Goal: Task Accomplishment & Management: Manage account settings

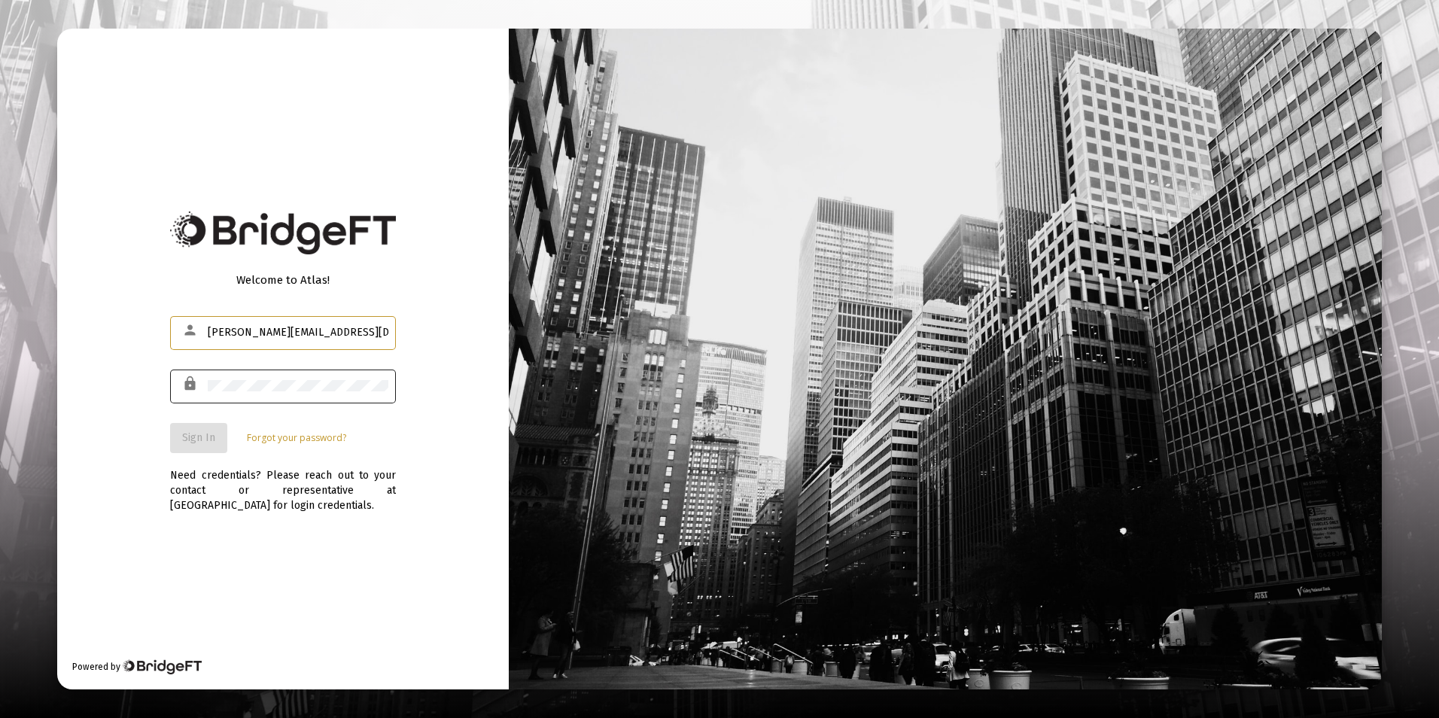
type input "[PERSON_NAME][EMAIL_ADDRESS][DOMAIN_NAME]"
click at [207, 435] on span "Sign In" at bounding box center [198, 437] width 33 height 13
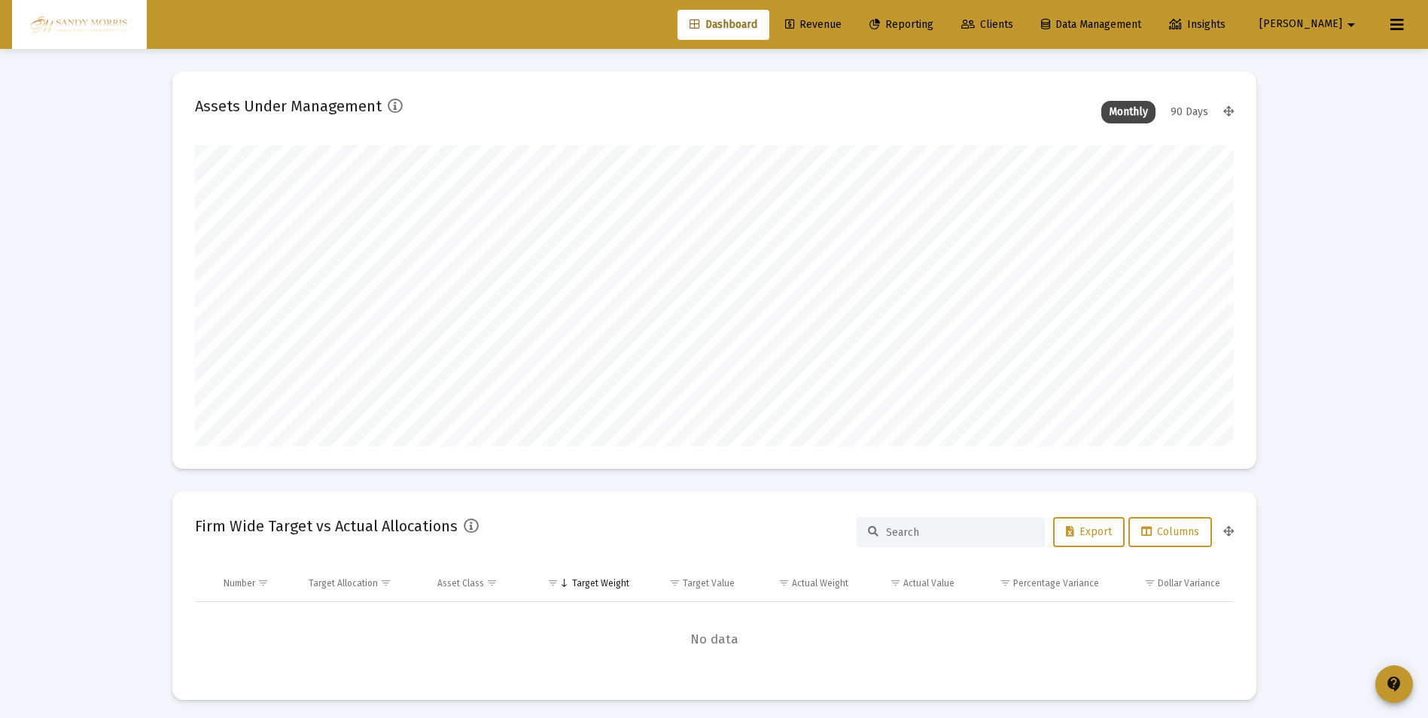
scroll to position [301, 559]
click at [842, 22] on span "Revenue" at bounding box center [813, 24] width 56 height 13
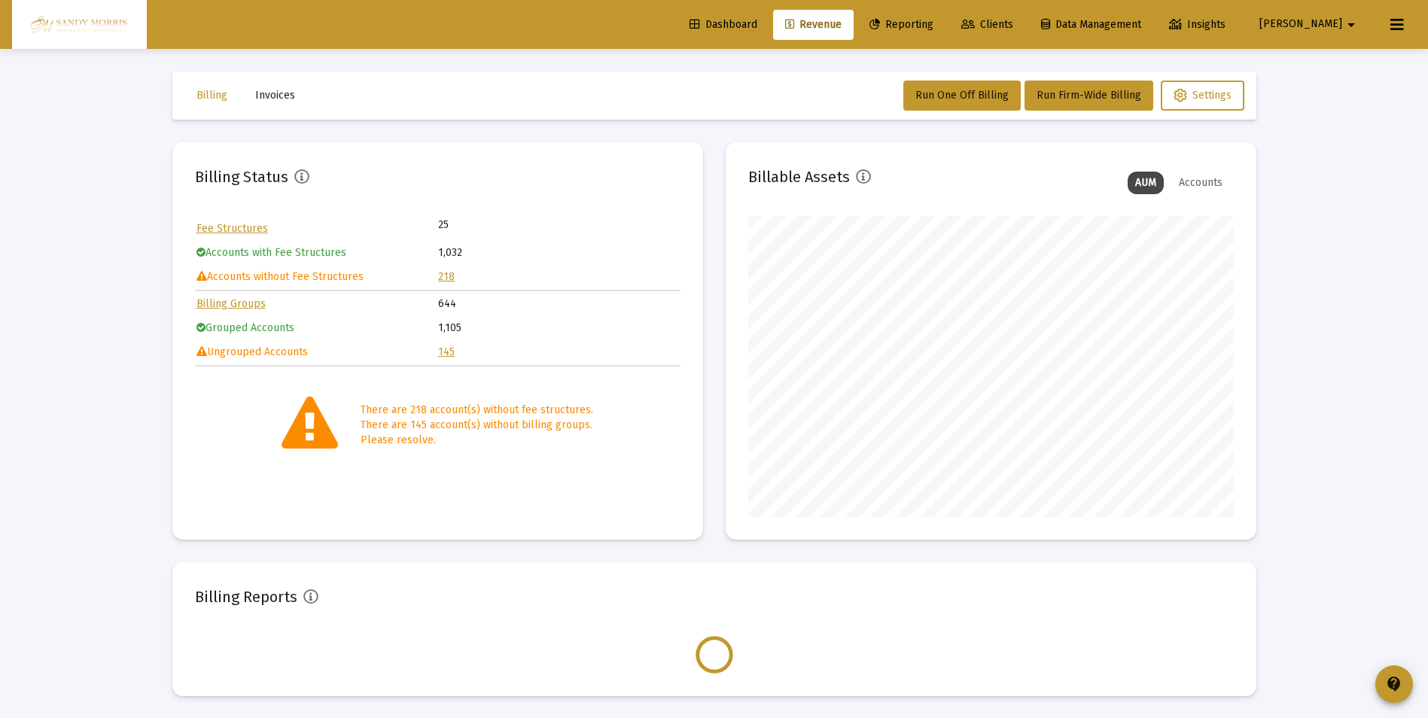
scroll to position [301, 486]
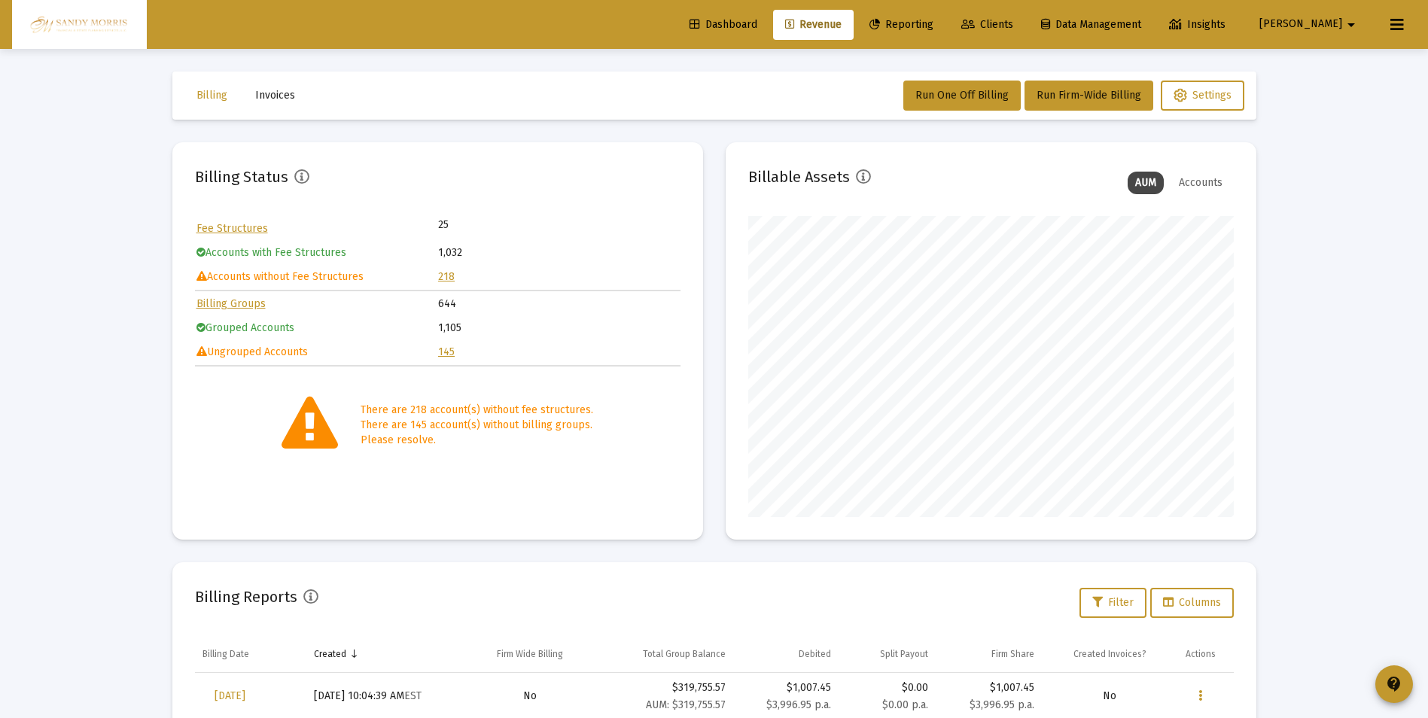
click at [1355, 25] on mat-icon "arrow_drop_down" at bounding box center [1351, 25] width 18 height 30
click at [1360, 99] on button "Logout" at bounding box center [1343, 100] width 90 height 36
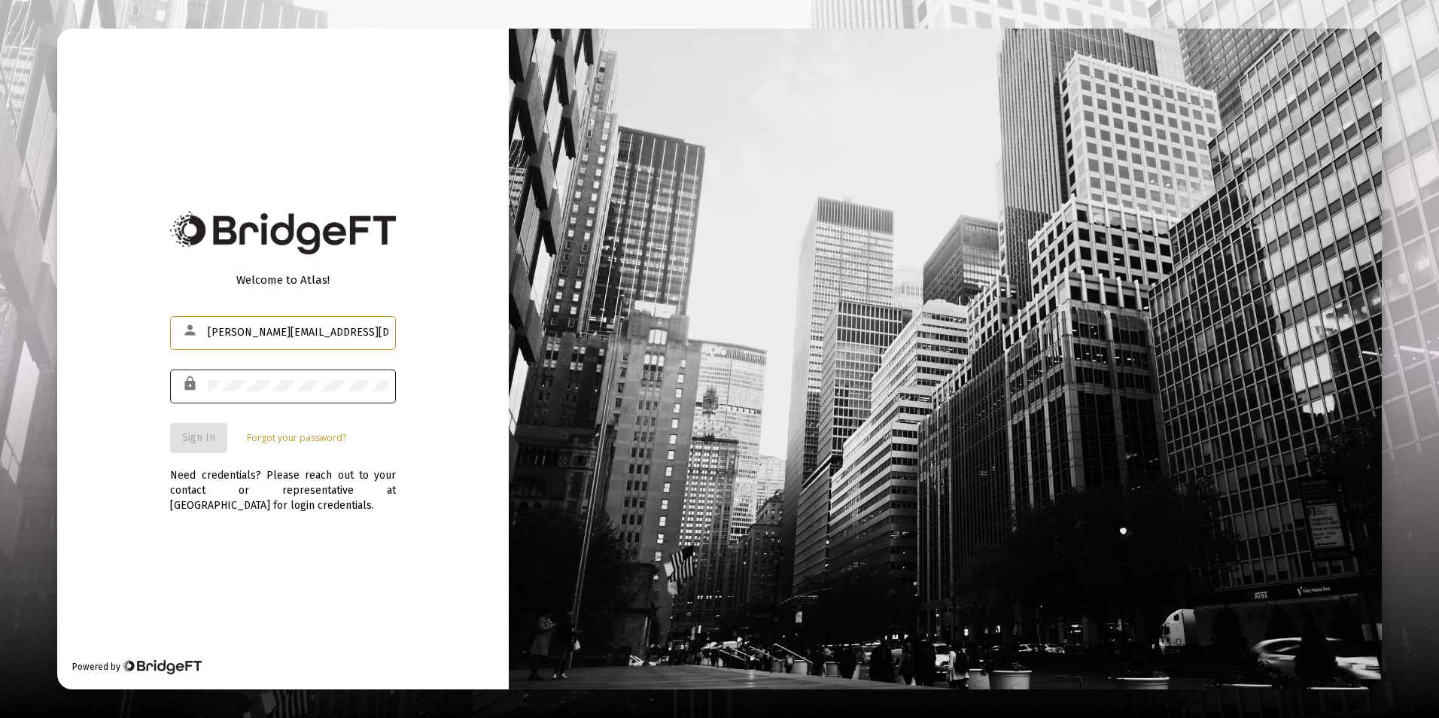
type input "[PERSON_NAME][EMAIL_ADDRESS][DOMAIN_NAME]"
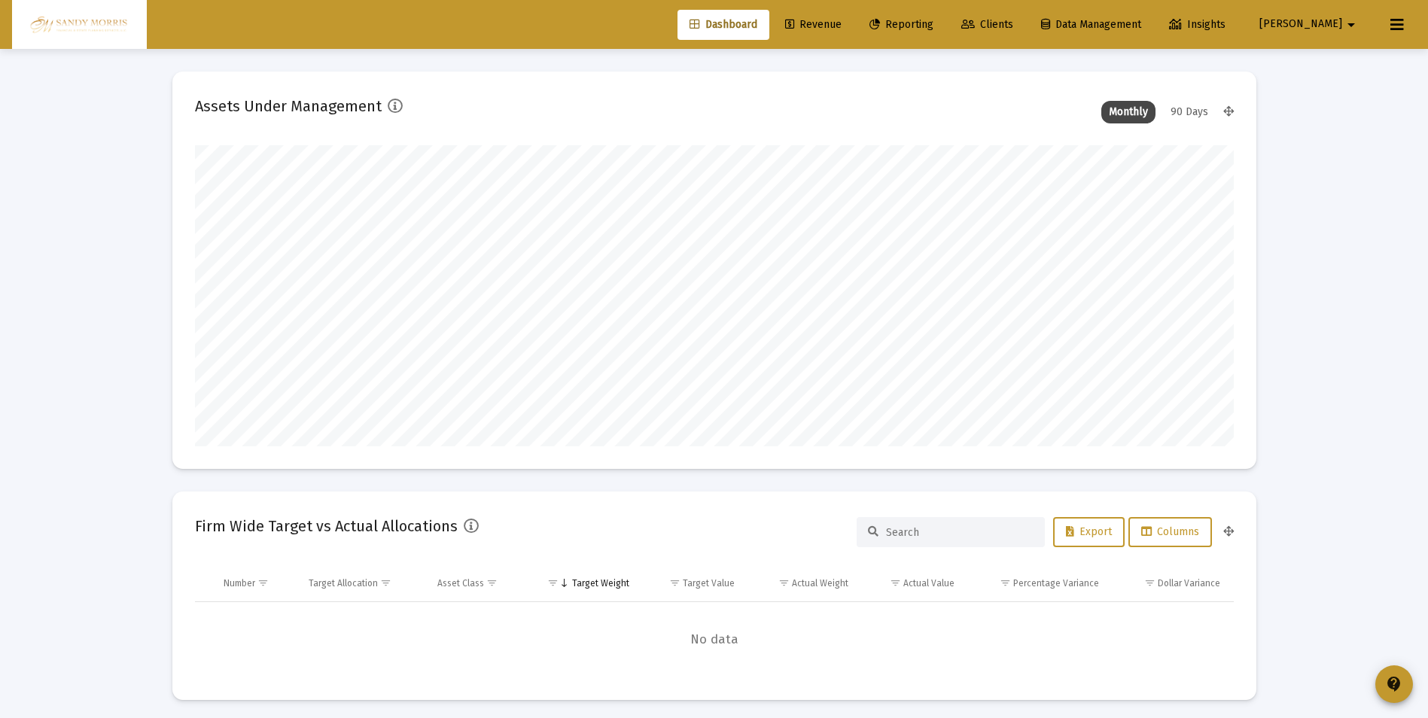
scroll to position [301, 559]
type input "[DATE]"
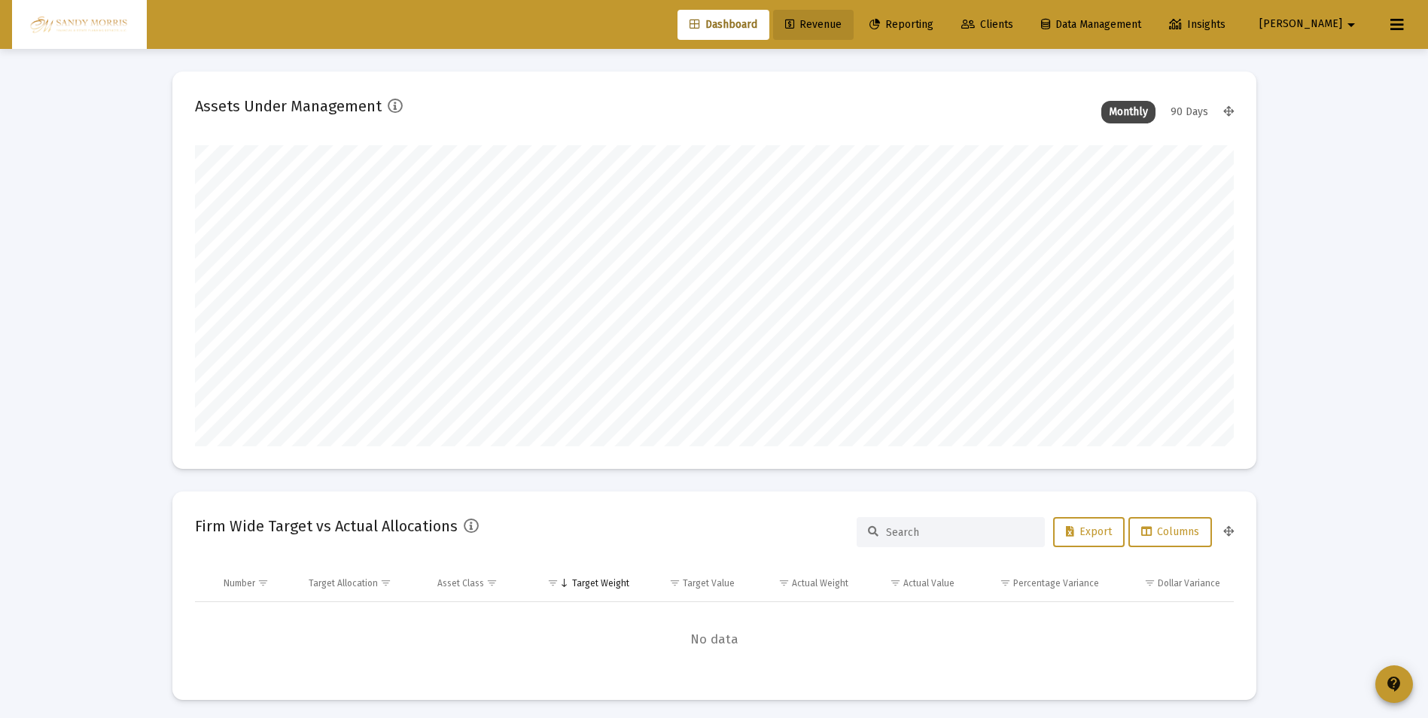
click at [842, 23] on span "Revenue" at bounding box center [813, 24] width 56 height 13
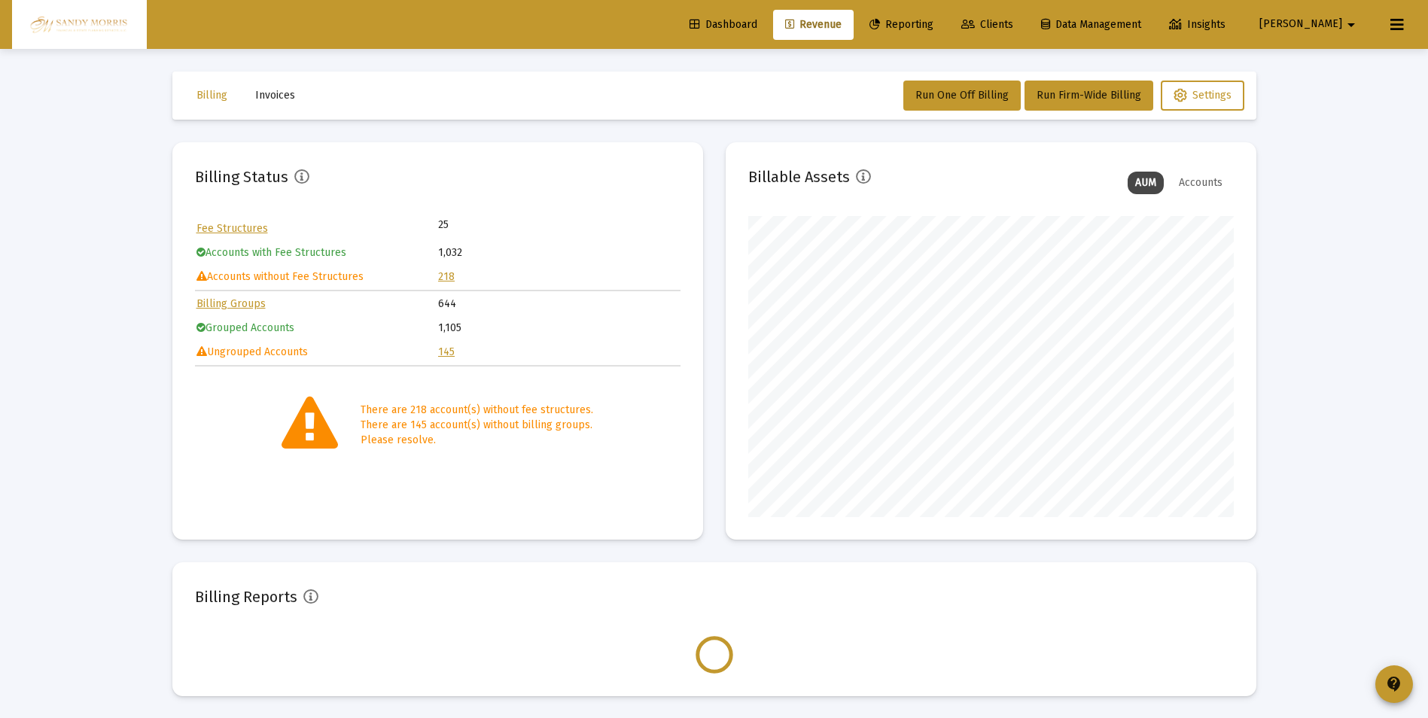
scroll to position [301, 486]
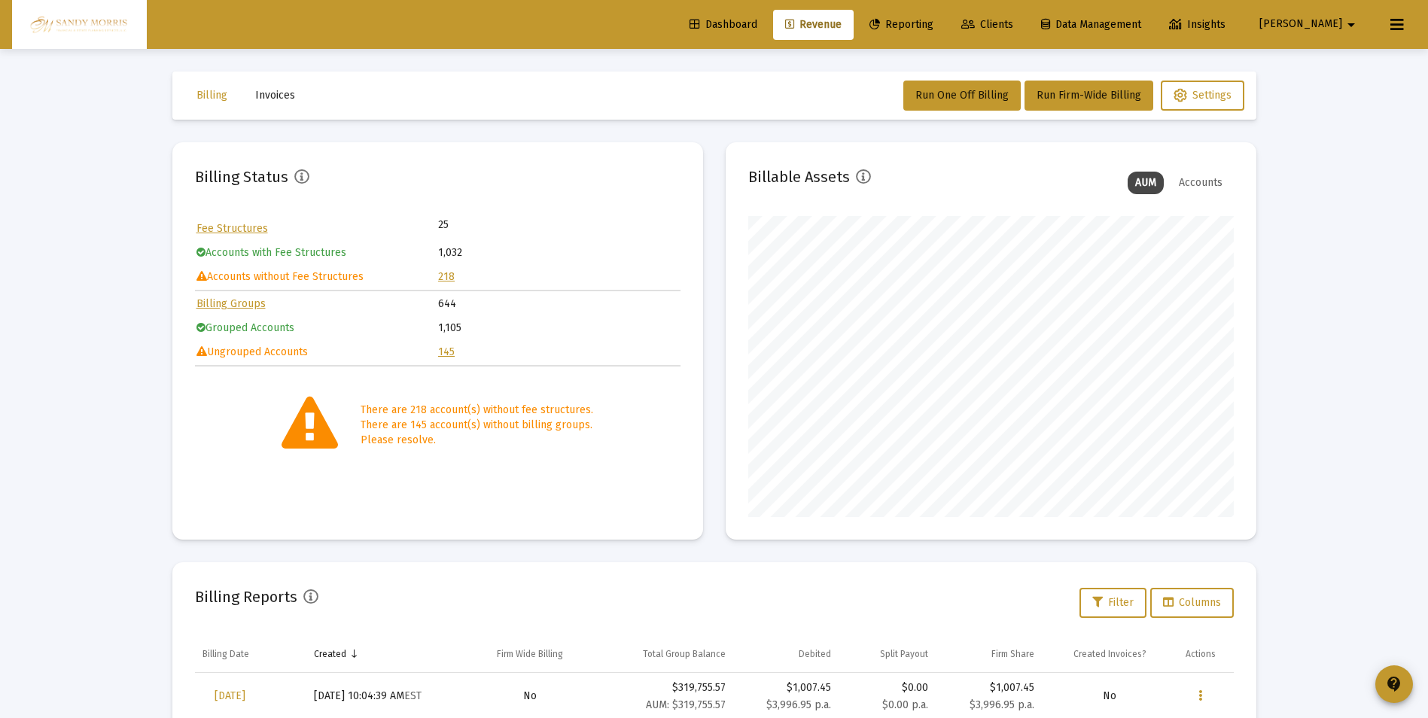
click at [446, 276] on link "218" at bounding box center [446, 276] width 17 height 13
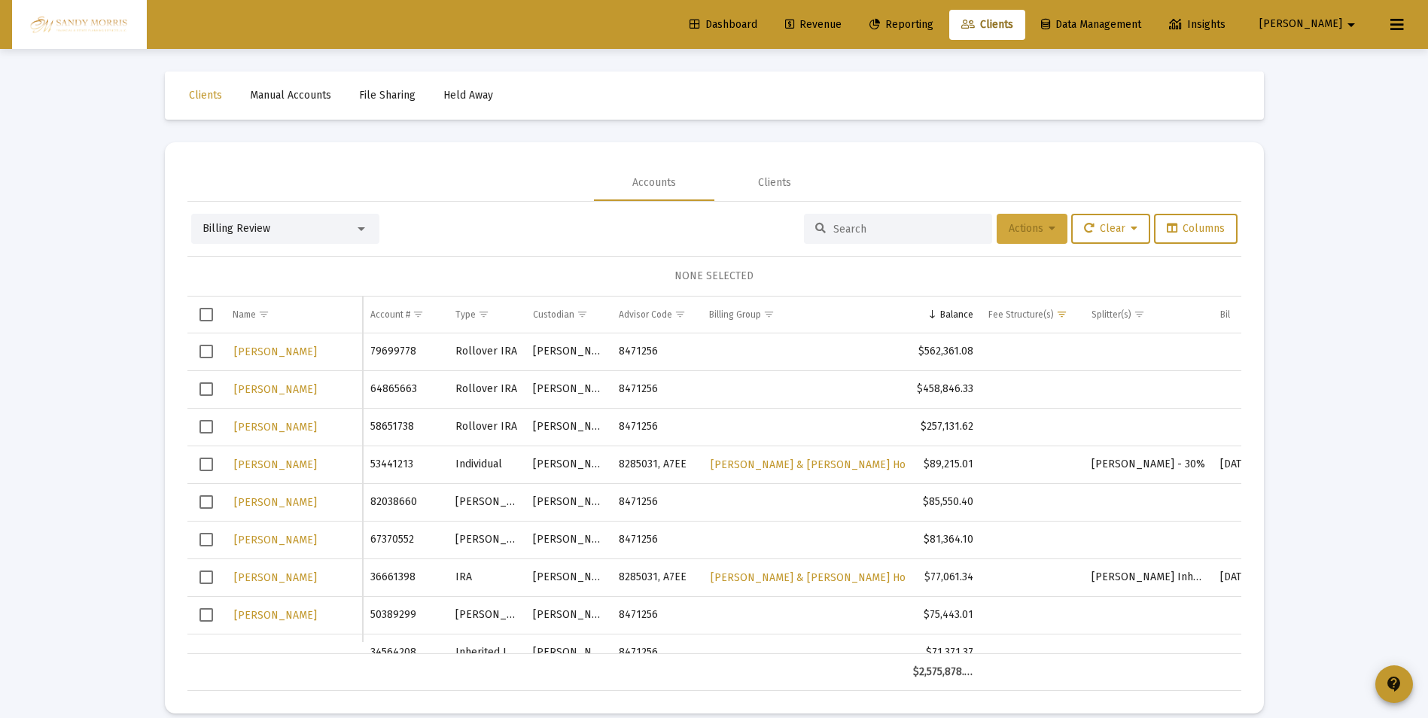
click at [1050, 230] on button "Actions" at bounding box center [1032, 229] width 71 height 30
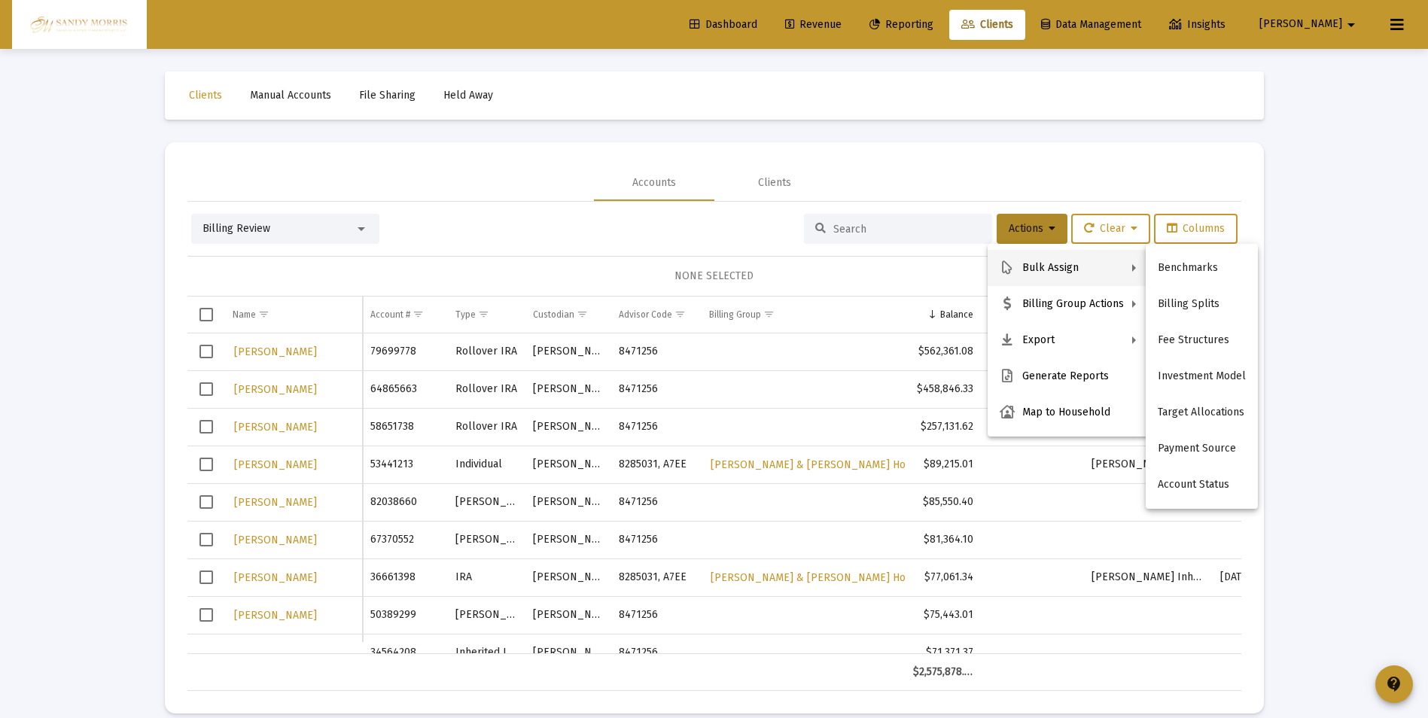
click at [776, 29] on div at bounding box center [714, 359] width 1428 height 718
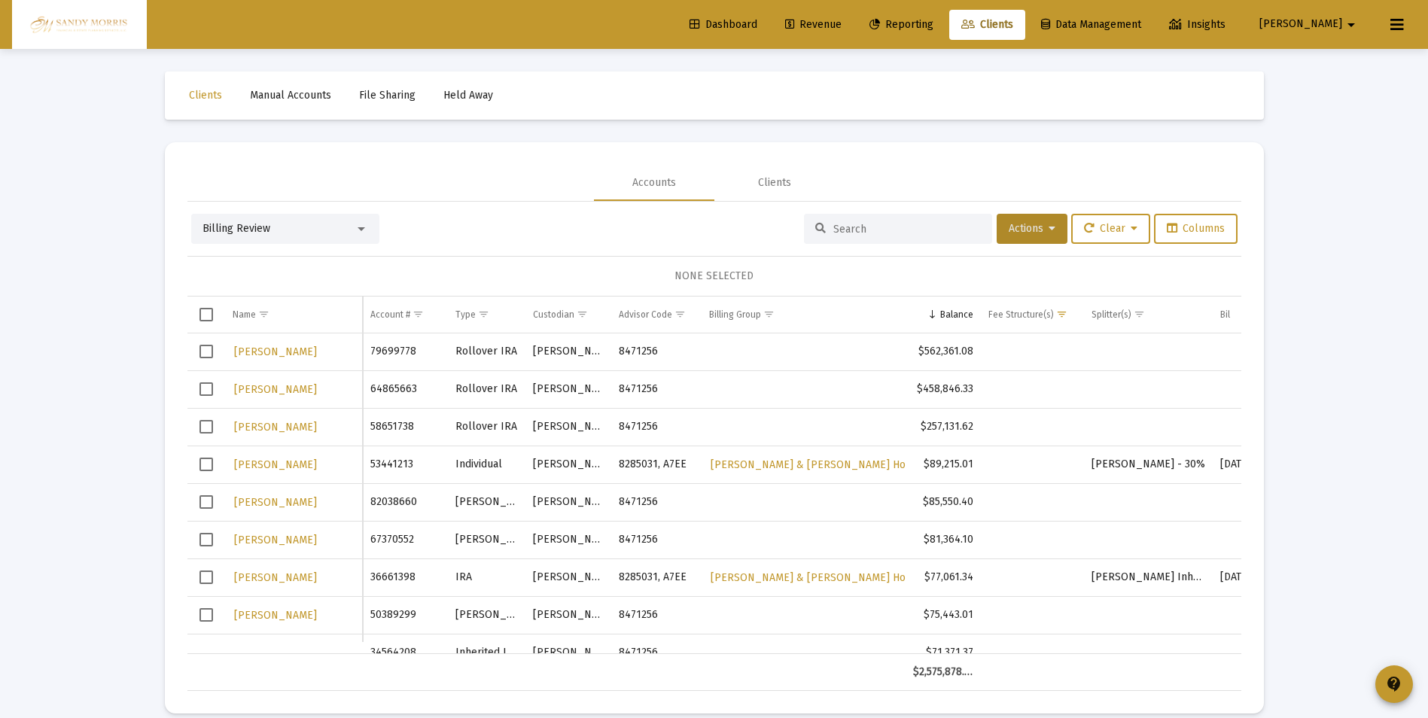
click at [757, 21] on span "Dashboard" at bounding box center [724, 24] width 68 height 13
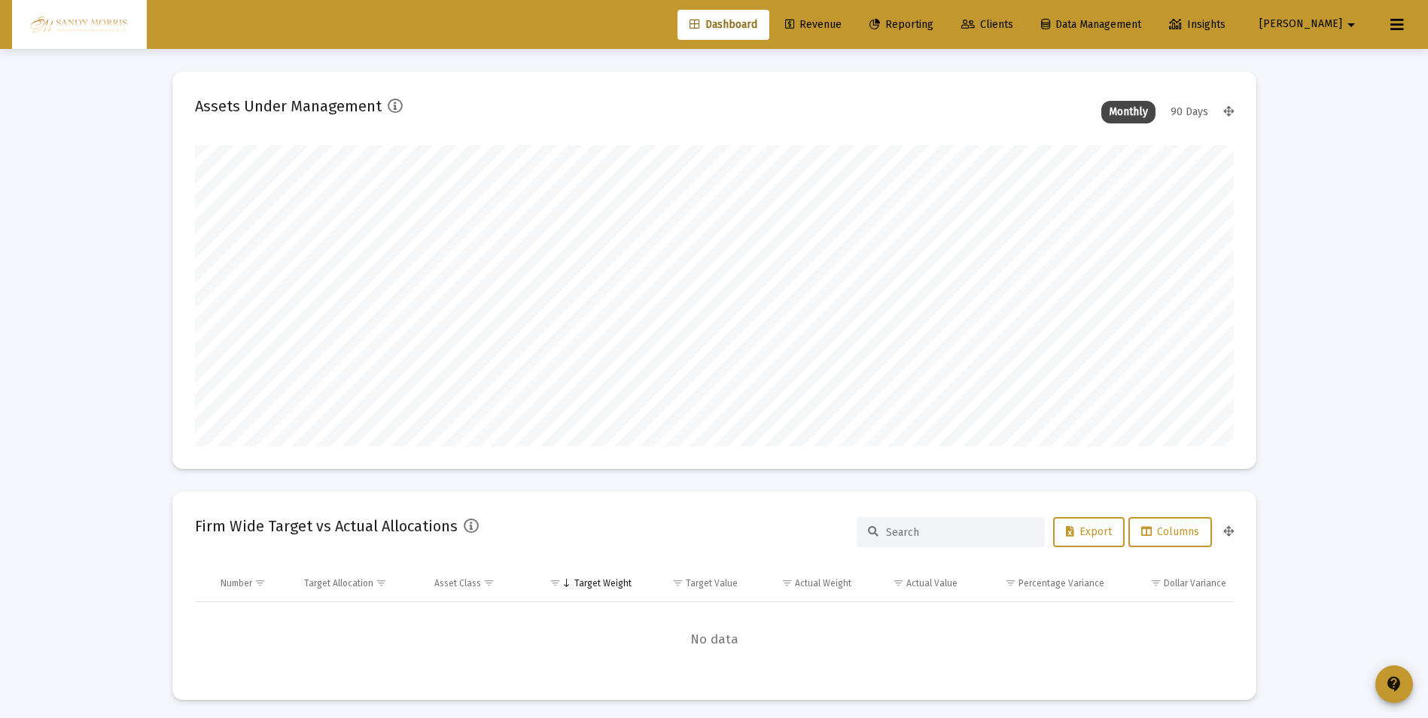
click at [842, 26] on span "Revenue" at bounding box center [813, 24] width 56 height 13
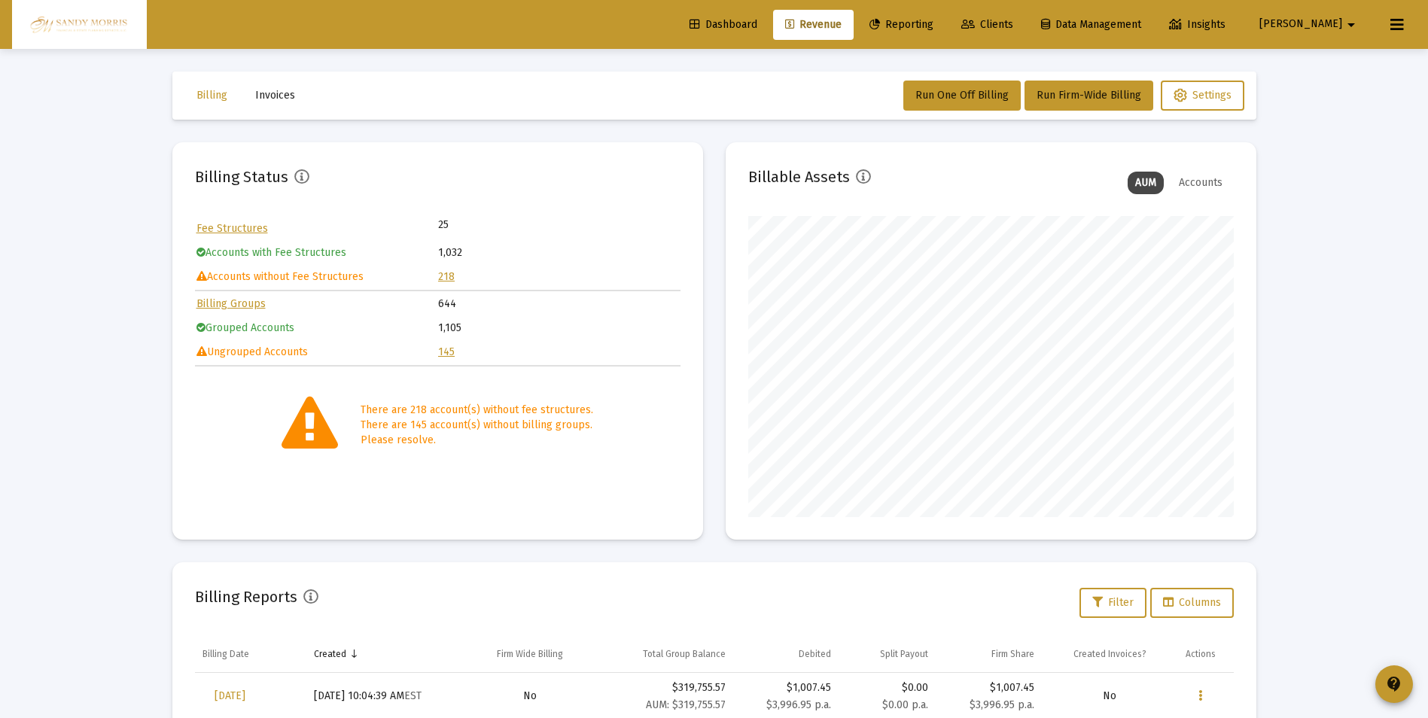
click at [451, 276] on link "218" at bounding box center [446, 276] width 17 height 13
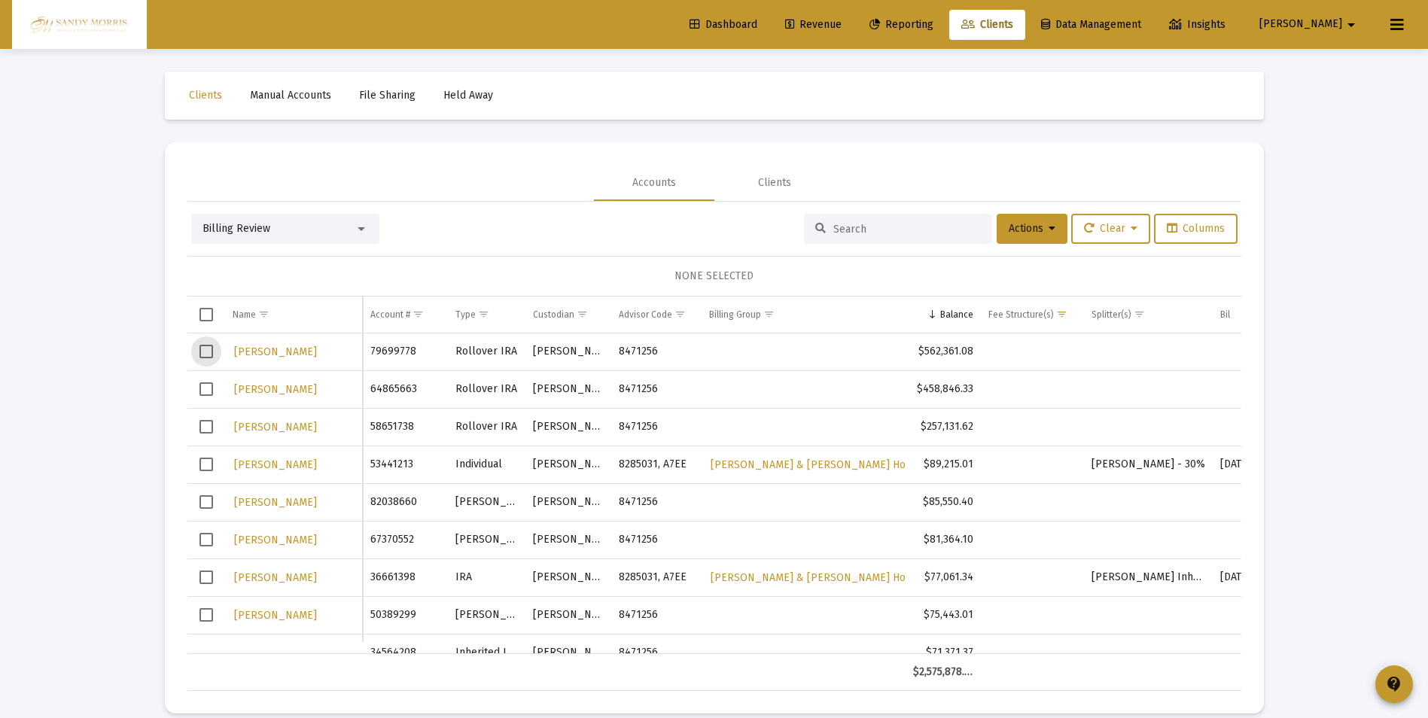
click at [205, 352] on span "Select row" at bounding box center [207, 352] width 14 height 14
click at [206, 390] on span "Select row" at bounding box center [207, 389] width 14 height 14
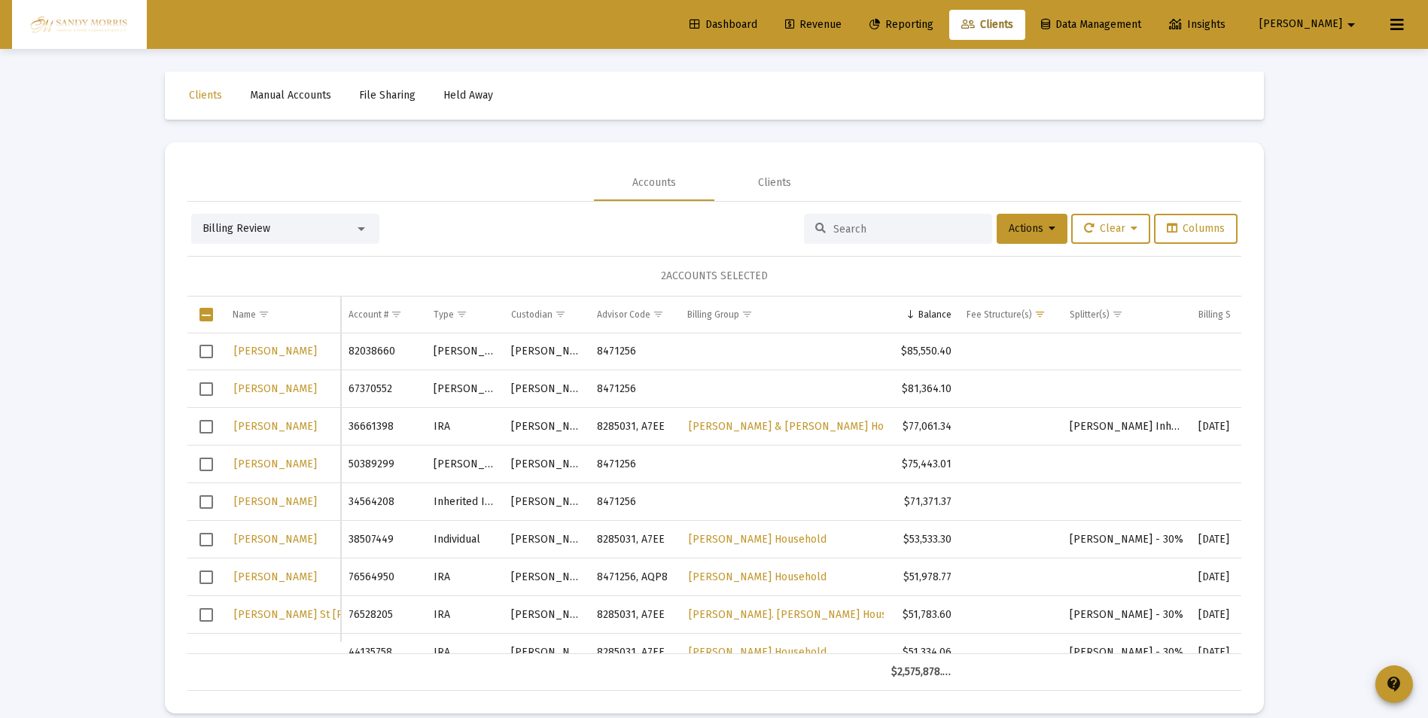
click at [210, 464] on span "Select row" at bounding box center [207, 465] width 14 height 14
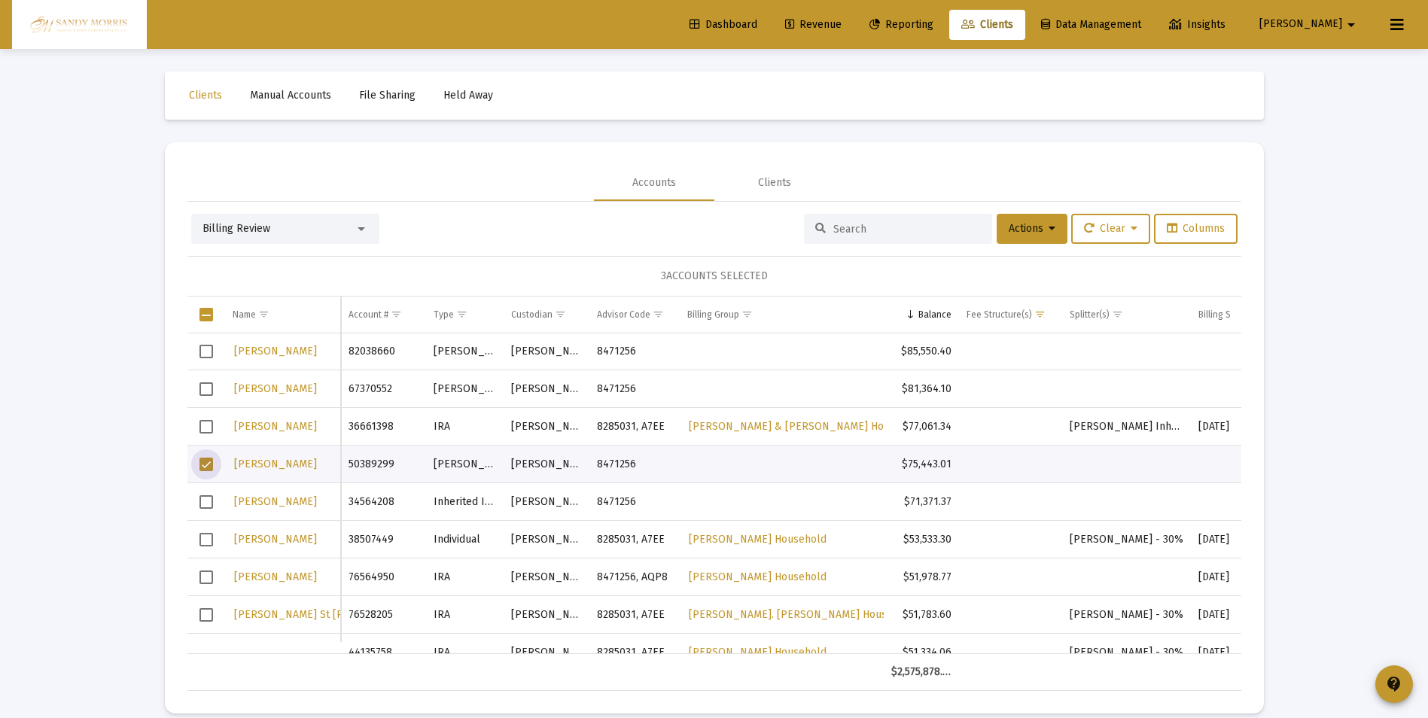
click at [206, 501] on span "Select row" at bounding box center [207, 502] width 14 height 14
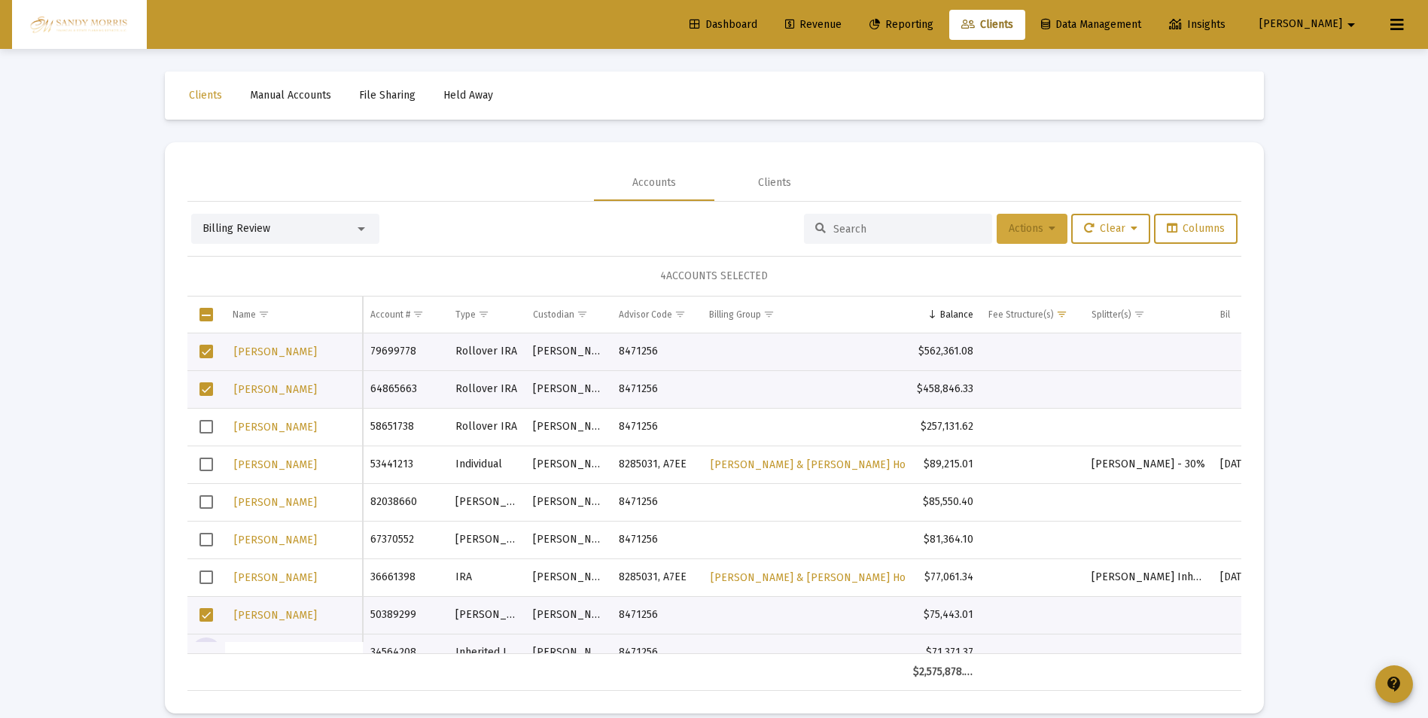
click at [1040, 233] on span "Actions" at bounding box center [1032, 228] width 47 height 13
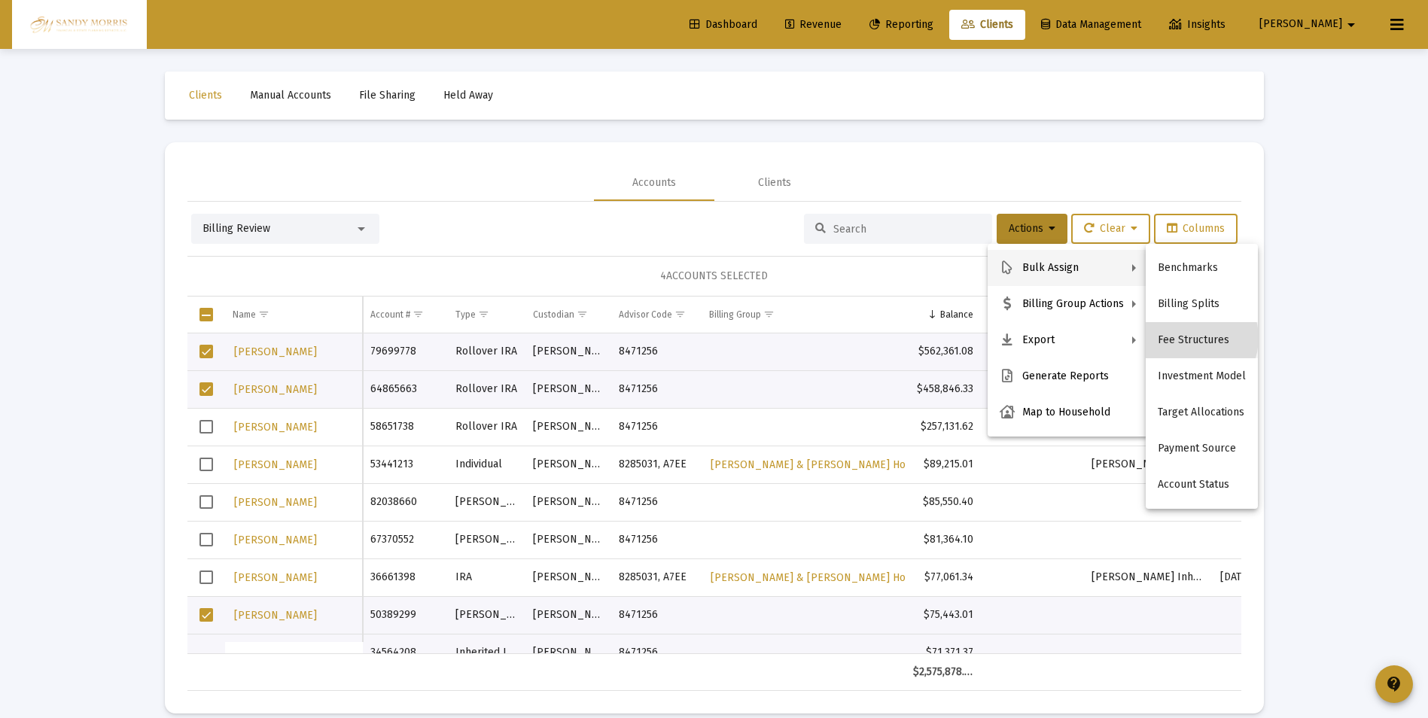
click at [1188, 338] on button "Fee Structures" at bounding box center [1202, 340] width 112 height 36
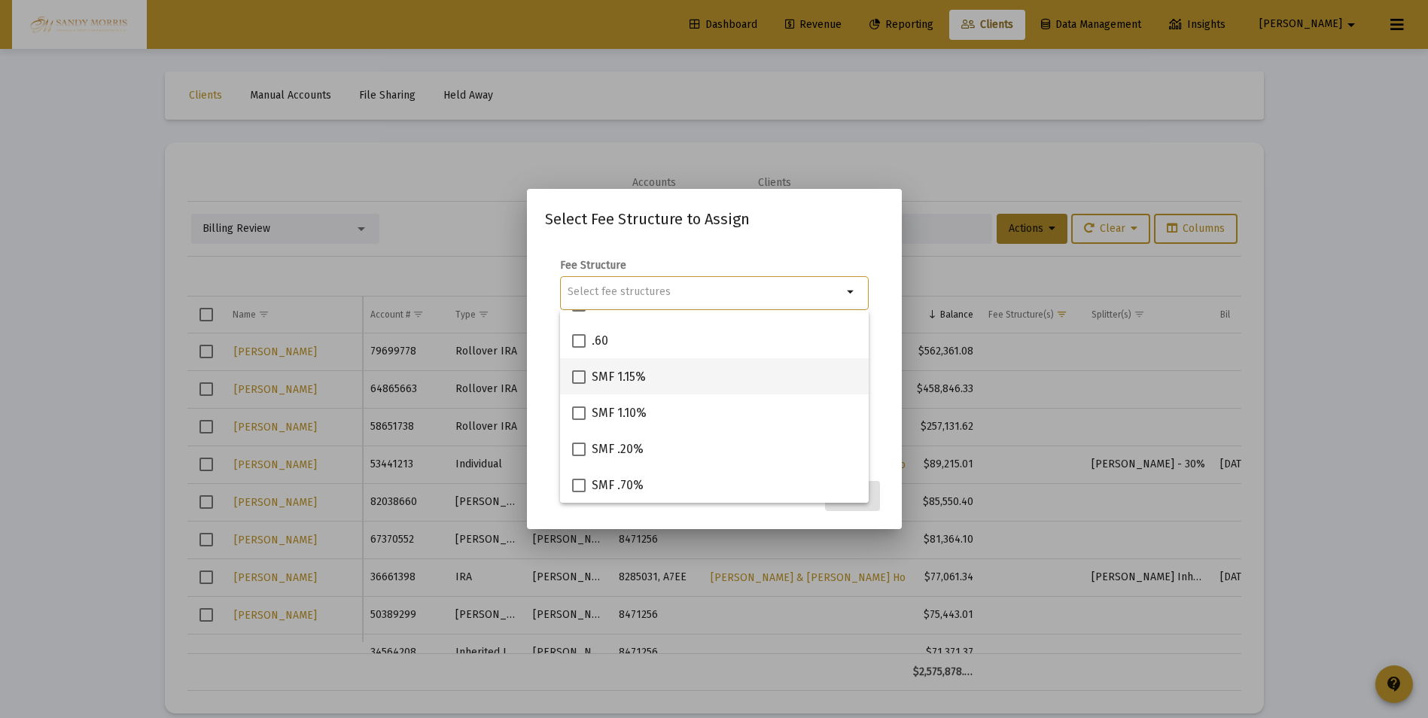
click at [579, 378] on span at bounding box center [579, 377] width 14 height 14
click at [579, 384] on input "SMF 1.15%" at bounding box center [578, 384] width 1 height 1
checkbox input "true"
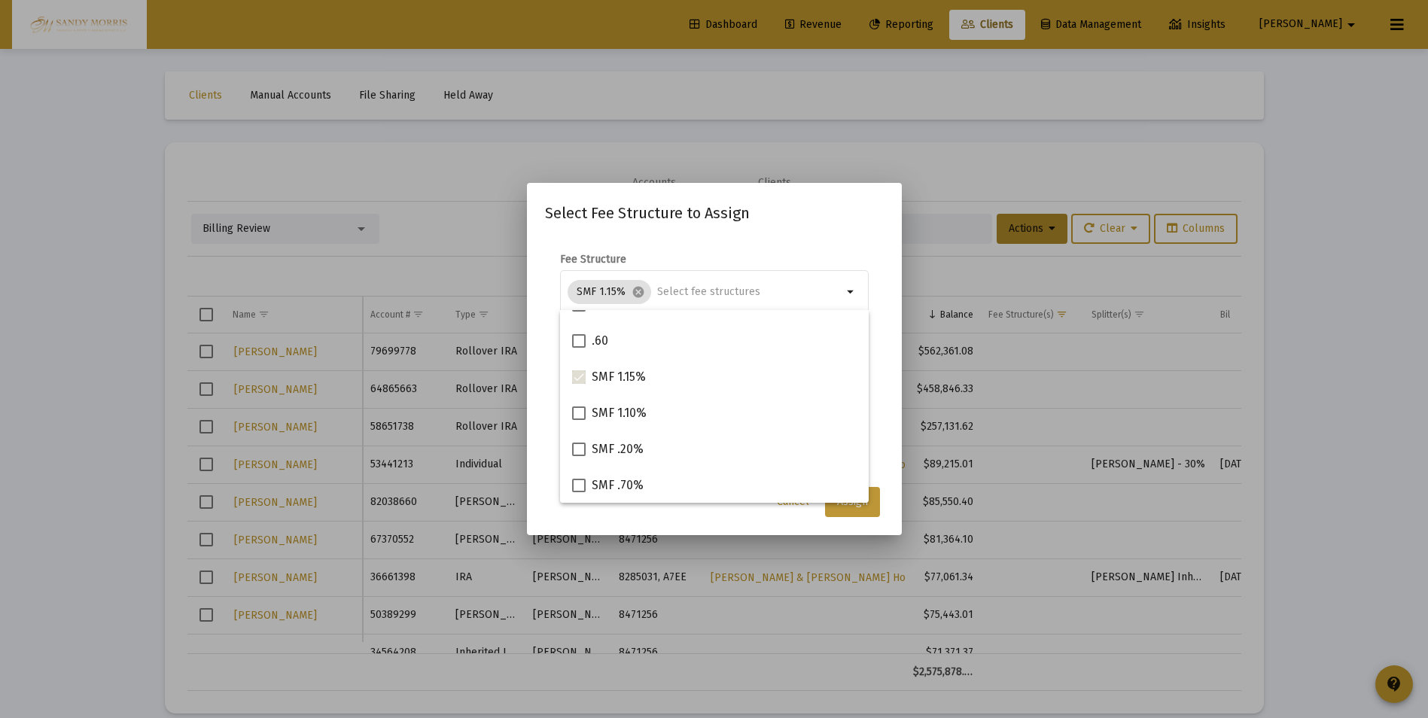
click at [843, 508] on button "Assign" at bounding box center [852, 502] width 55 height 30
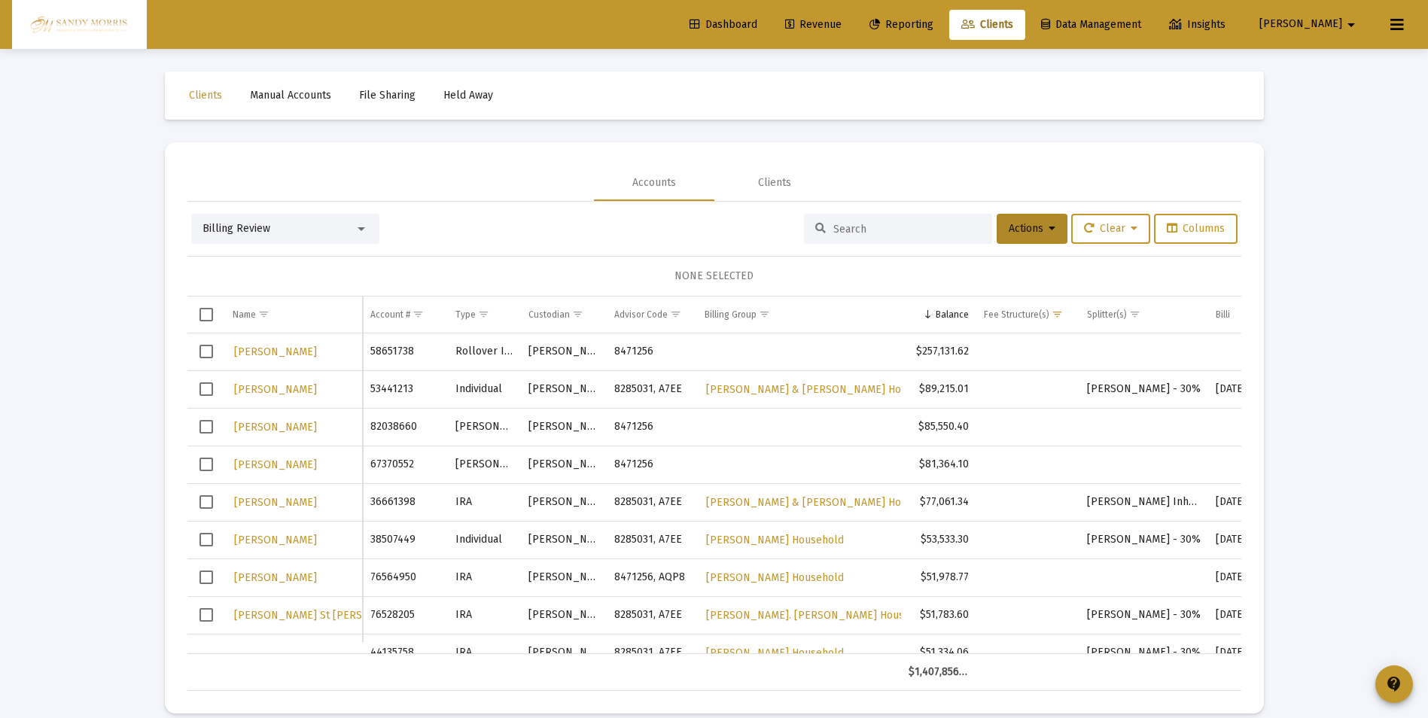
click at [757, 23] on span "Dashboard" at bounding box center [724, 24] width 68 height 13
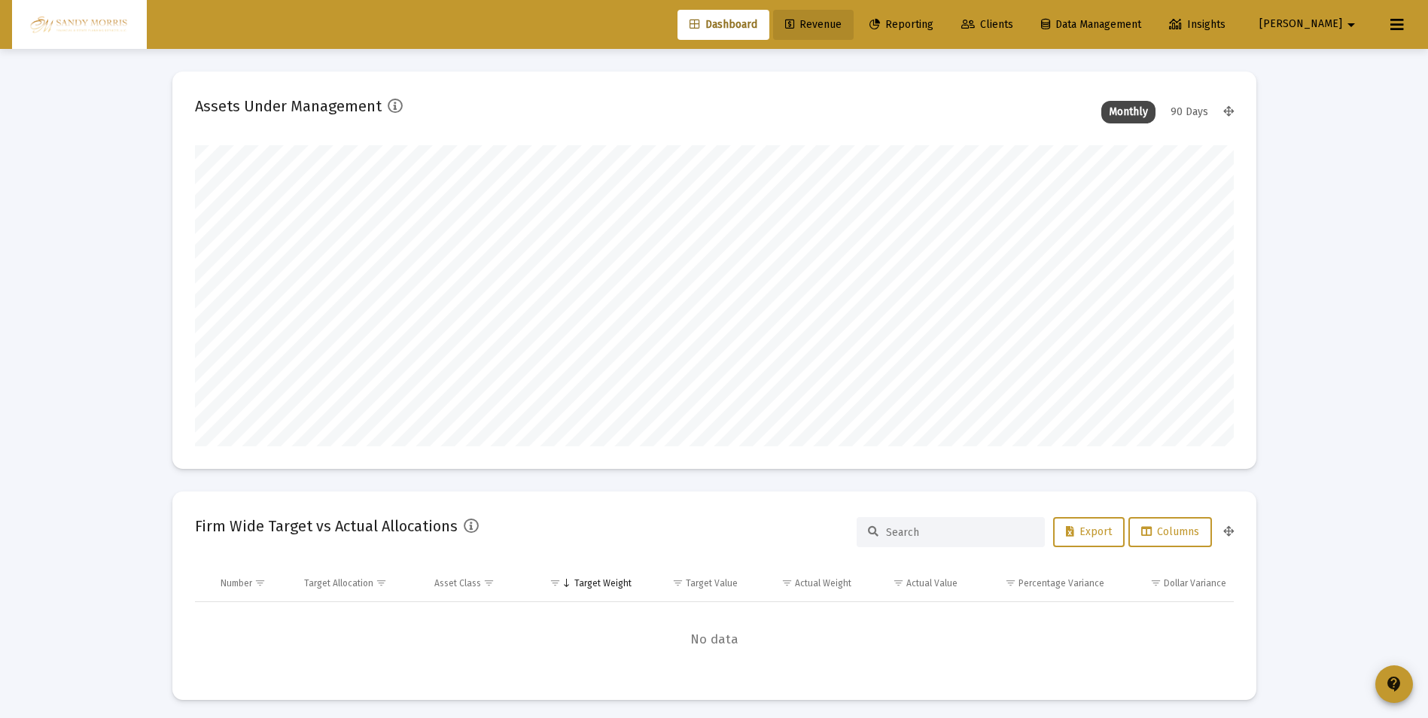
click at [842, 23] on span "Revenue" at bounding box center [813, 24] width 56 height 13
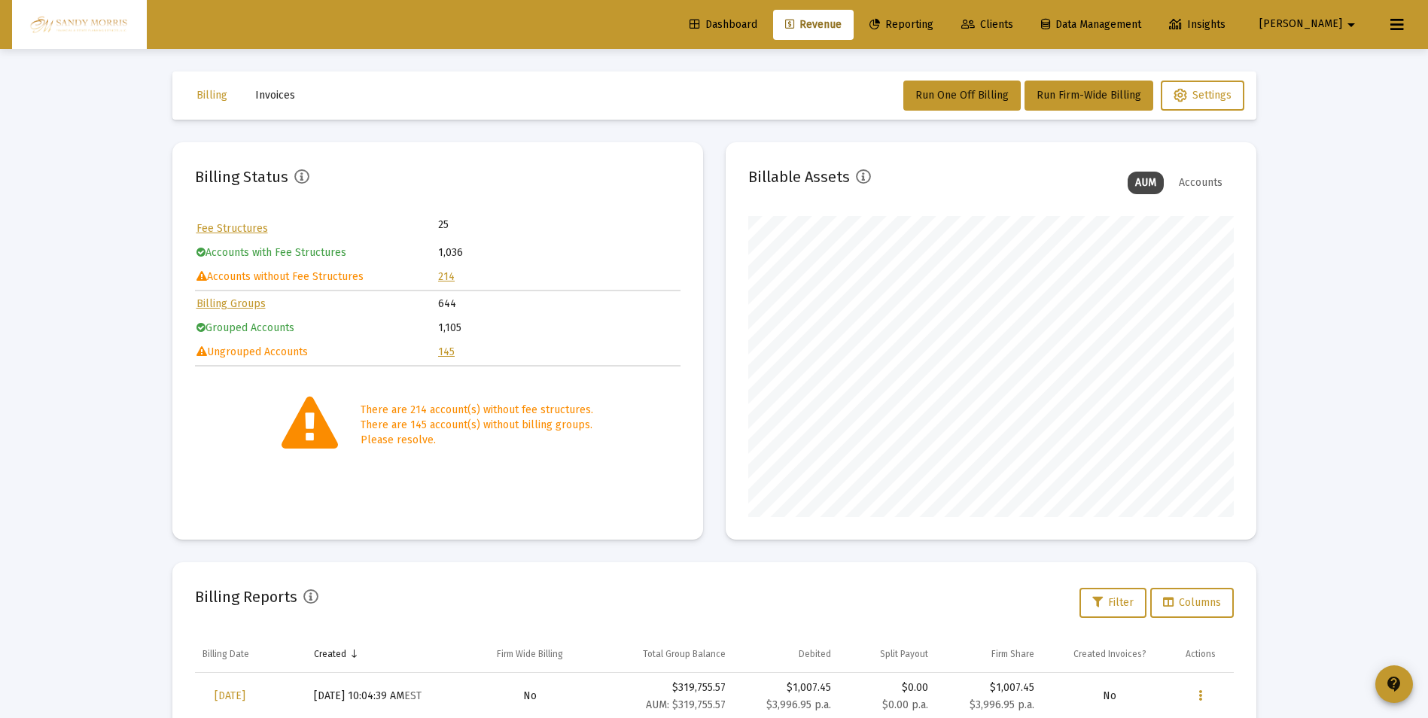
click at [444, 353] on link "145" at bounding box center [446, 352] width 17 height 13
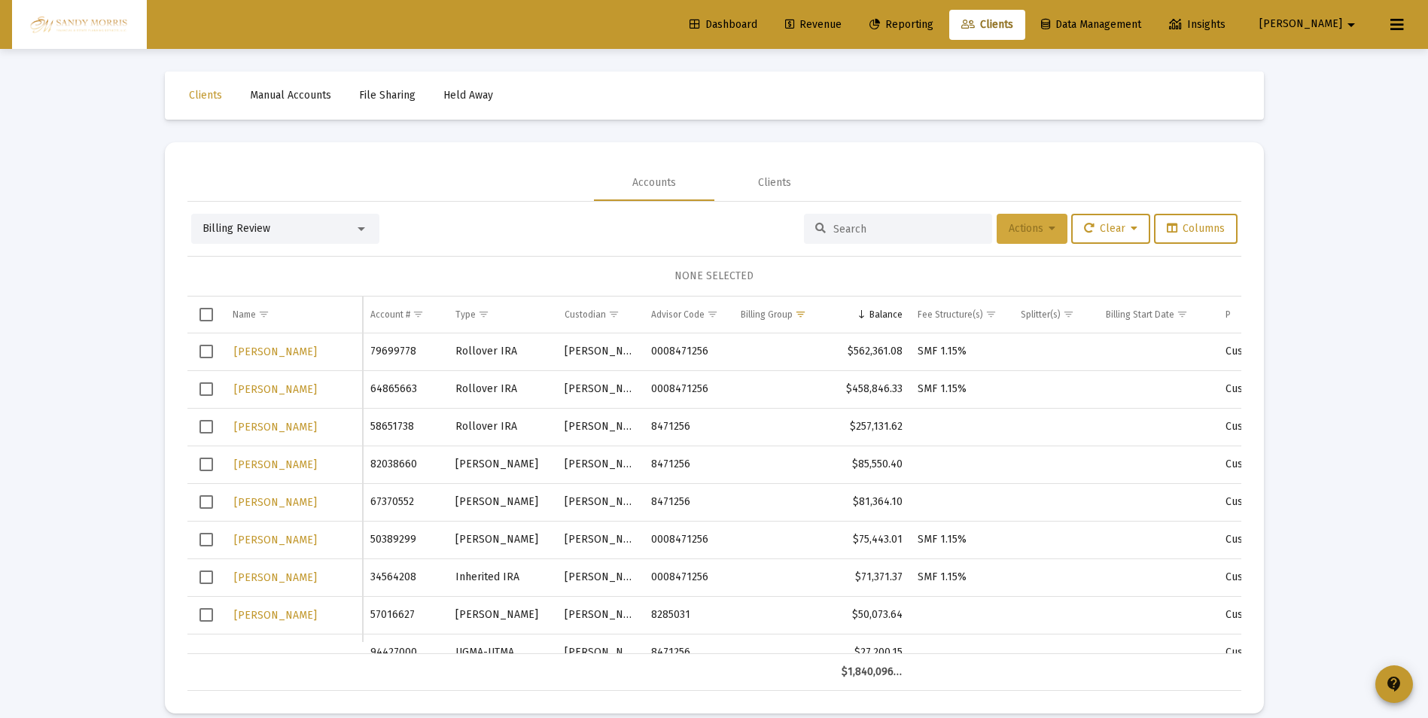
click at [1038, 229] on span "Actions" at bounding box center [1032, 228] width 47 height 13
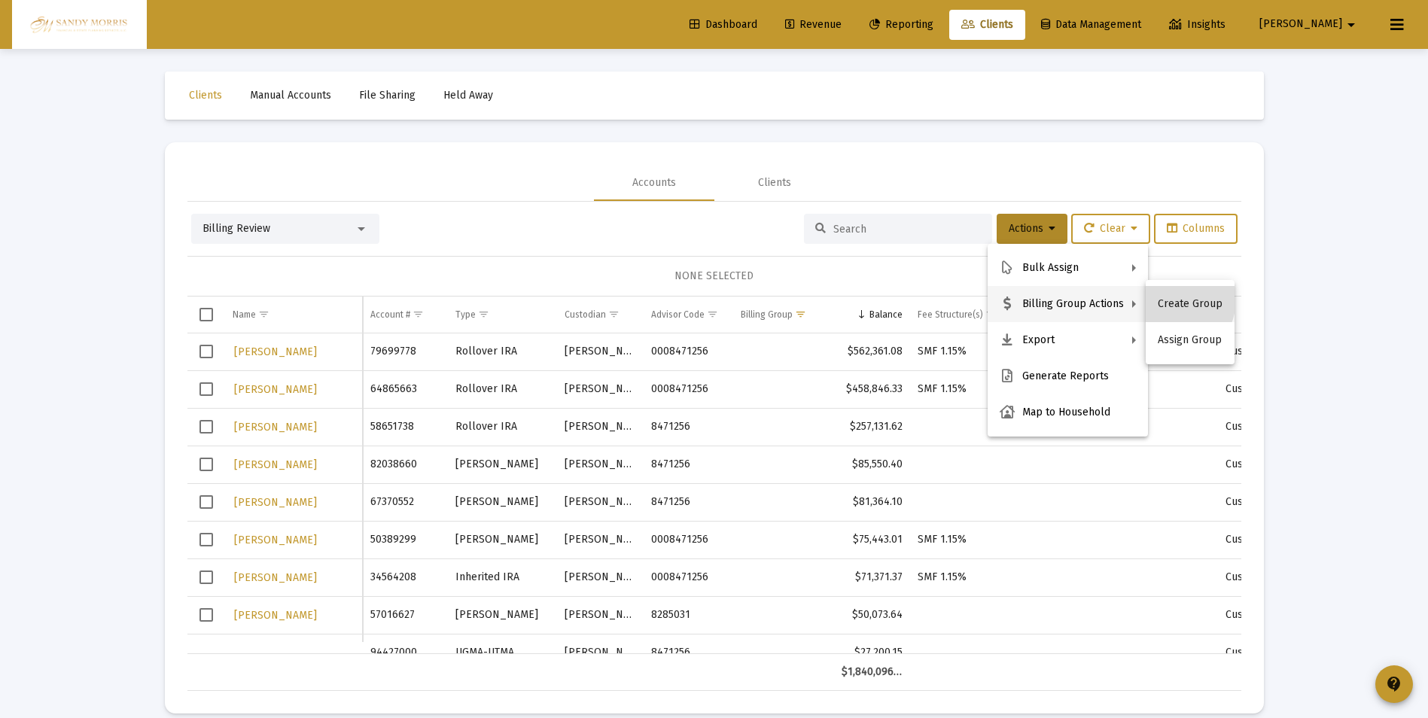
click at [1171, 300] on button "Create Group" at bounding box center [1190, 304] width 89 height 36
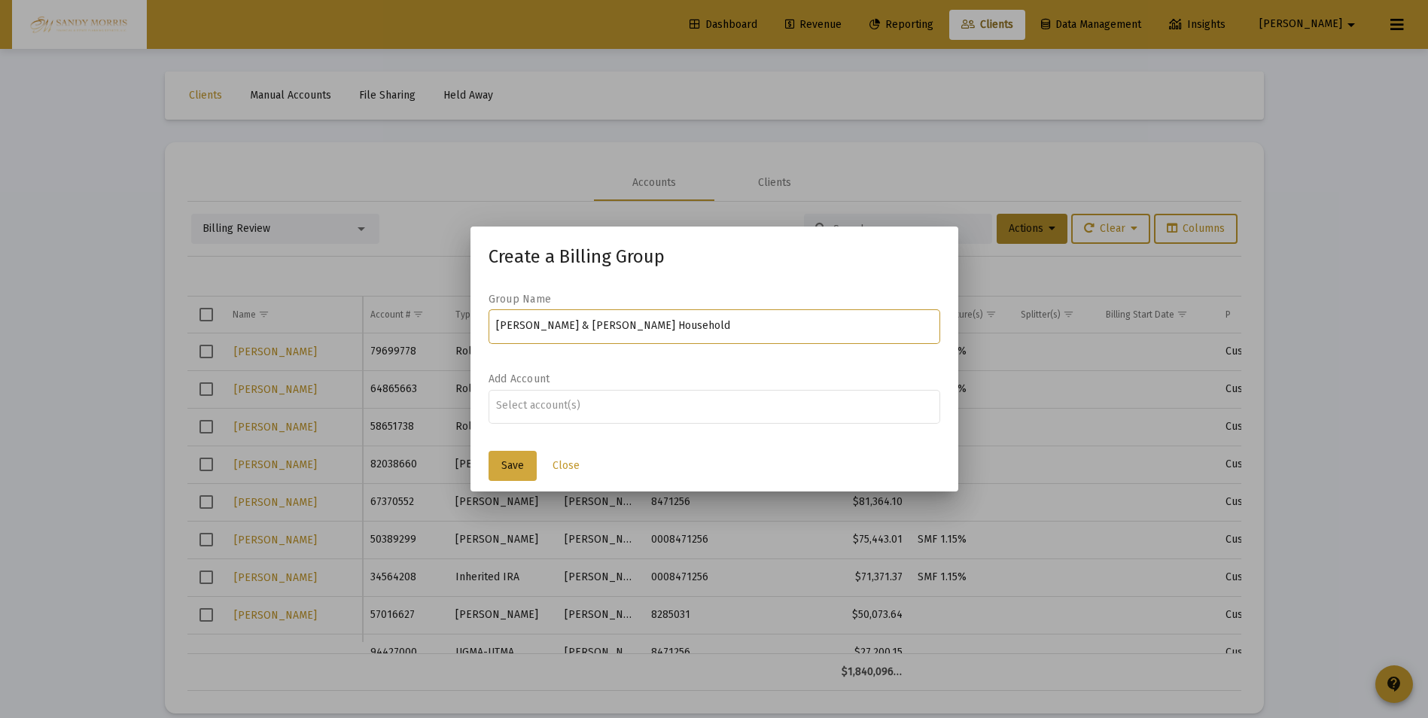
type input "Paul & Linda Baranowski Household"
click at [504, 457] on button "Save" at bounding box center [513, 466] width 48 height 30
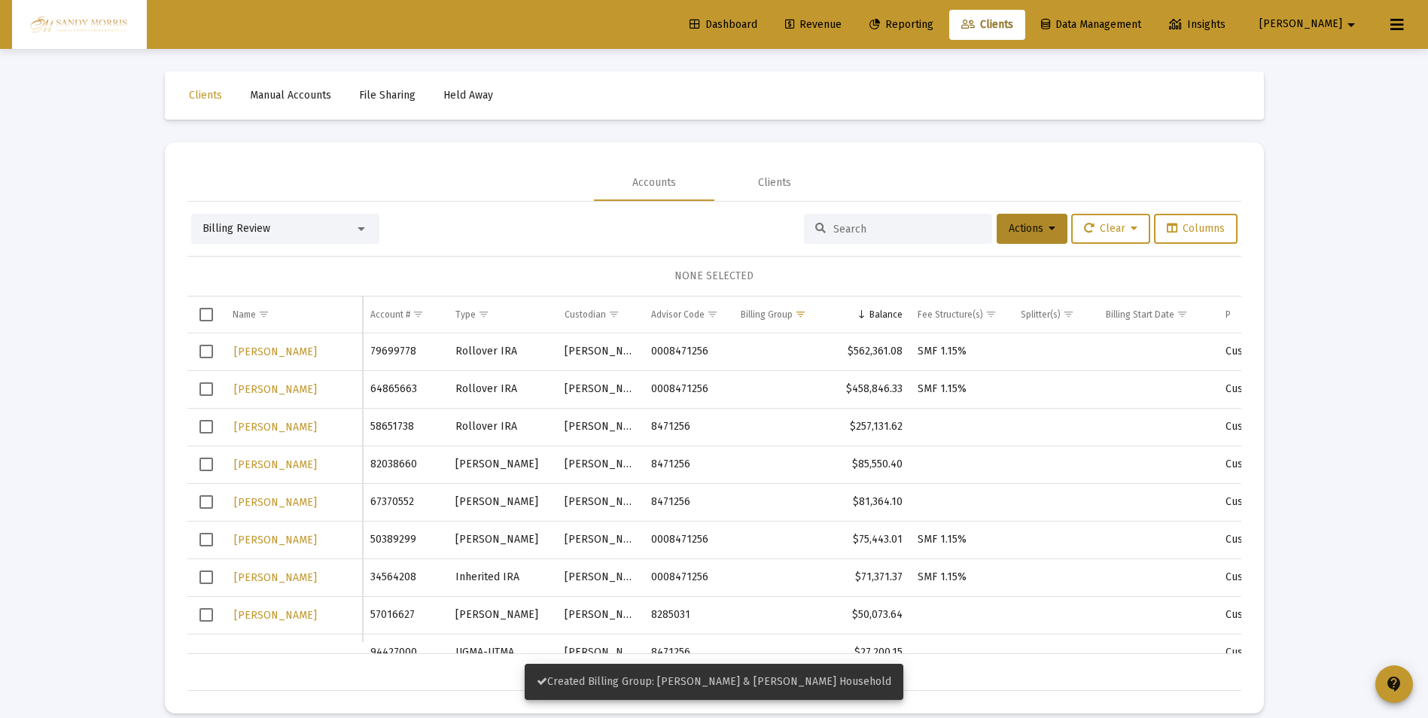
click at [207, 353] on span "Select row" at bounding box center [207, 352] width 14 height 14
click at [201, 387] on span "Select row" at bounding box center [207, 389] width 14 height 14
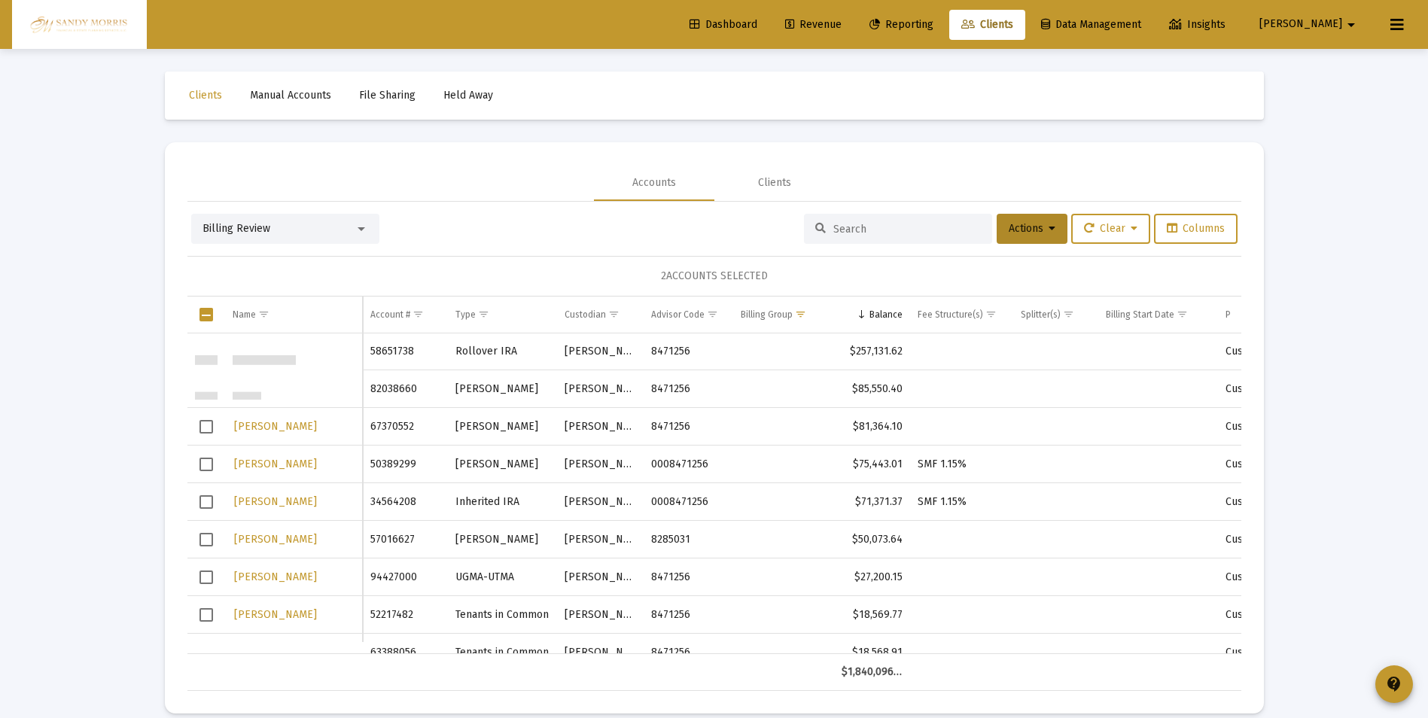
scroll to position [75, 0]
drag, startPoint x: 207, startPoint y: 461, endPoint x: 220, endPoint y: 478, distance: 21.5
click at [209, 461] on span "Select row" at bounding box center [207, 465] width 14 height 14
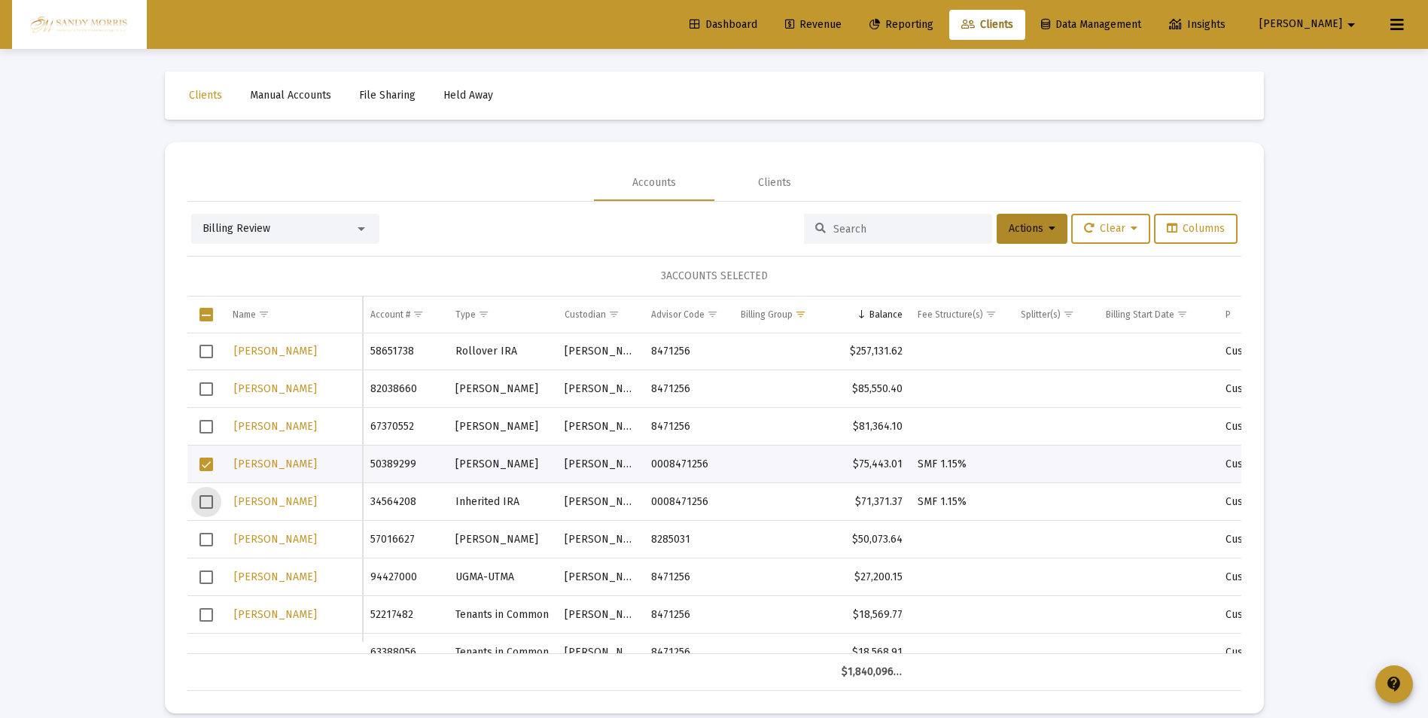
click at [205, 500] on span "Select row" at bounding box center [207, 502] width 14 height 14
click at [1049, 231] on icon at bounding box center [1052, 229] width 7 height 11
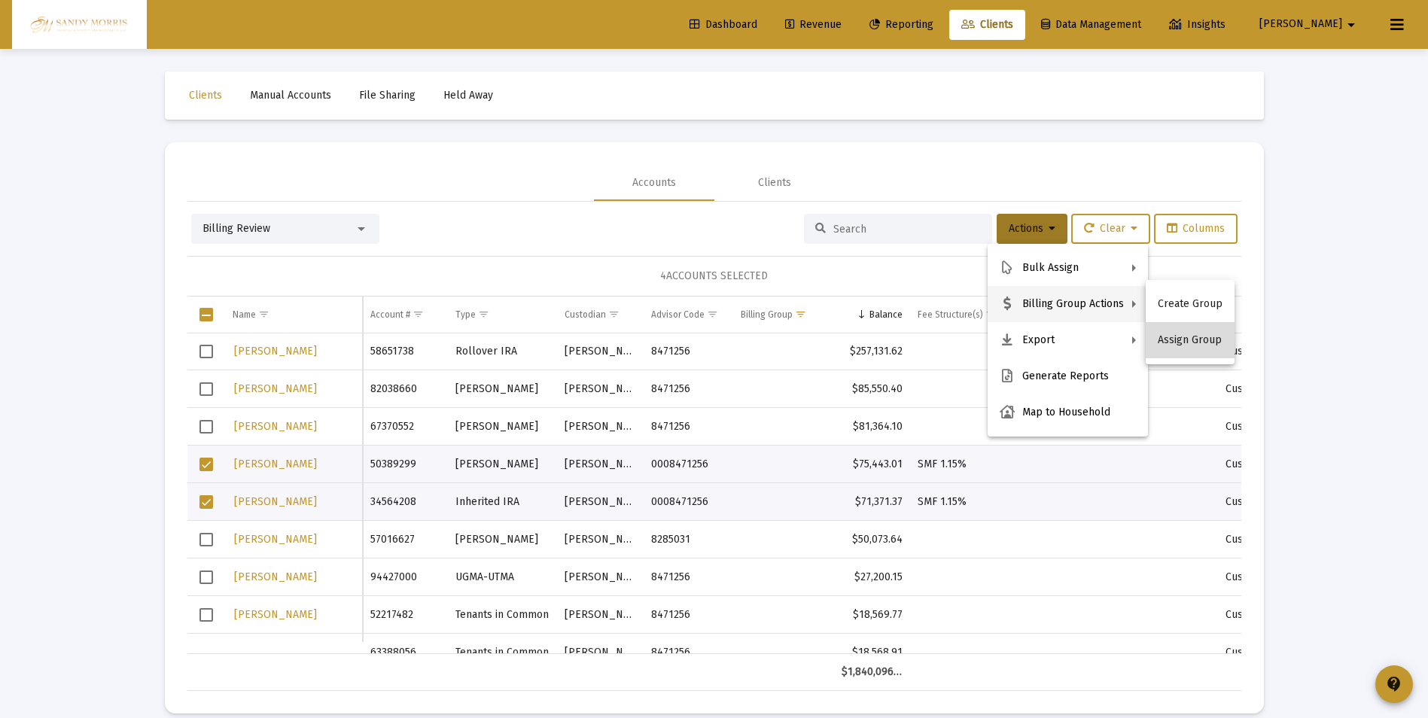
click at [1193, 341] on button "Assign Group" at bounding box center [1190, 340] width 89 height 36
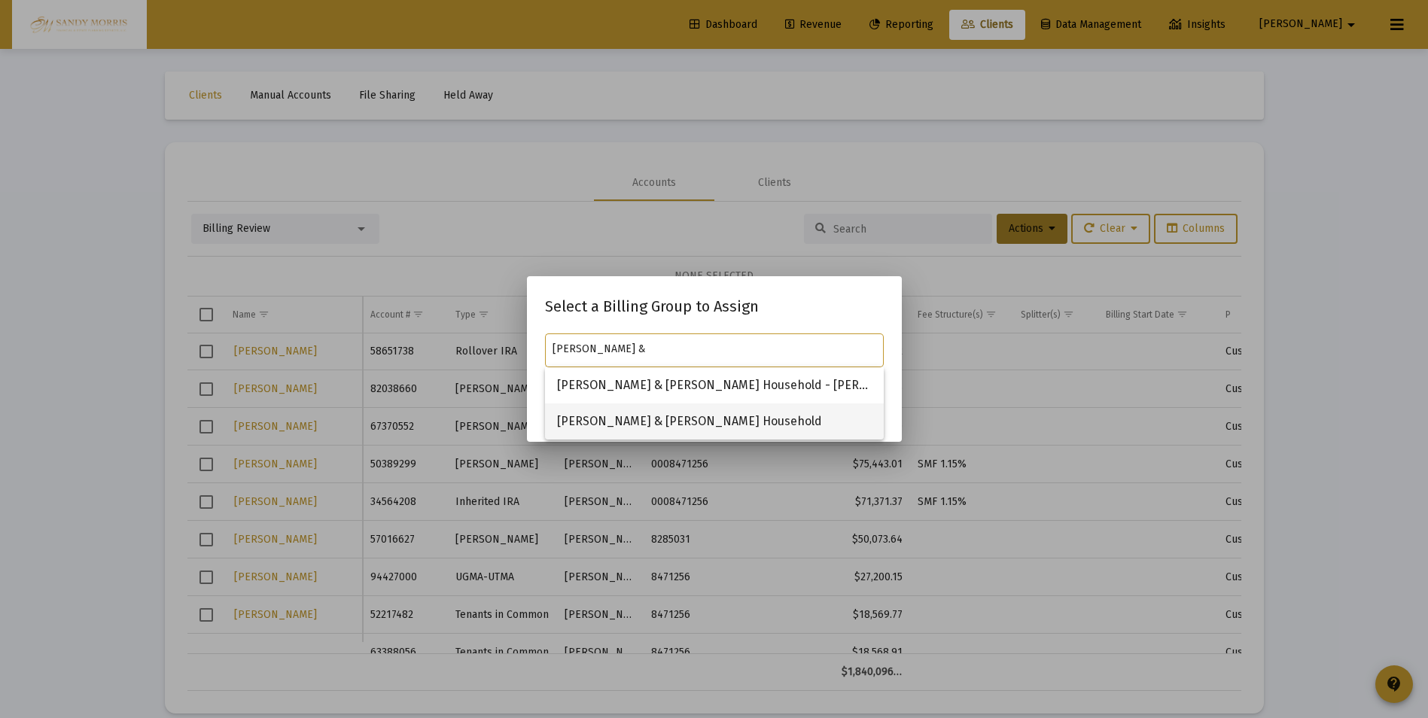
click at [662, 423] on span "Paul & Linda Baranowski Household" at bounding box center [714, 422] width 315 height 36
type input "Paul & Linda Baranowski Household"
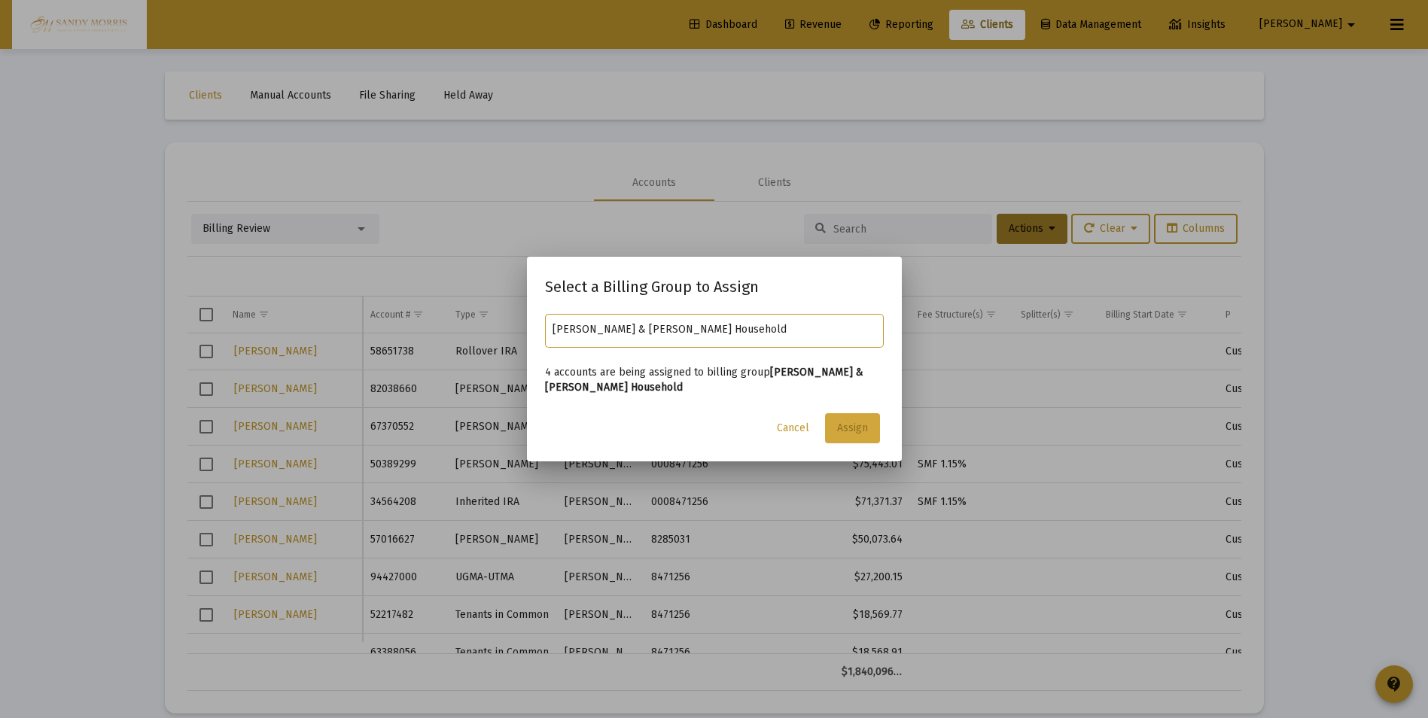
click at [848, 433] on span "Assign" at bounding box center [852, 428] width 31 height 13
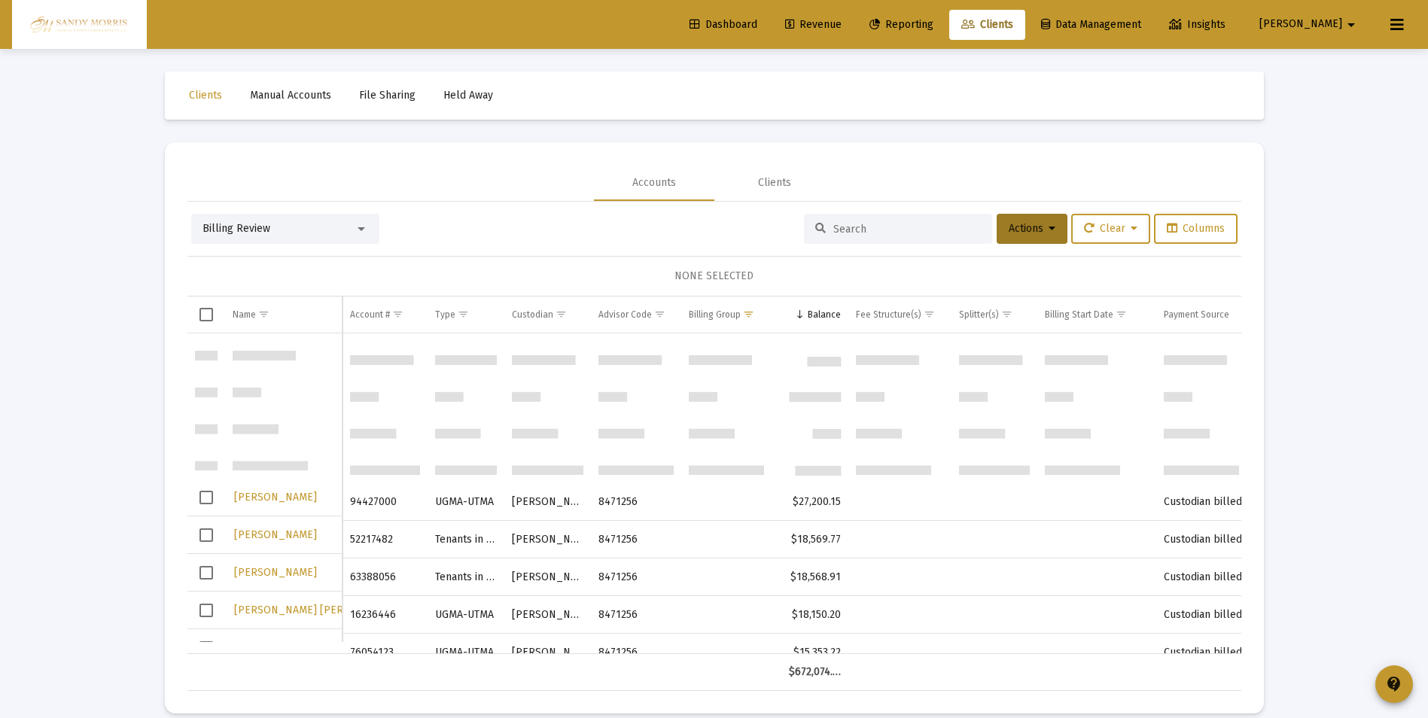
scroll to position [0, 0]
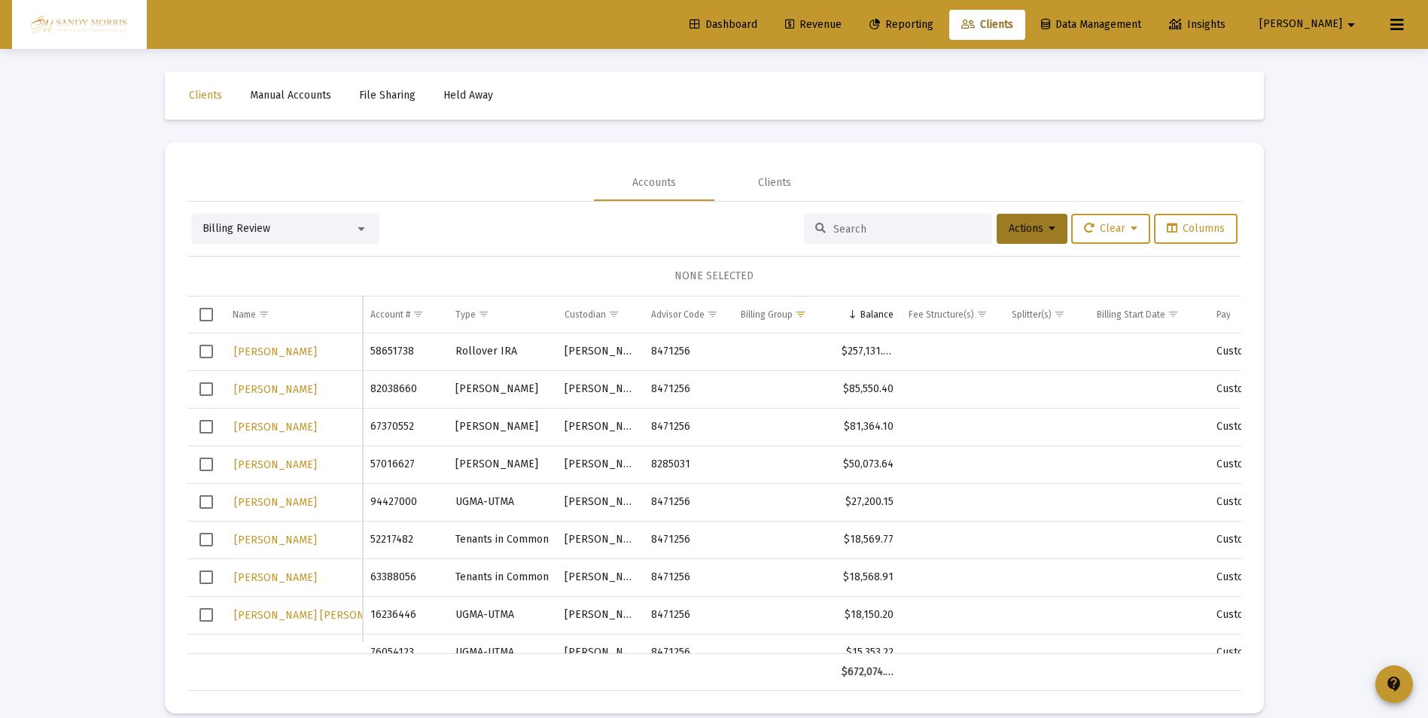
click at [842, 21] on span "Revenue" at bounding box center [813, 24] width 56 height 13
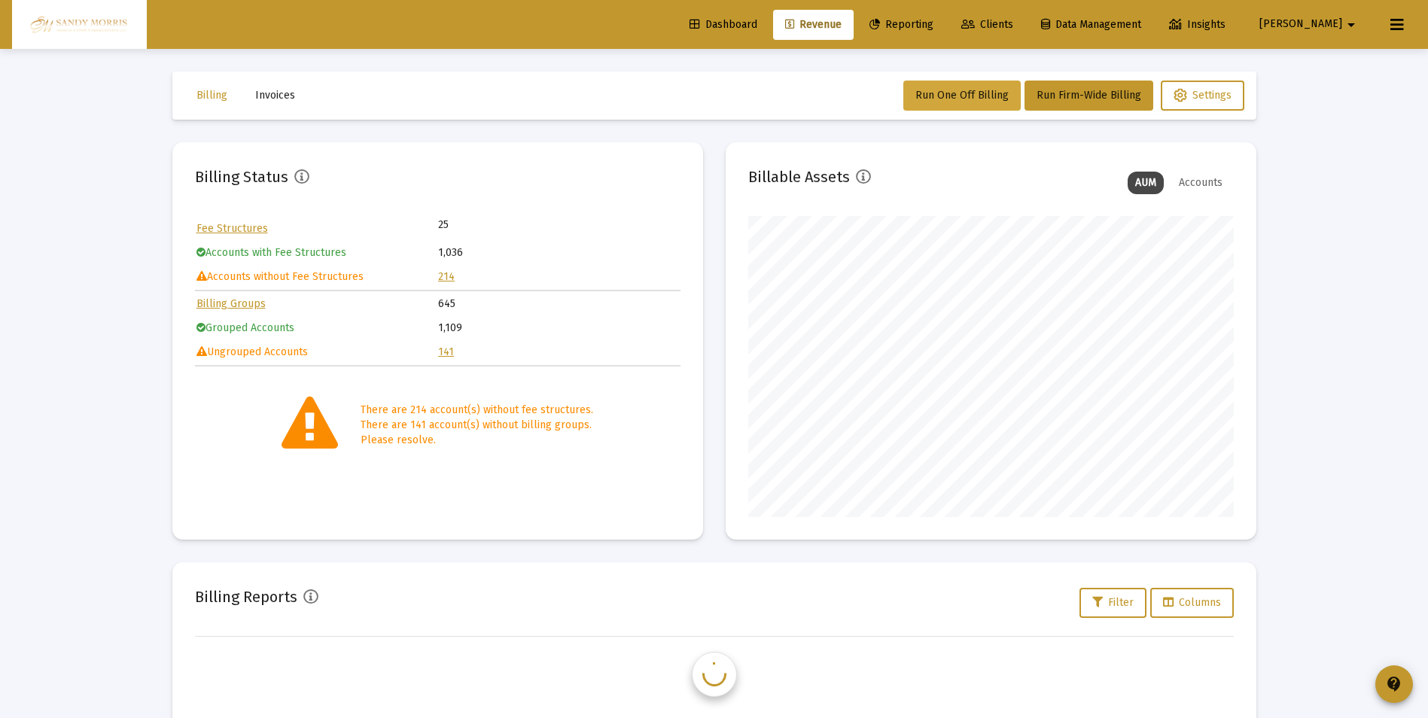
scroll to position [301, 486]
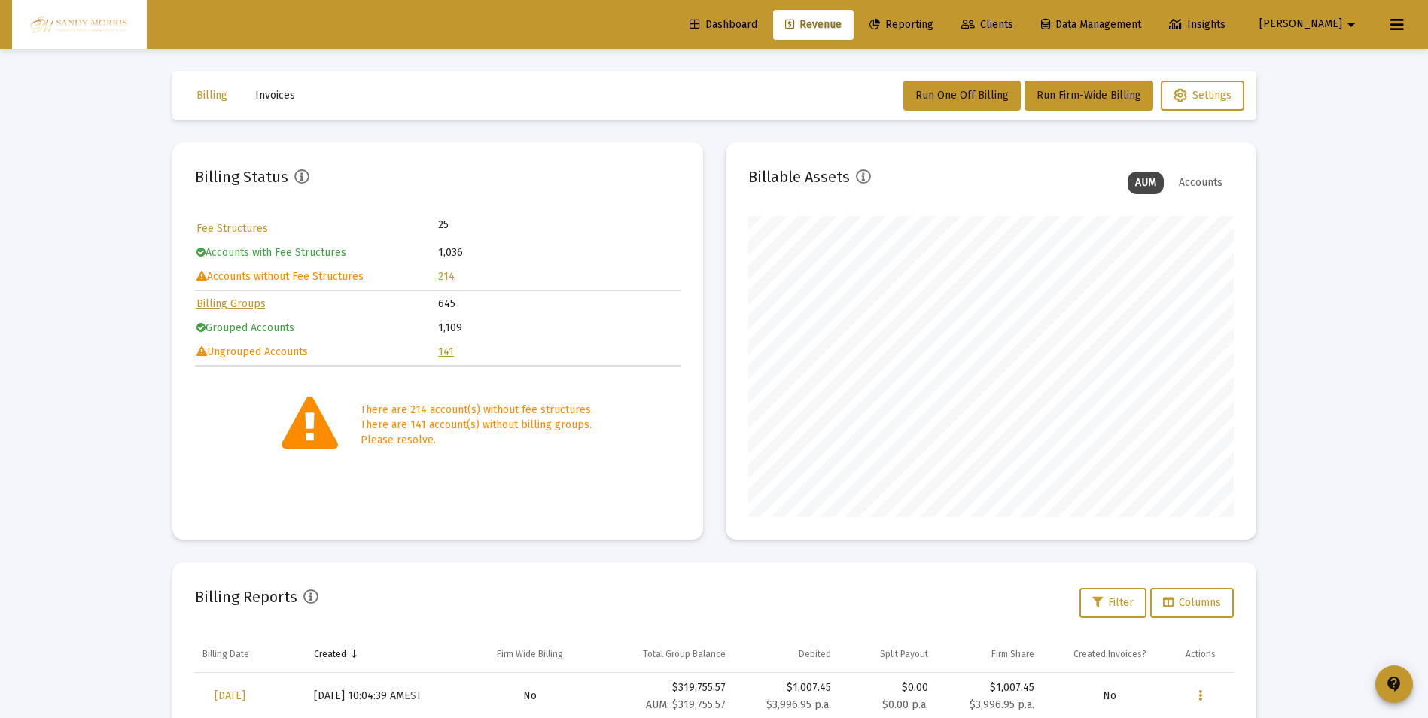
click at [757, 20] on span "Dashboard" at bounding box center [724, 24] width 68 height 13
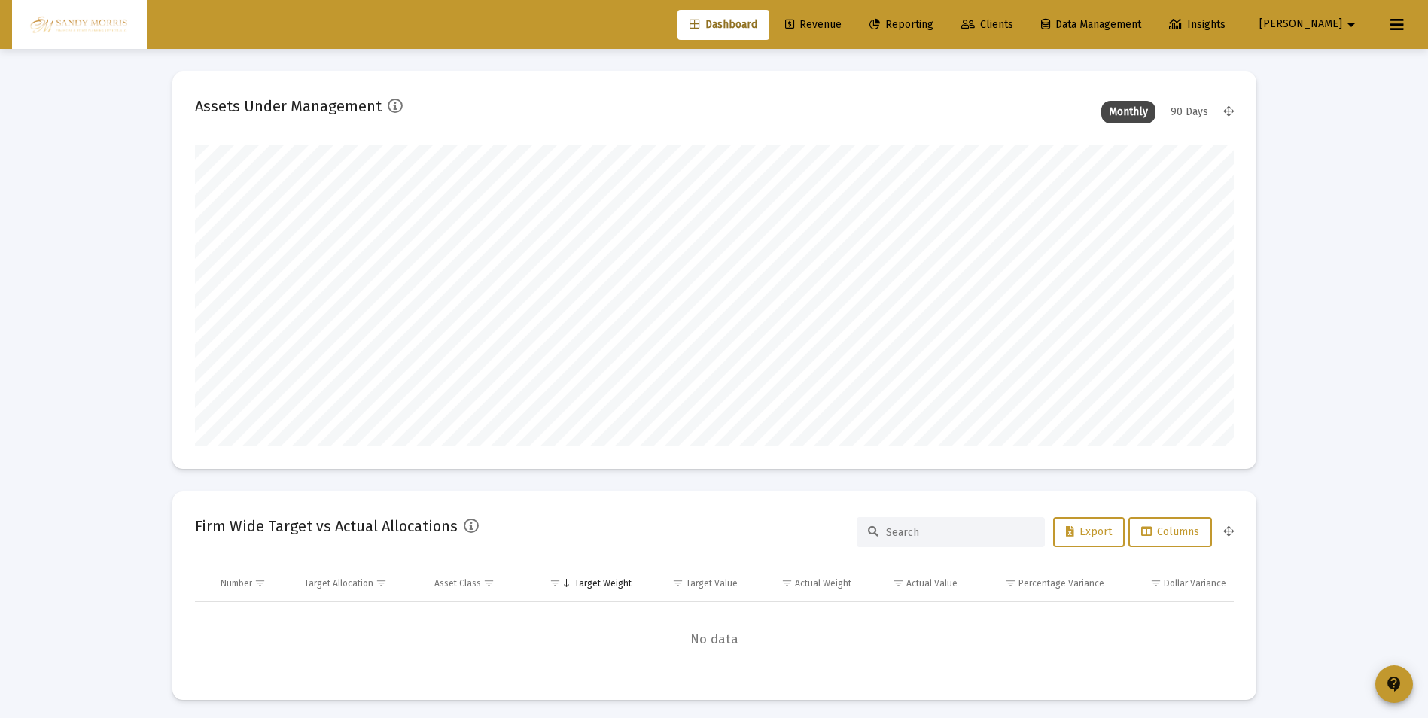
scroll to position [301, 559]
click at [842, 22] on span "Revenue" at bounding box center [813, 24] width 56 height 13
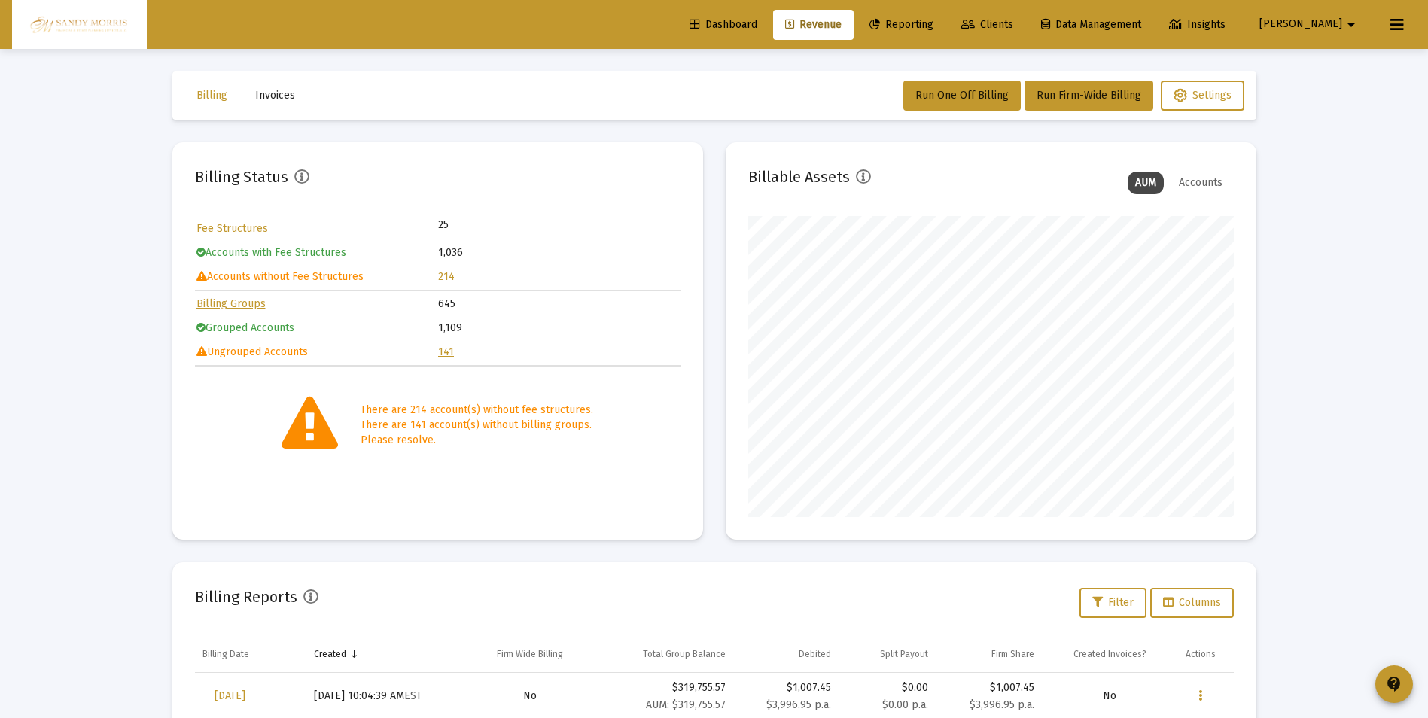
click at [443, 277] on link "214" at bounding box center [446, 276] width 17 height 13
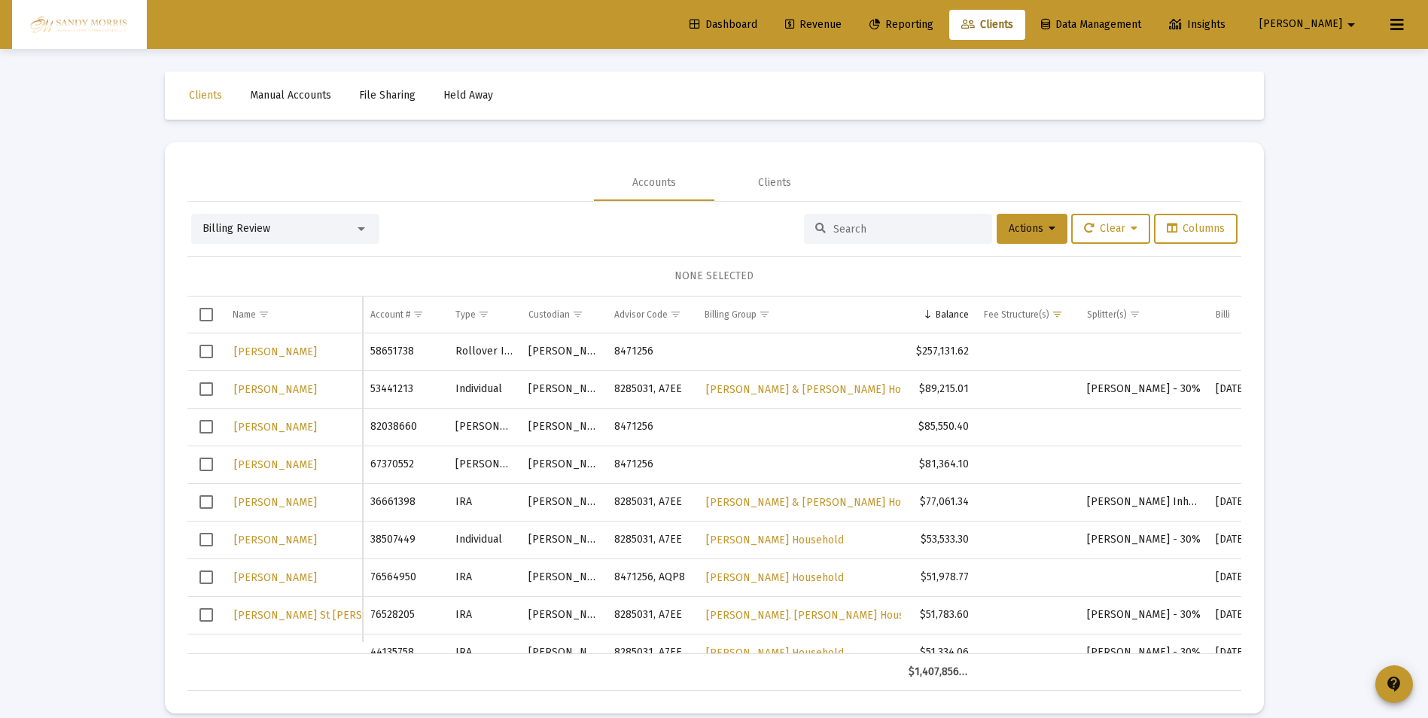
click at [842, 23] on span "Revenue" at bounding box center [813, 24] width 56 height 13
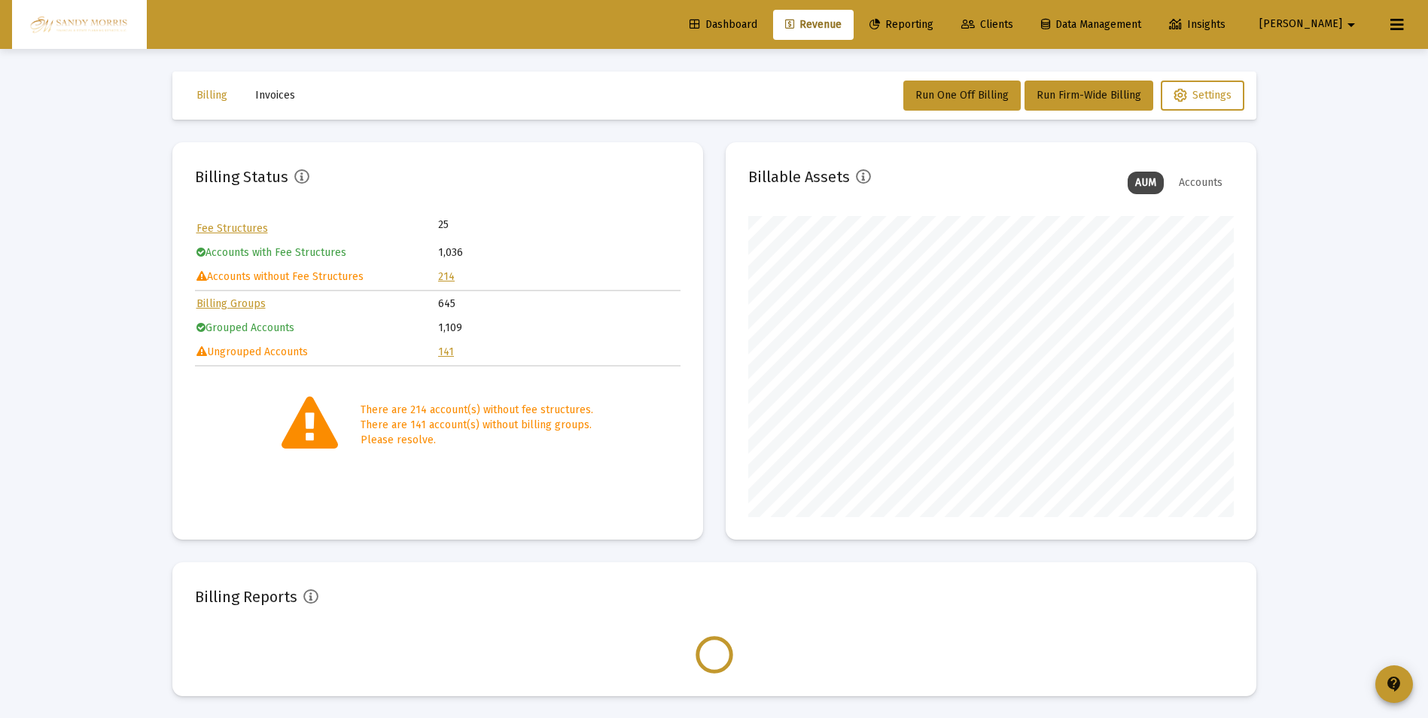
scroll to position [301, 486]
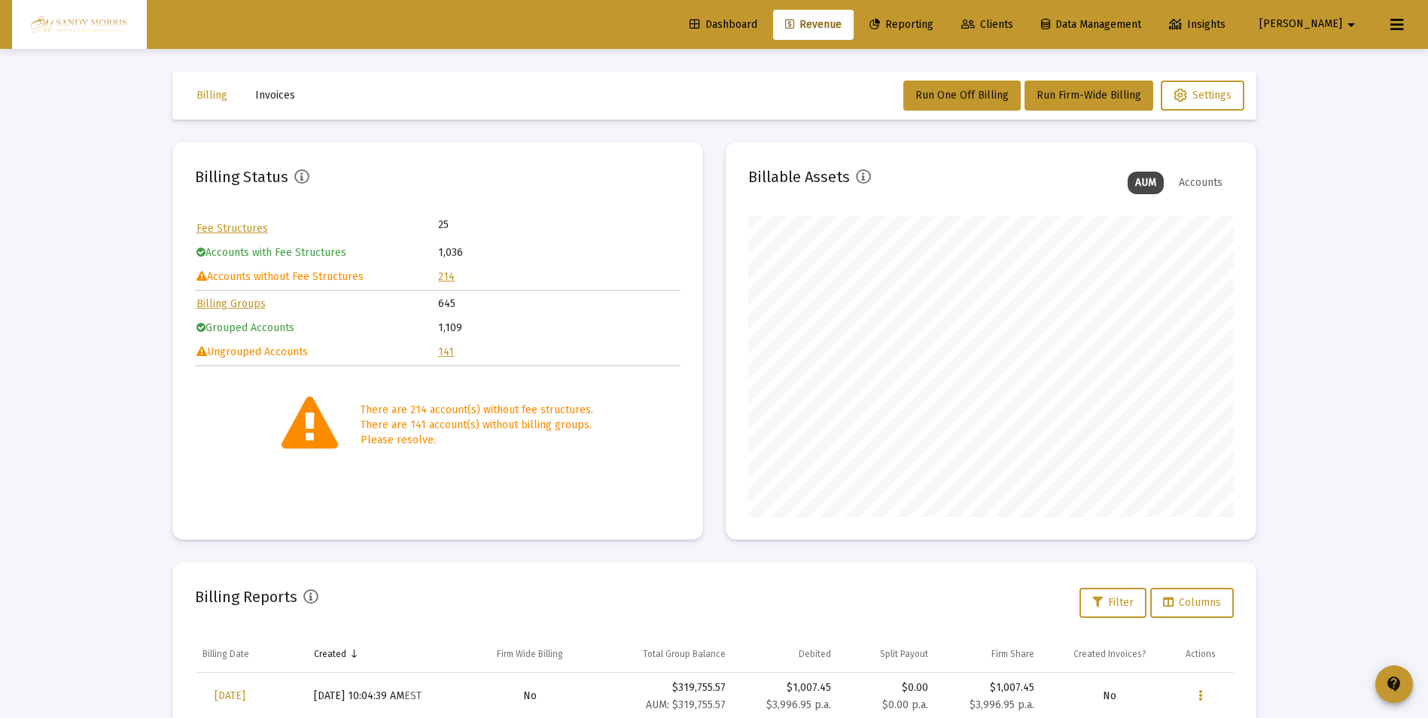
click at [446, 277] on link "214" at bounding box center [446, 276] width 17 height 13
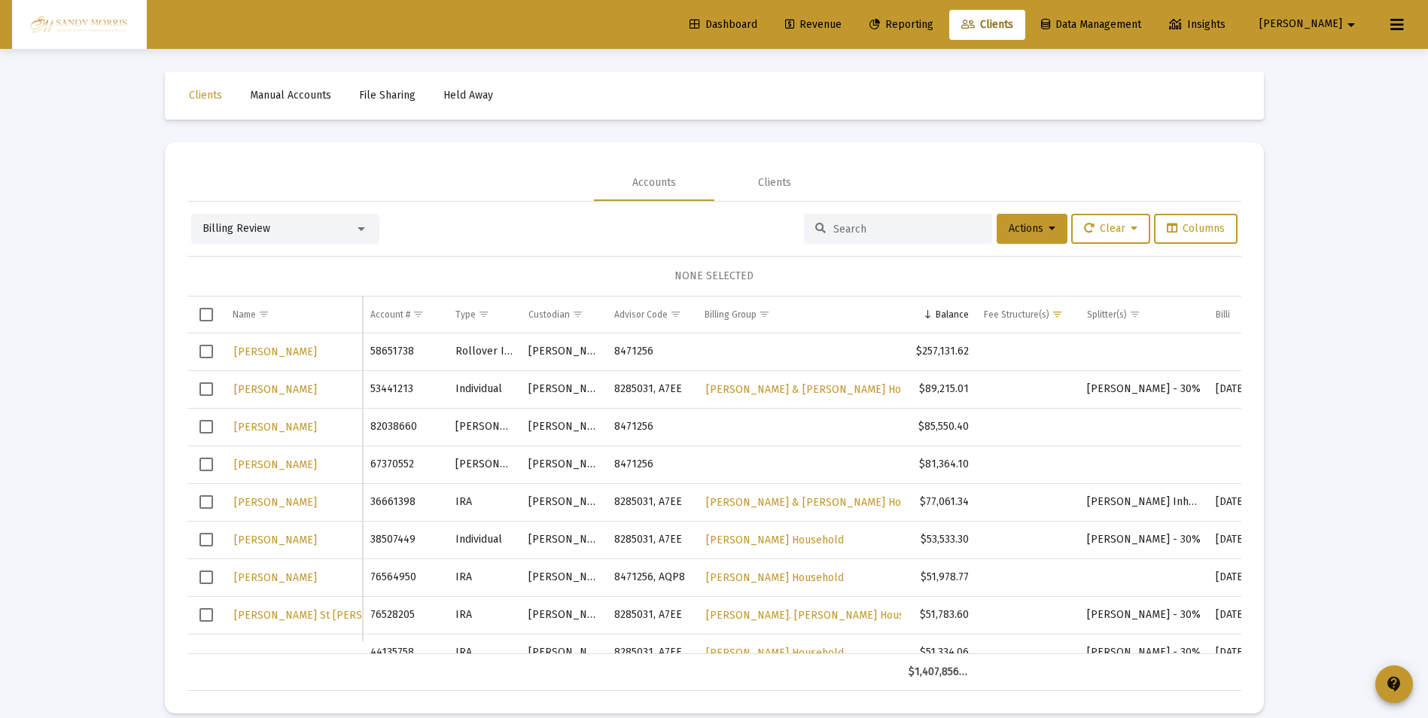
click at [205, 352] on span "Select row" at bounding box center [207, 352] width 14 height 14
click at [1042, 229] on span "Actions" at bounding box center [1032, 228] width 47 height 13
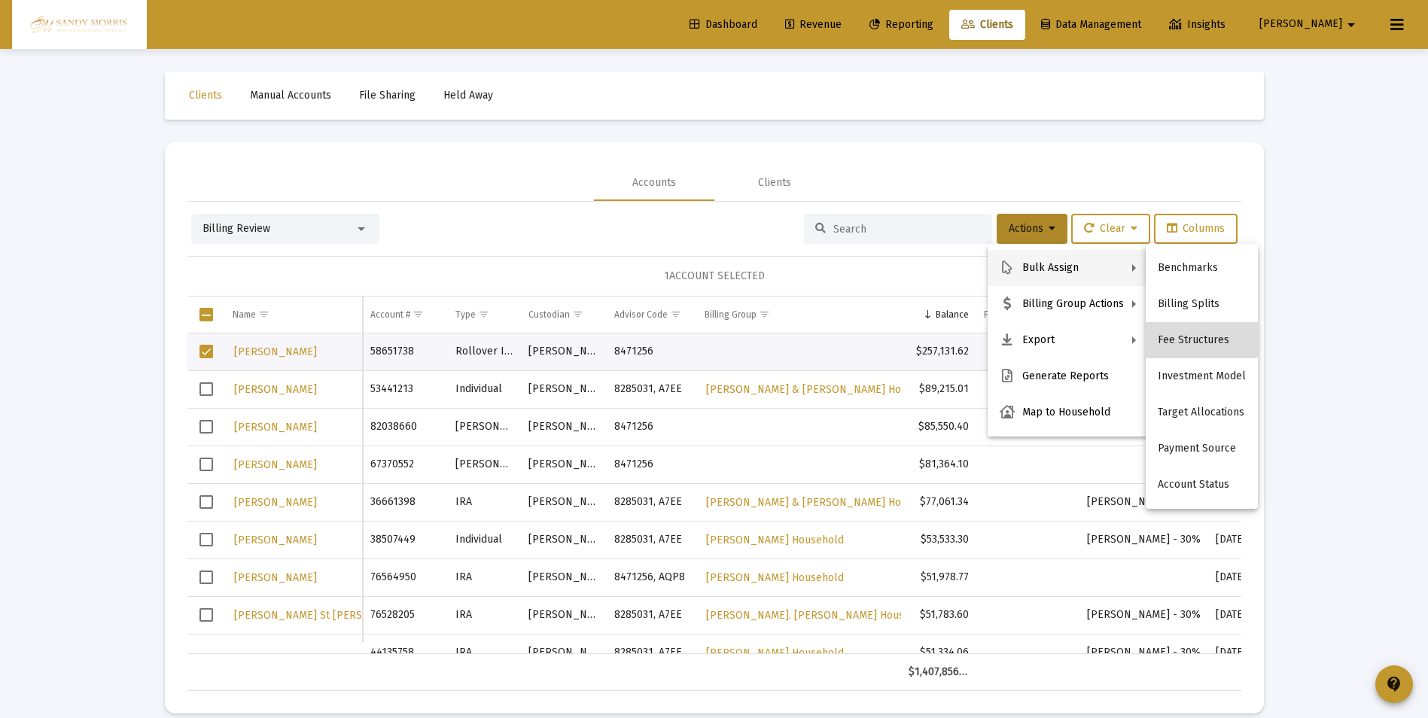
click at [1202, 339] on button "Fee Structures" at bounding box center [1202, 340] width 112 height 36
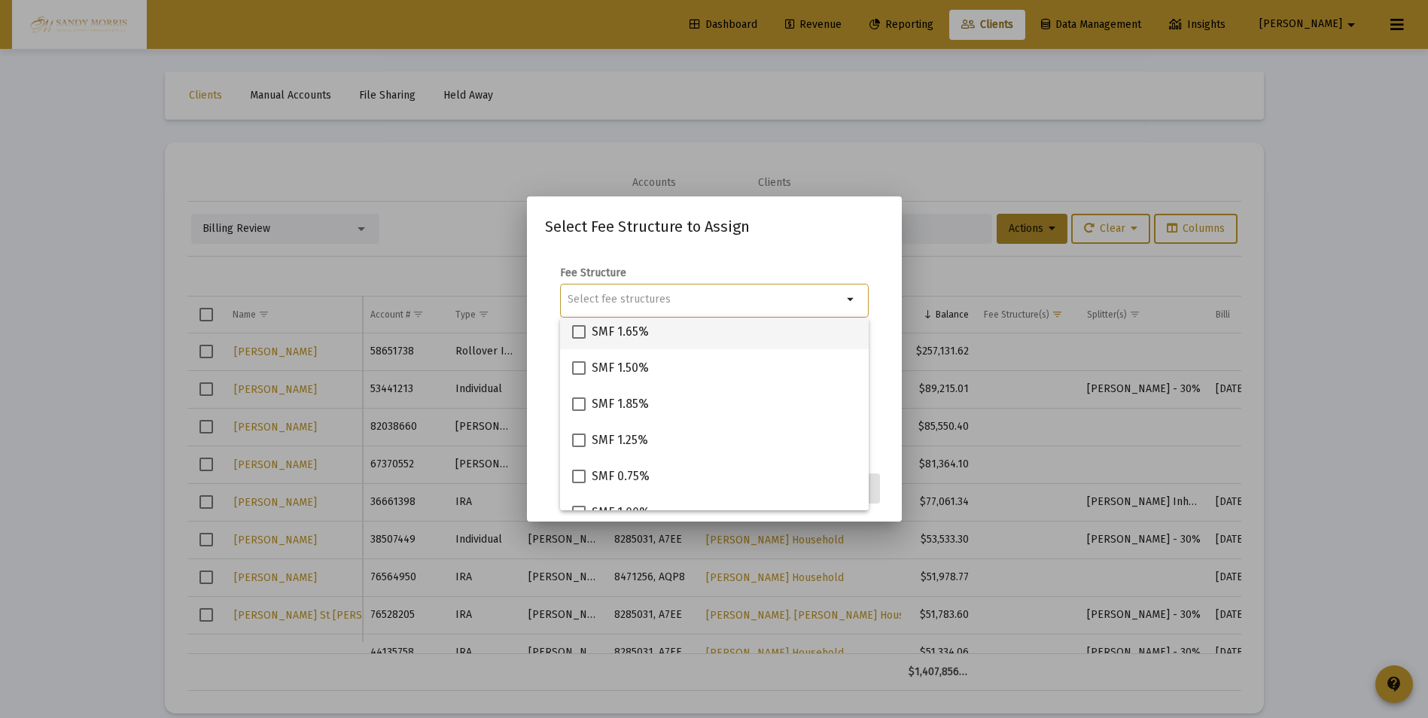
scroll to position [151, 0]
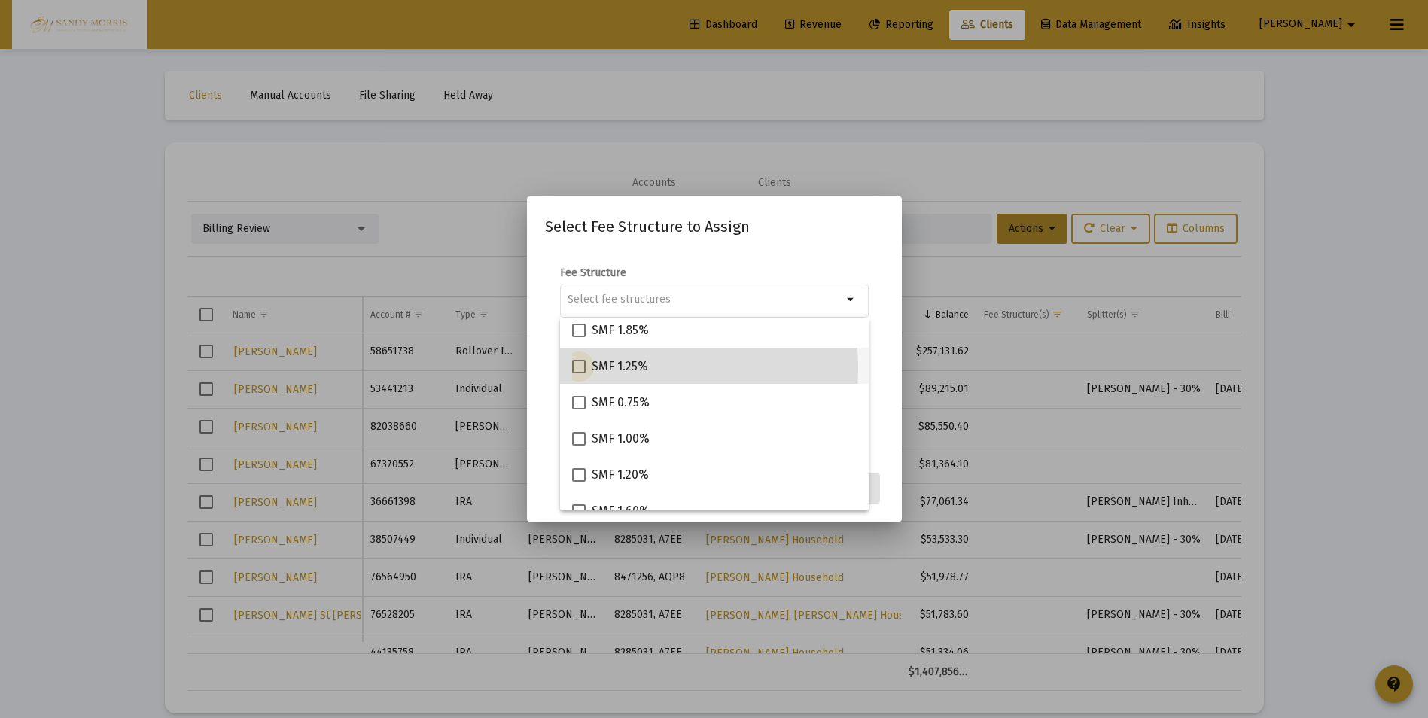
click at [574, 370] on span at bounding box center [579, 367] width 14 height 14
click at [578, 373] on input "SMF 1.25%" at bounding box center [578, 373] width 1 height 1
checkbox input "true"
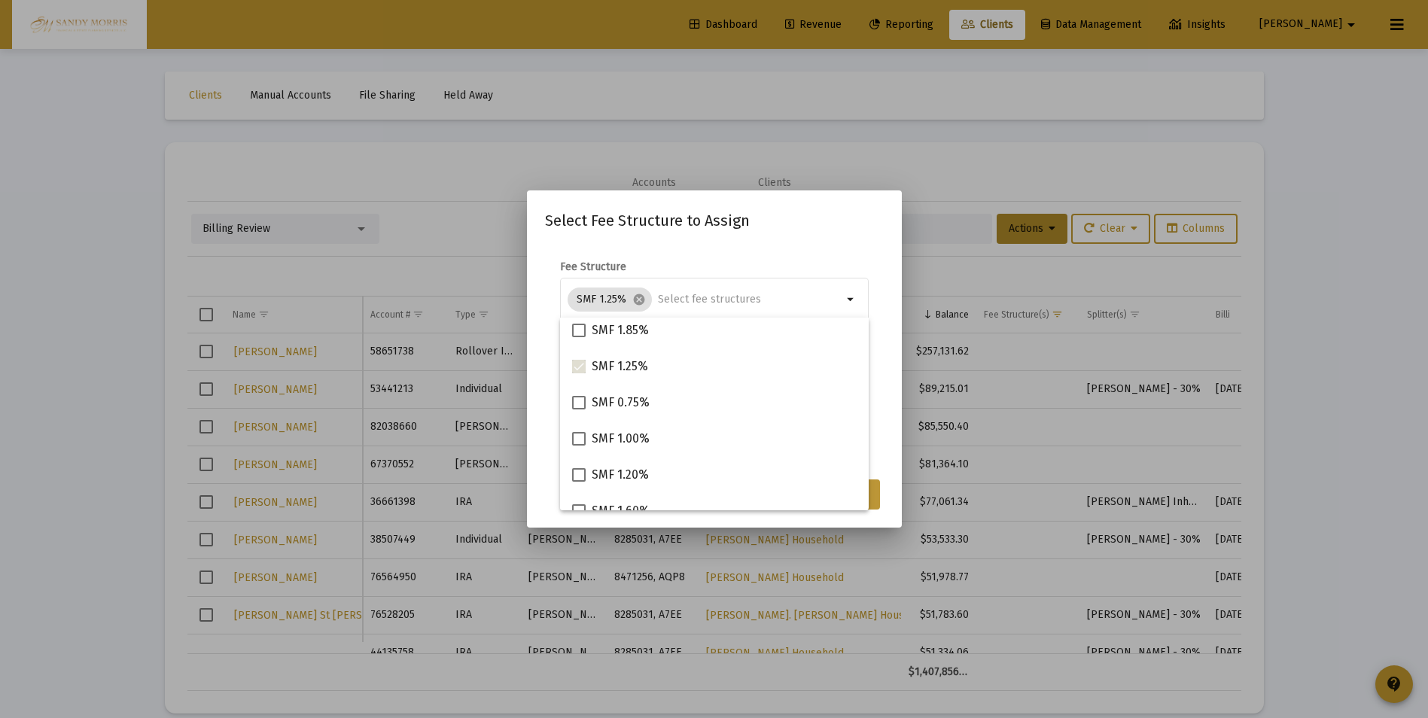
click at [872, 498] on button "Assign" at bounding box center [852, 495] width 55 height 30
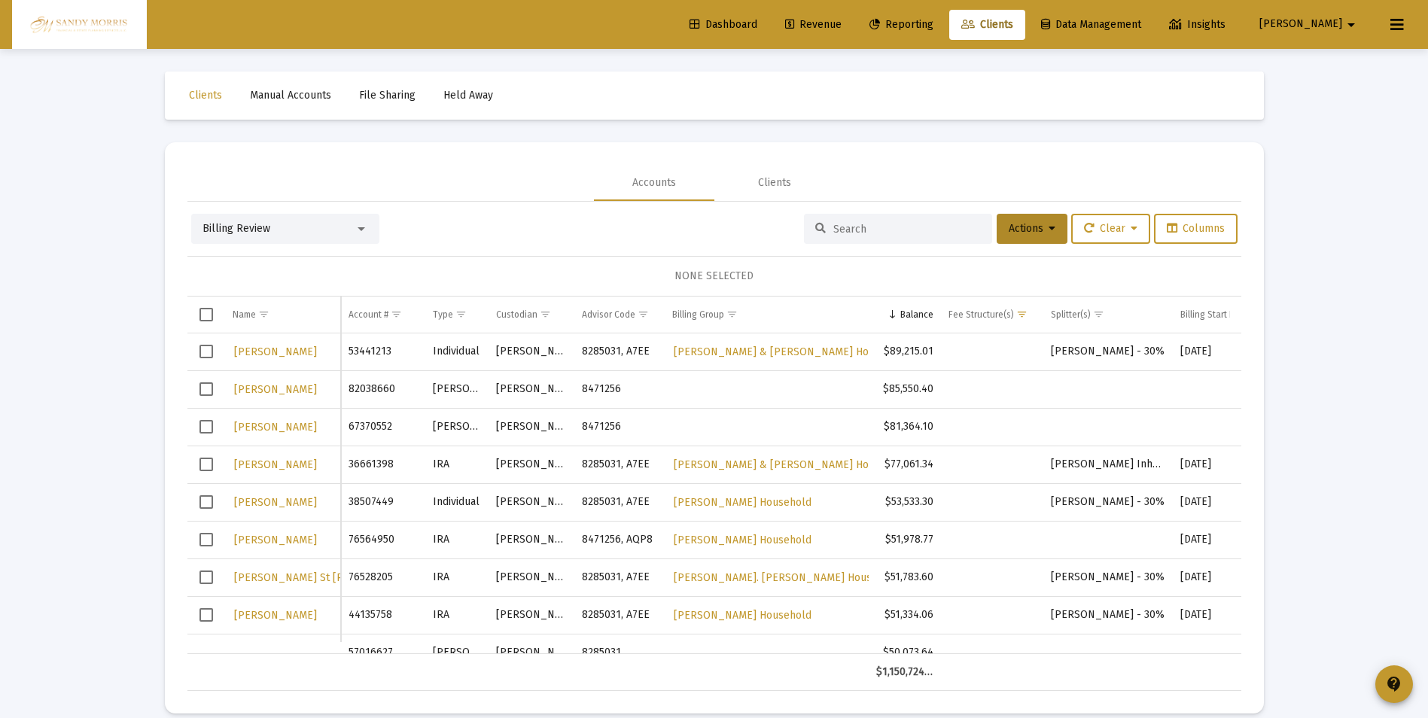
click at [854, 17] on link "Revenue" at bounding box center [813, 25] width 81 height 30
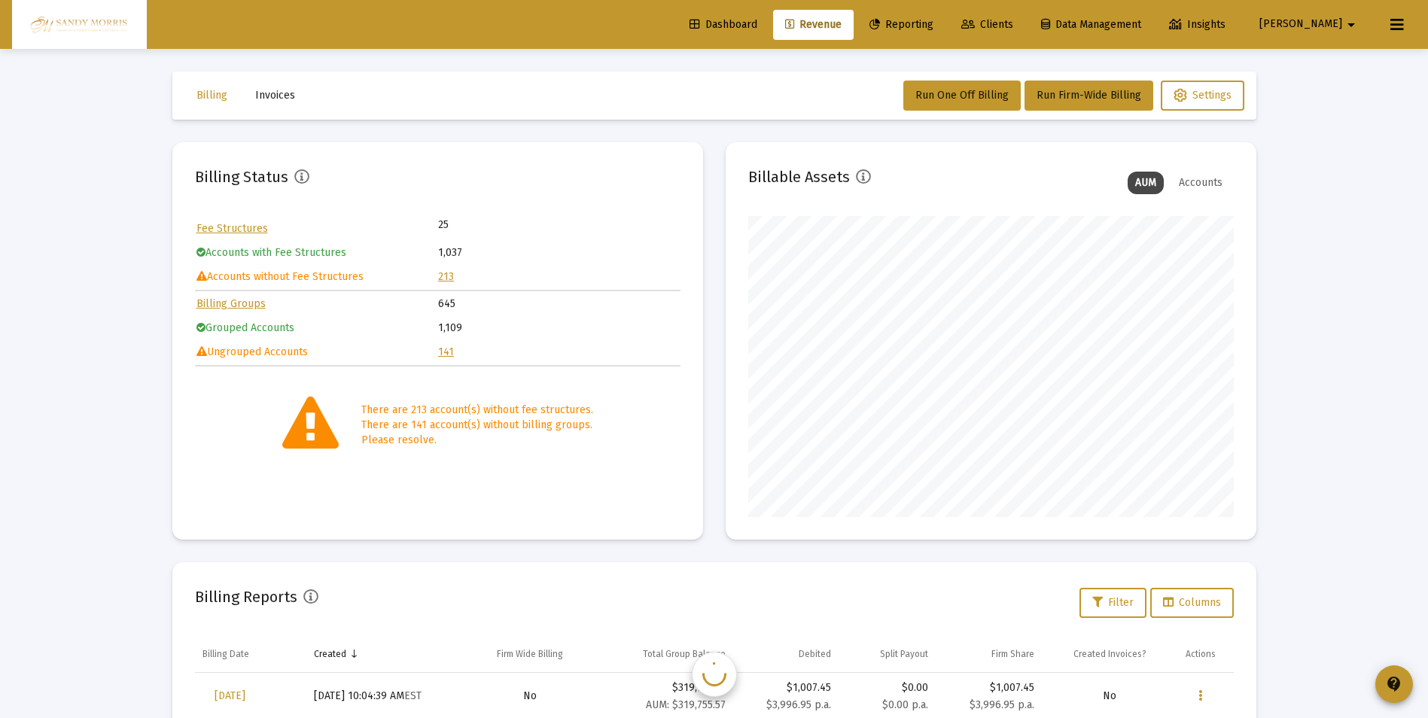
scroll to position [301, 486]
click at [446, 351] on link "141" at bounding box center [446, 352] width 16 height 13
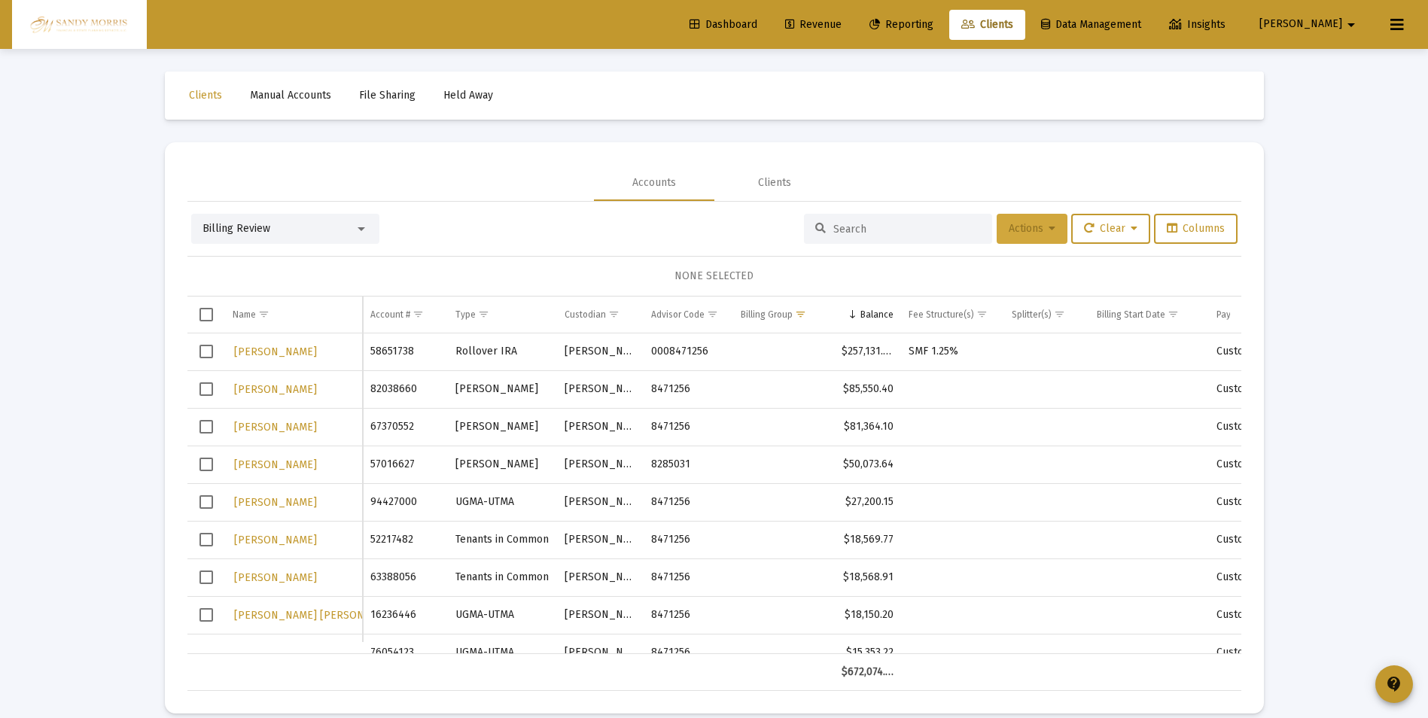
click at [1050, 223] on button "Actions" at bounding box center [1032, 229] width 71 height 30
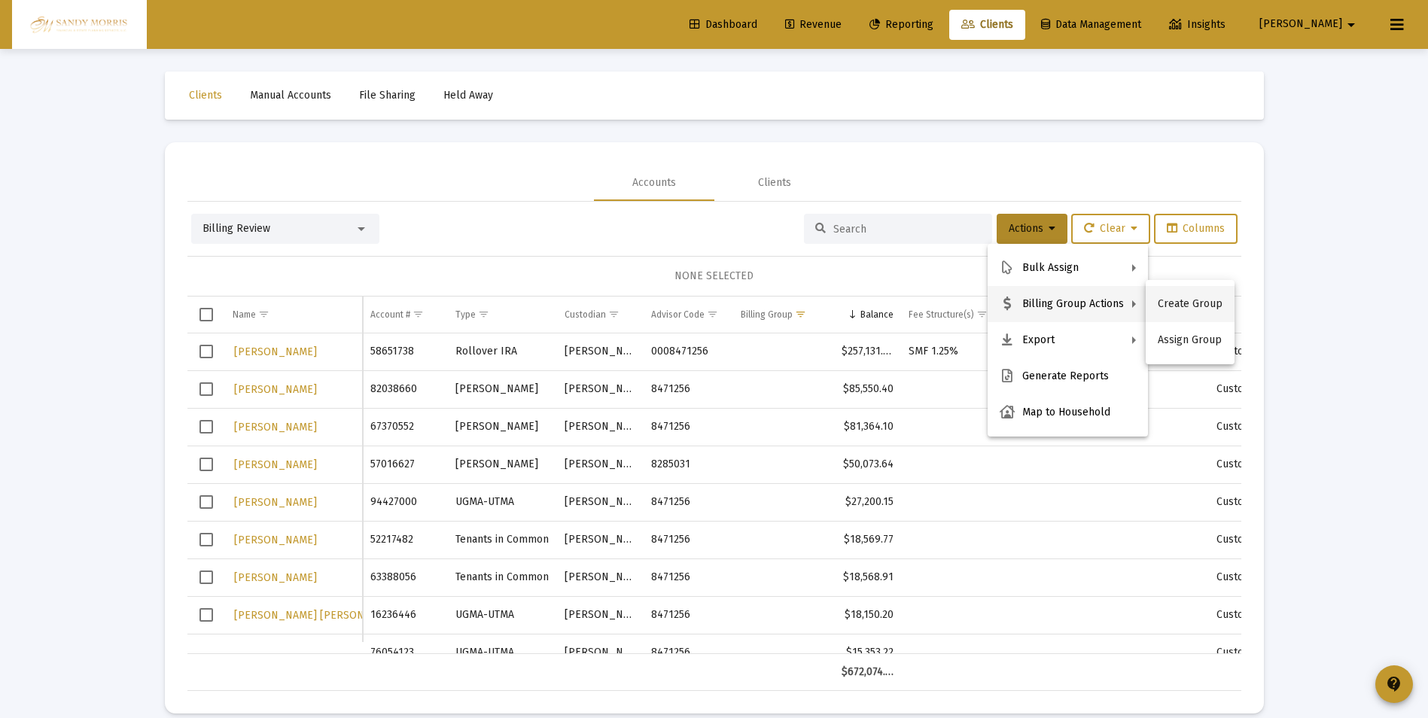
click at [1174, 303] on button "Create Group" at bounding box center [1190, 304] width 89 height 36
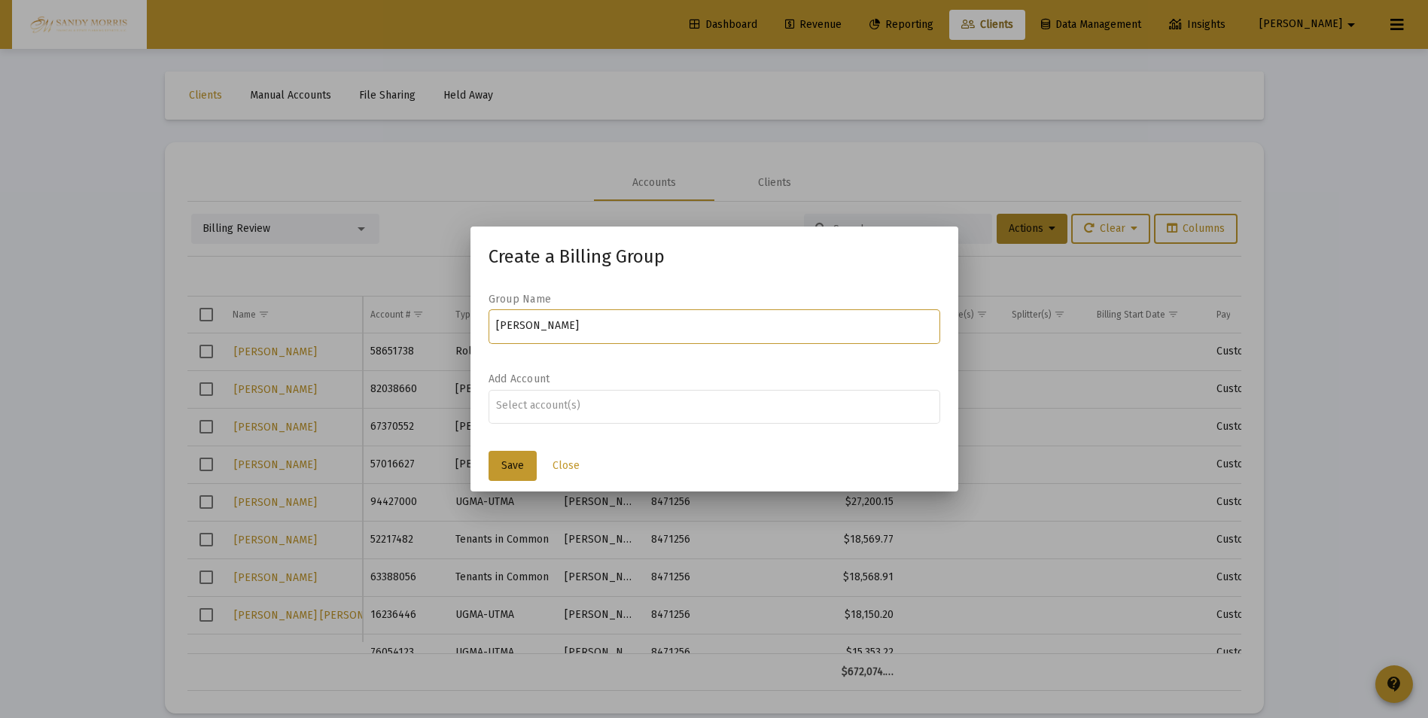
click at [632, 330] on input "Veronica Grovenstein" at bounding box center [714, 326] width 436 height 12
type input "Veronica Grovenstein Household"
click at [517, 464] on span "Save" at bounding box center [512, 465] width 23 height 13
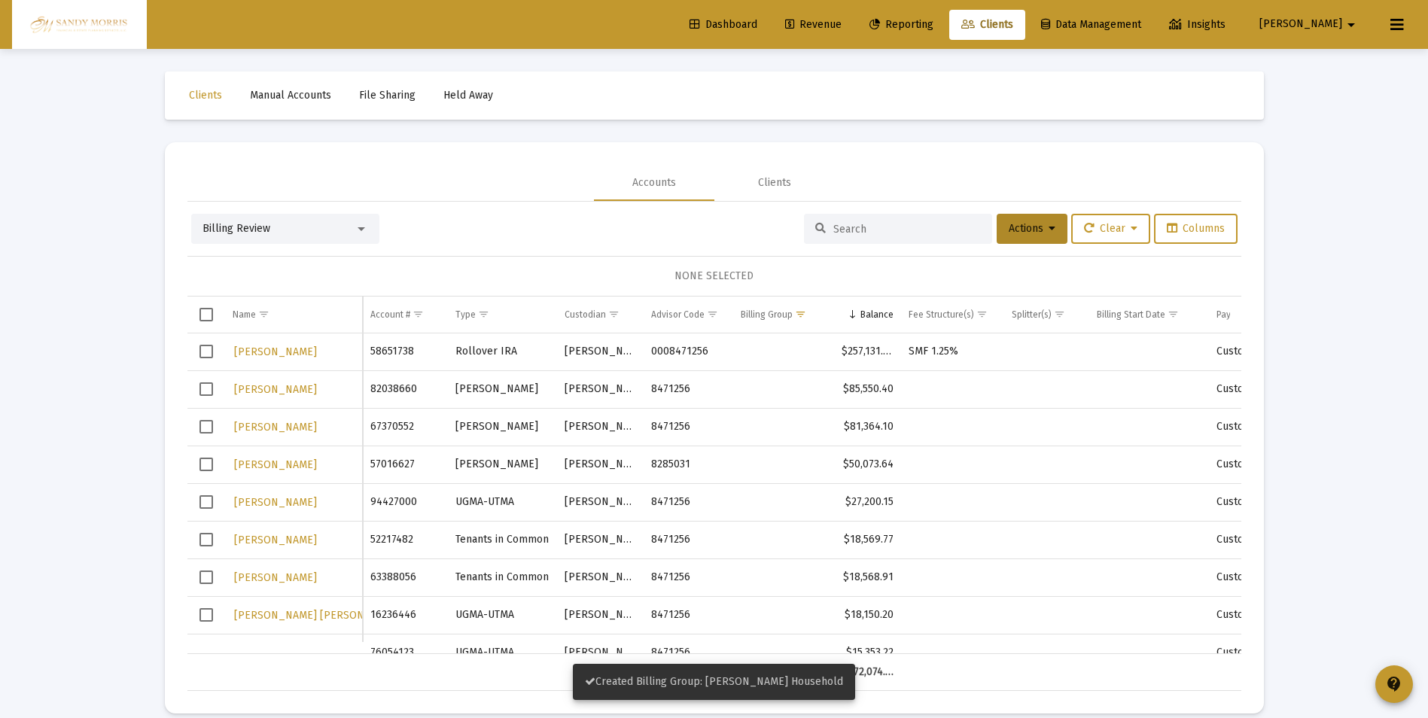
click at [209, 353] on span "Select row" at bounding box center [207, 352] width 14 height 14
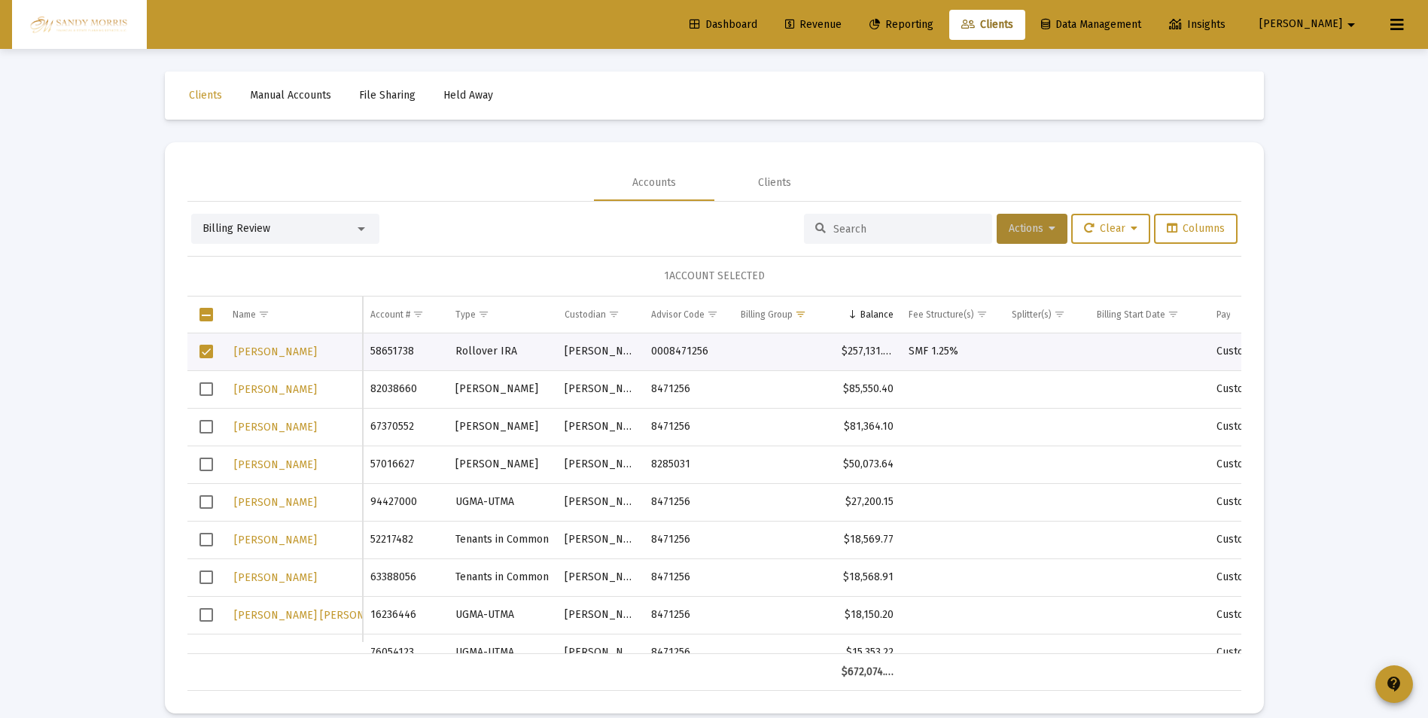
click at [1049, 229] on icon at bounding box center [1052, 229] width 7 height 11
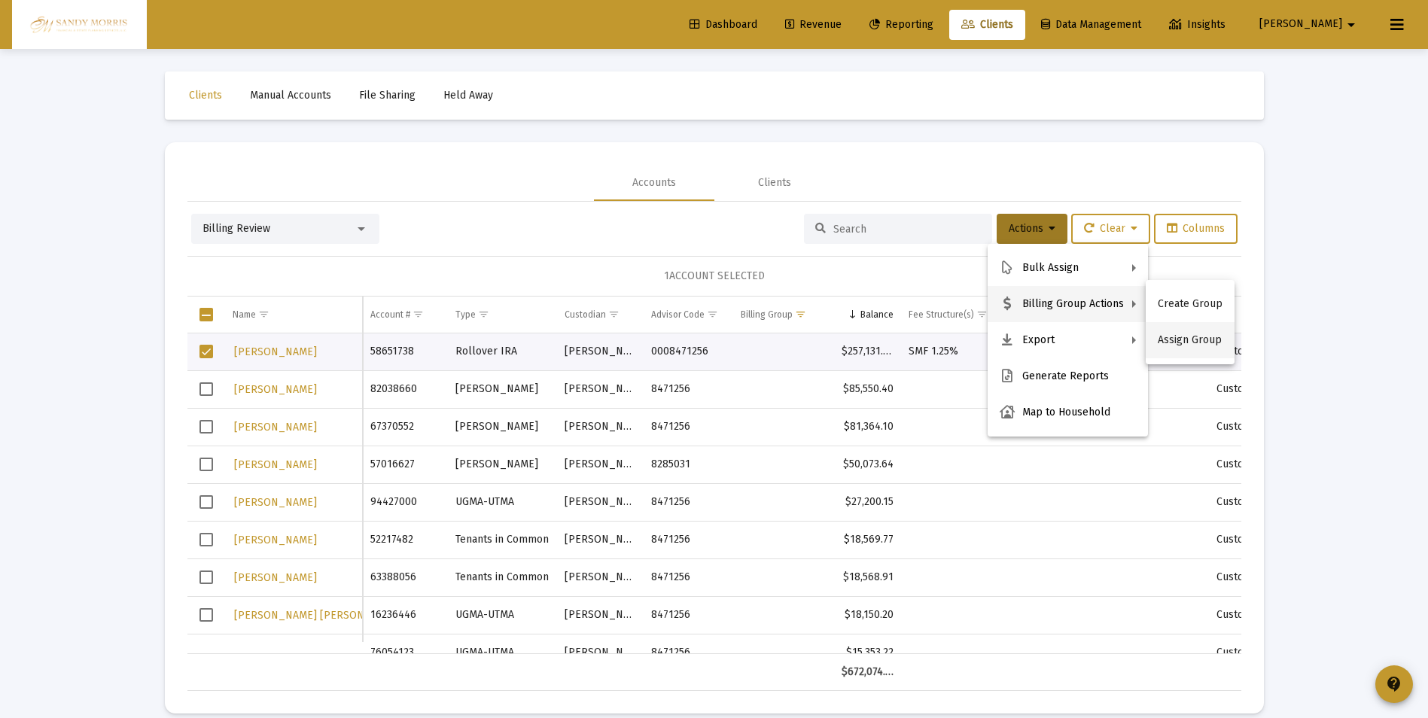
click at [1185, 343] on button "Assign Group" at bounding box center [1190, 340] width 89 height 36
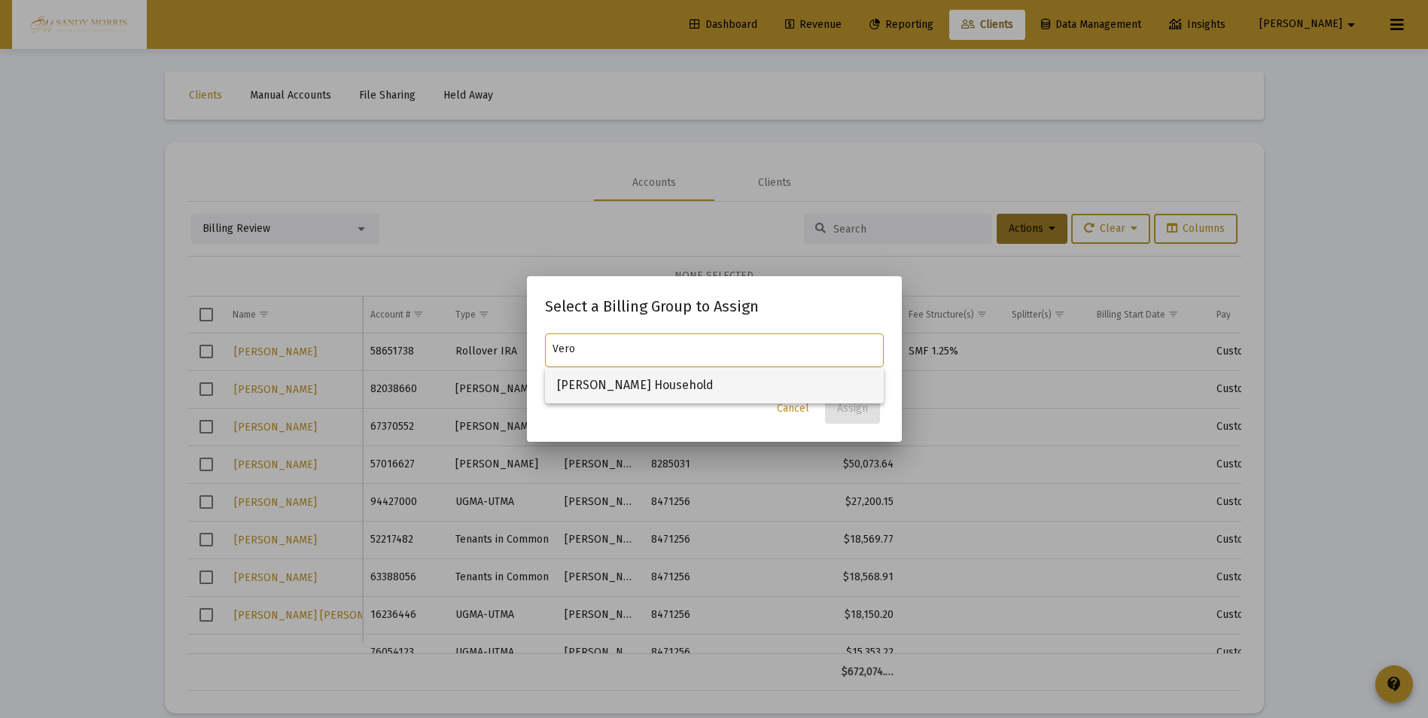
click at [650, 391] on span "Veronica Grovenstein Household" at bounding box center [714, 385] width 315 height 36
type input "Veronica Grovenstein Household"
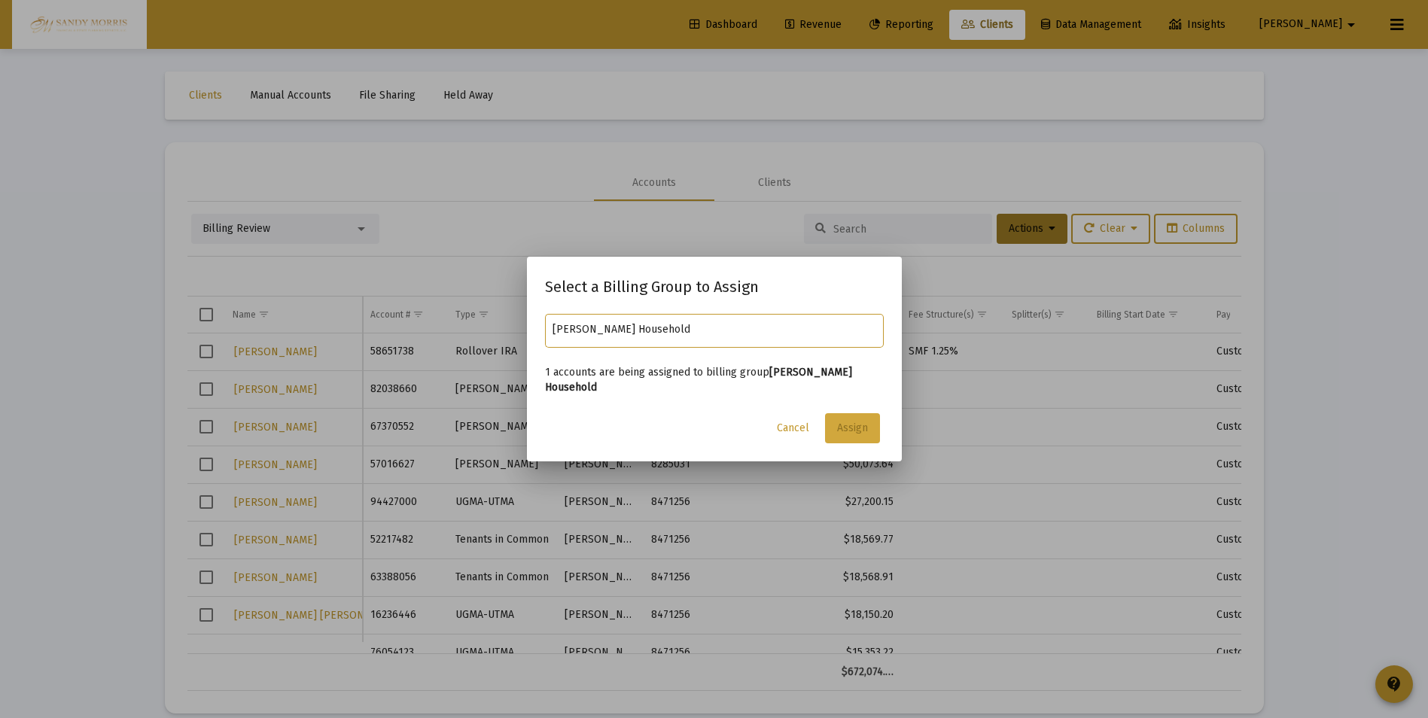
click at [859, 424] on span "Assign" at bounding box center [852, 428] width 31 height 13
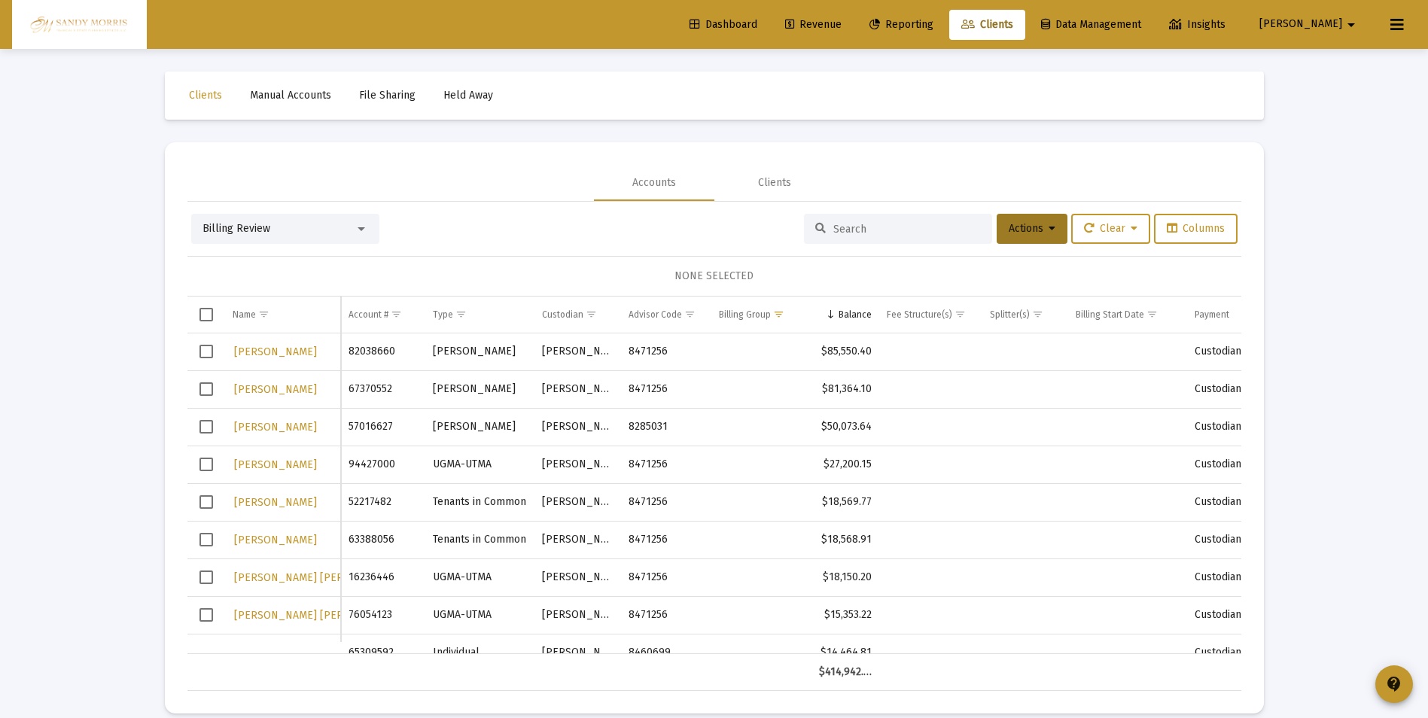
click at [757, 21] on span "Dashboard" at bounding box center [724, 24] width 68 height 13
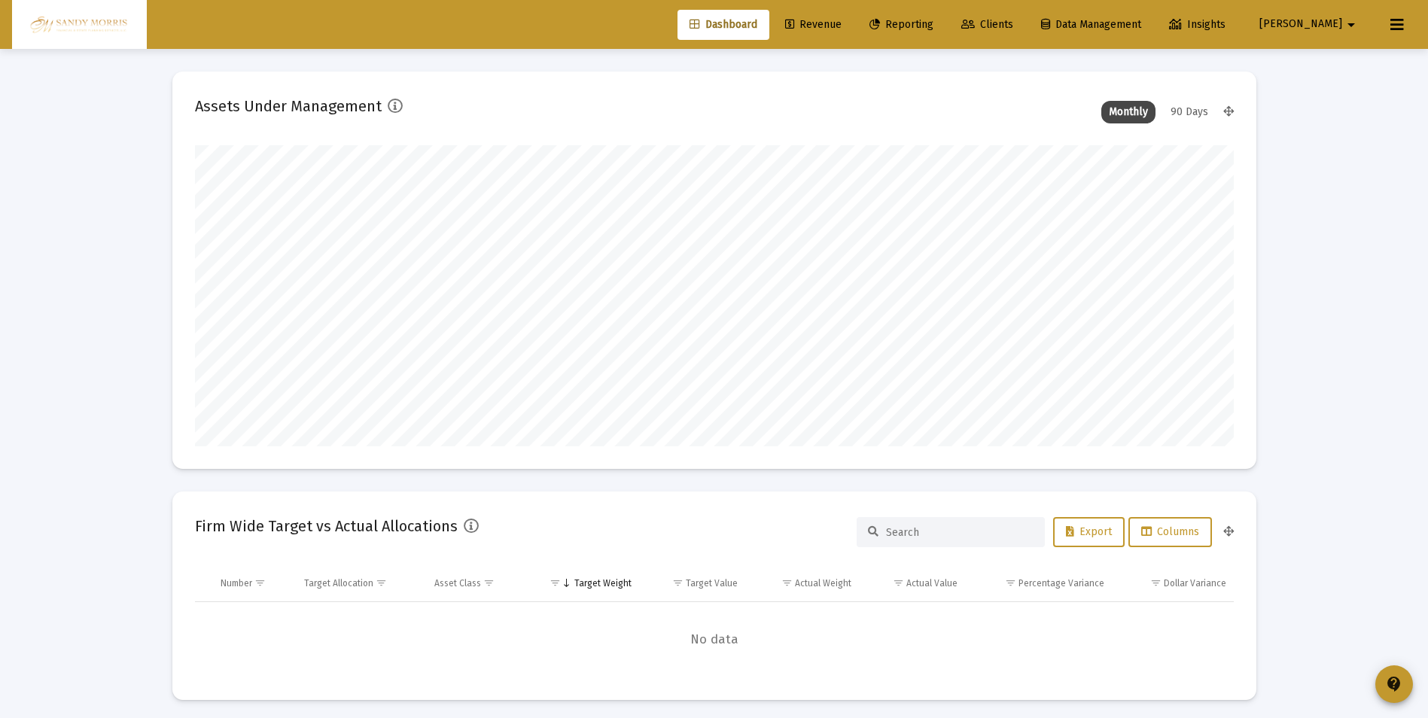
scroll to position [301, 559]
click at [842, 26] on span "Revenue" at bounding box center [813, 24] width 56 height 13
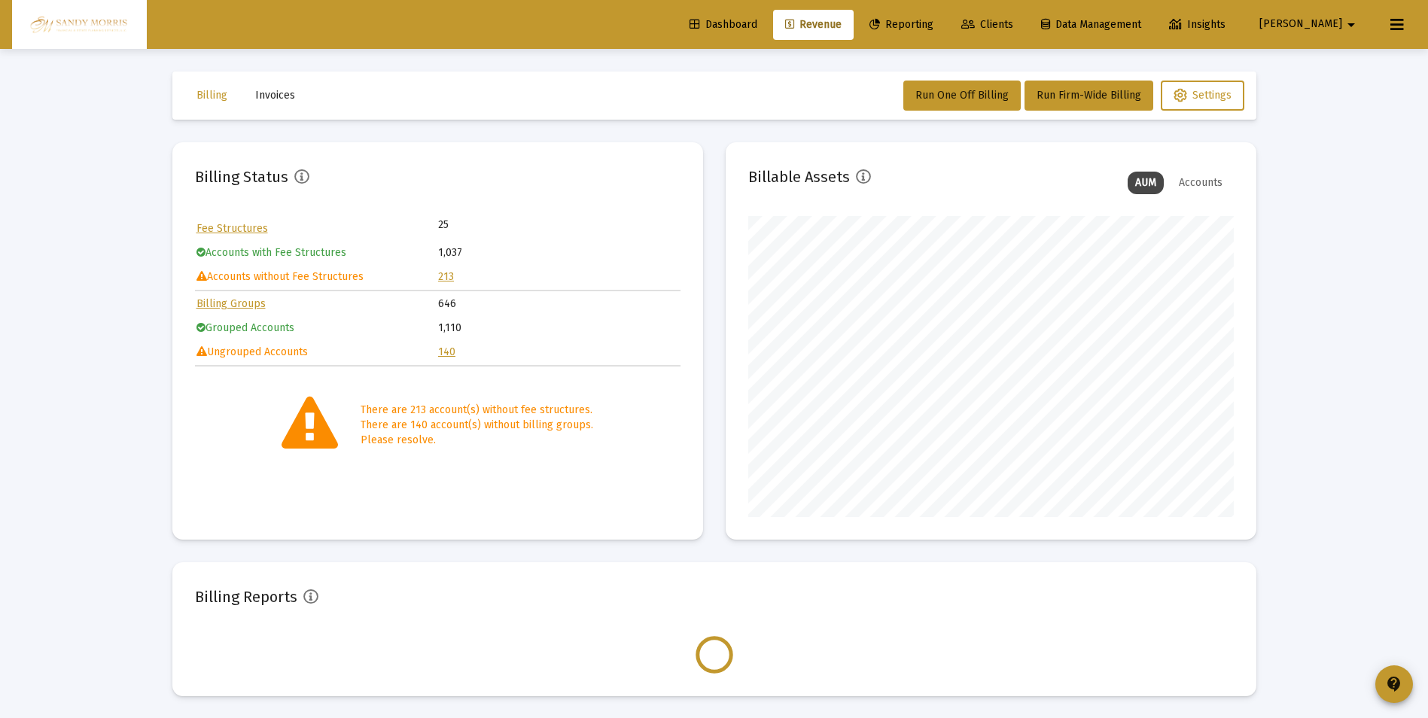
scroll to position [301, 486]
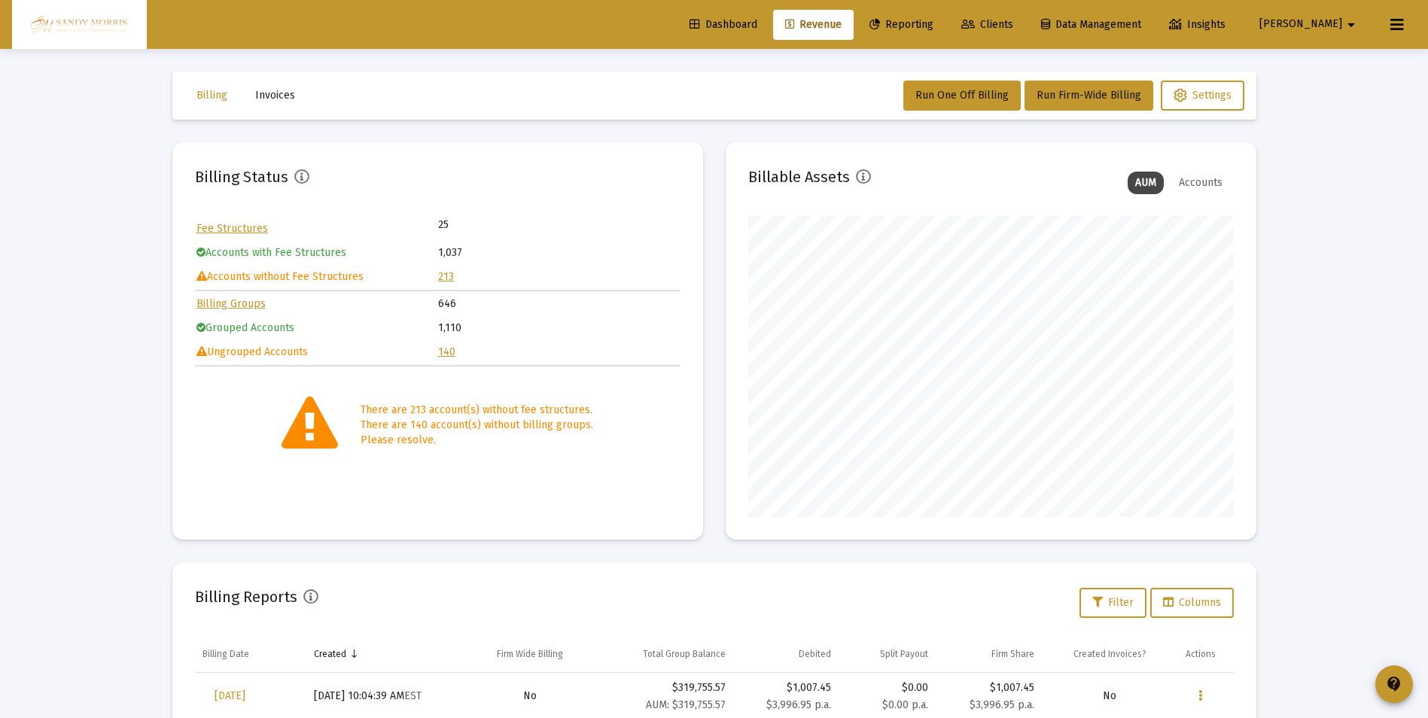
click at [446, 276] on link "213" at bounding box center [446, 276] width 16 height 13
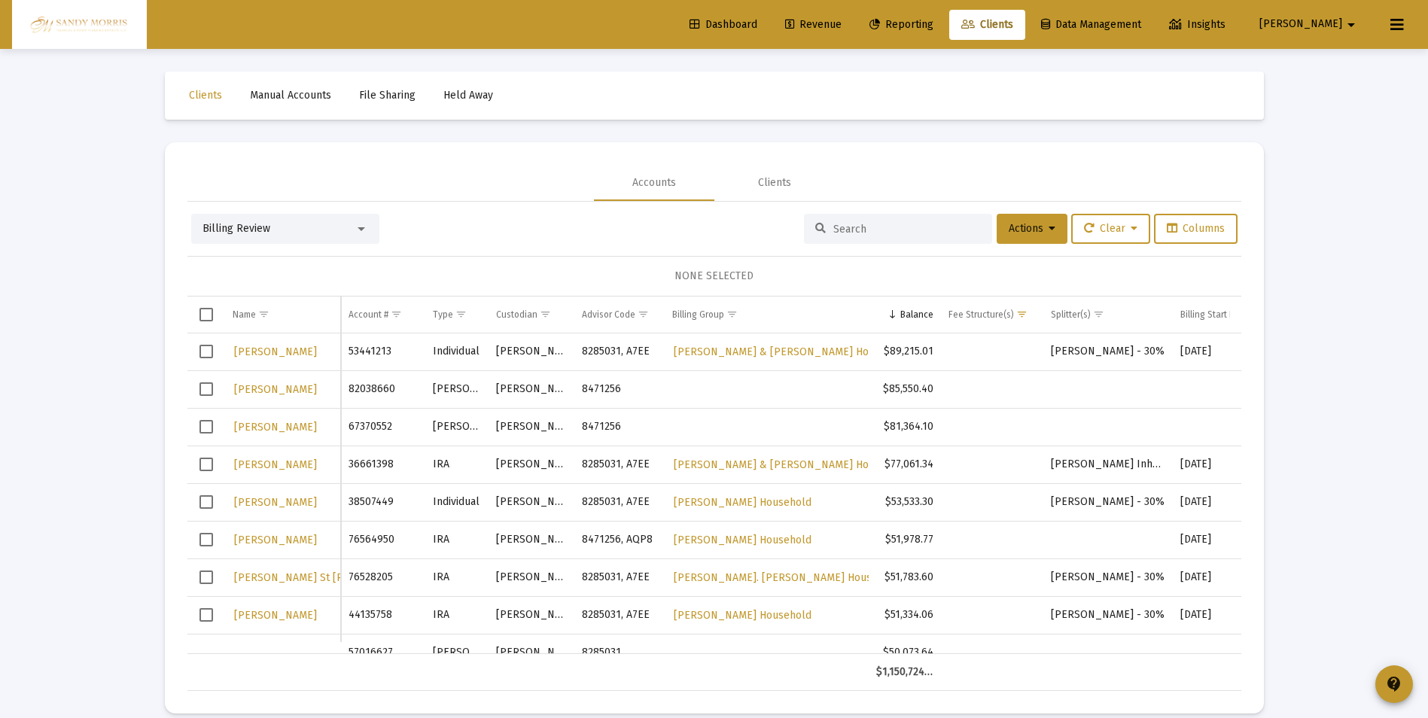
click at [204, 386] on span "Select row" at bounding box center [207, 389] width 14 height 14
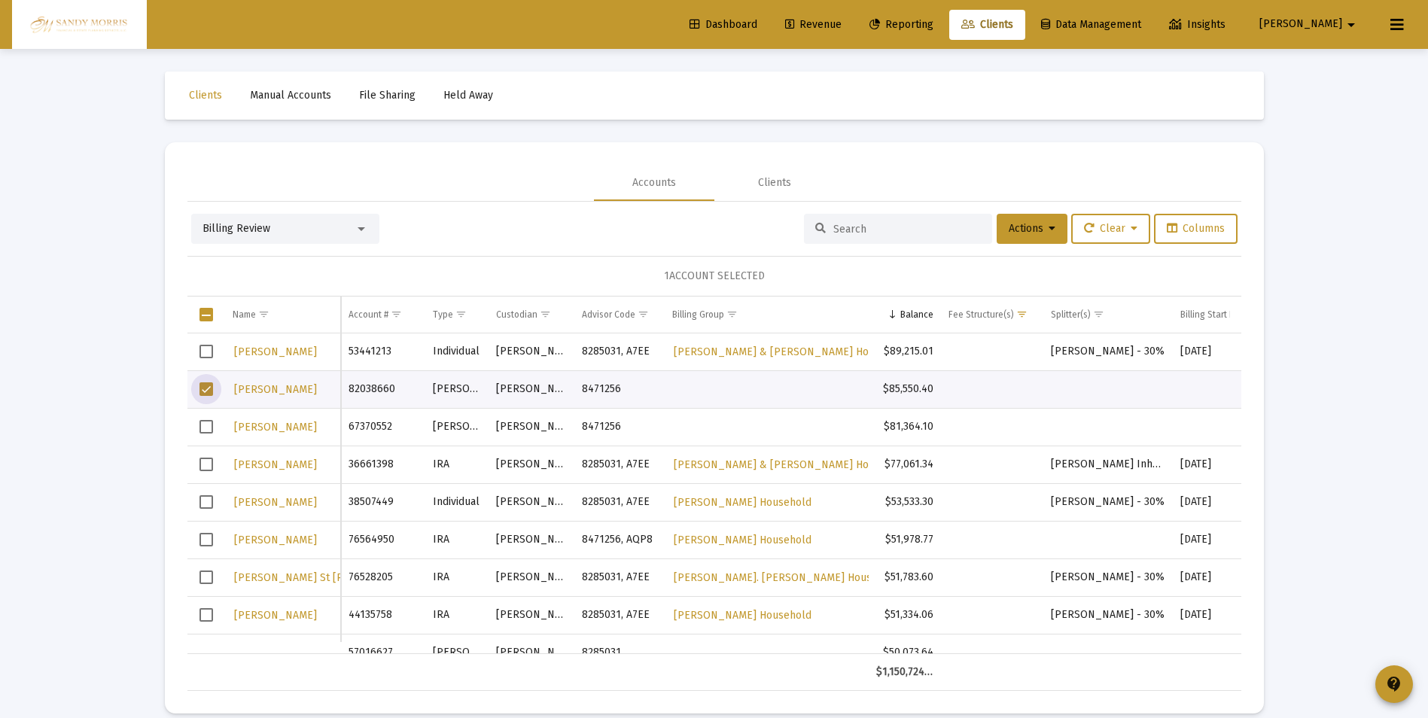
click at [206, 431] on span "Select row" at bounding box center [207, 427] width 14 height 14
click at [1049, 233] on icon at bounding box center [1052, 229] width 7 height 11
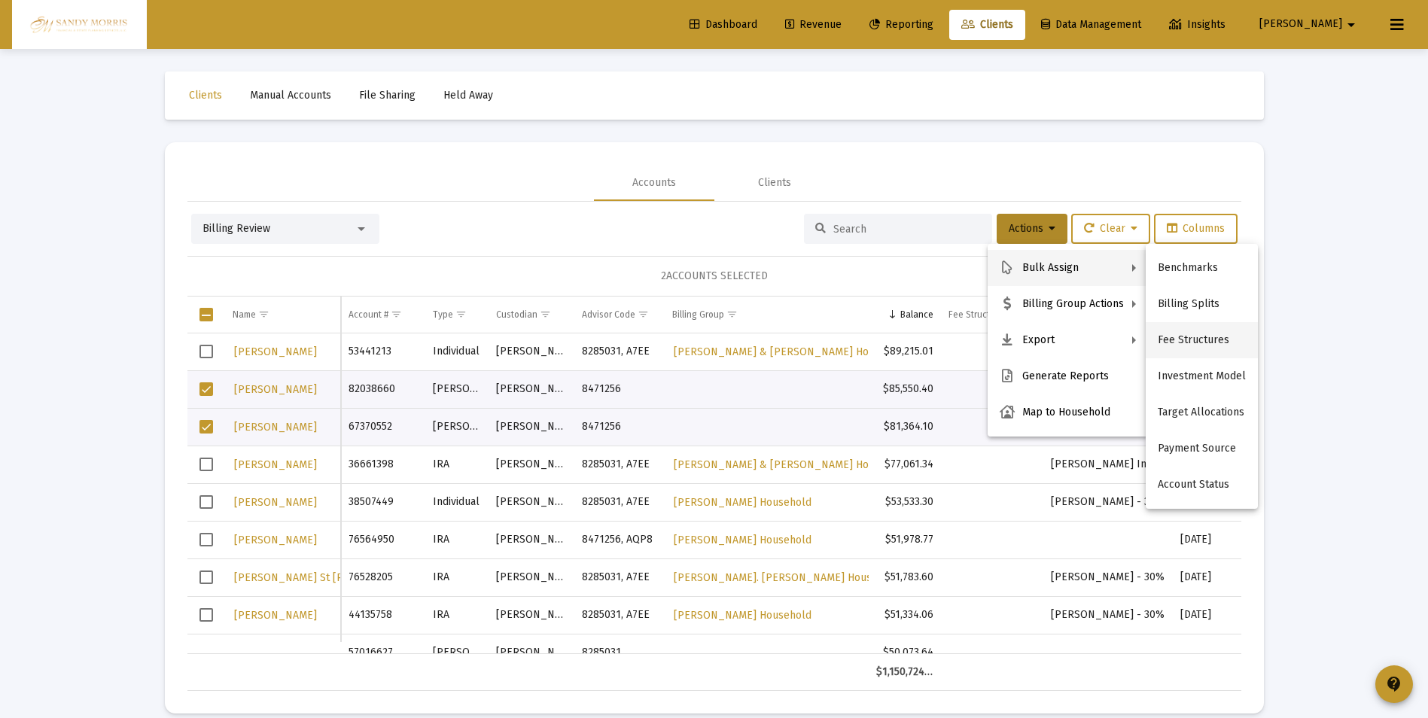
click at [1184, 338] on button "Fee Structures" at bounding box center [1202, 340] width 112 height 36
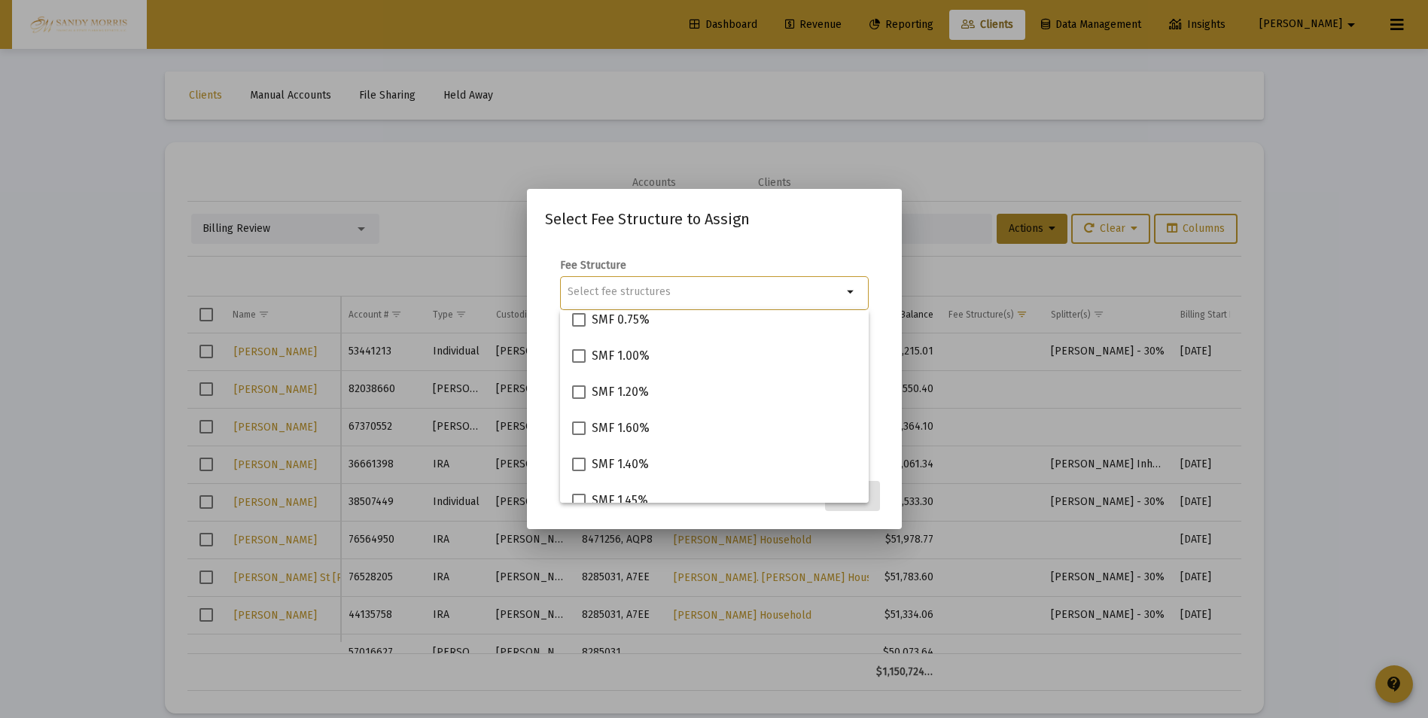
scroll to position [151, 0]
click at [575, 426] on span at bounding box center [579, 432] width 14 height 14
click at [578, 438] on input "SMF 1.00%" at bounding box center [578, 438] width 1 height 1
checkbox input "true"
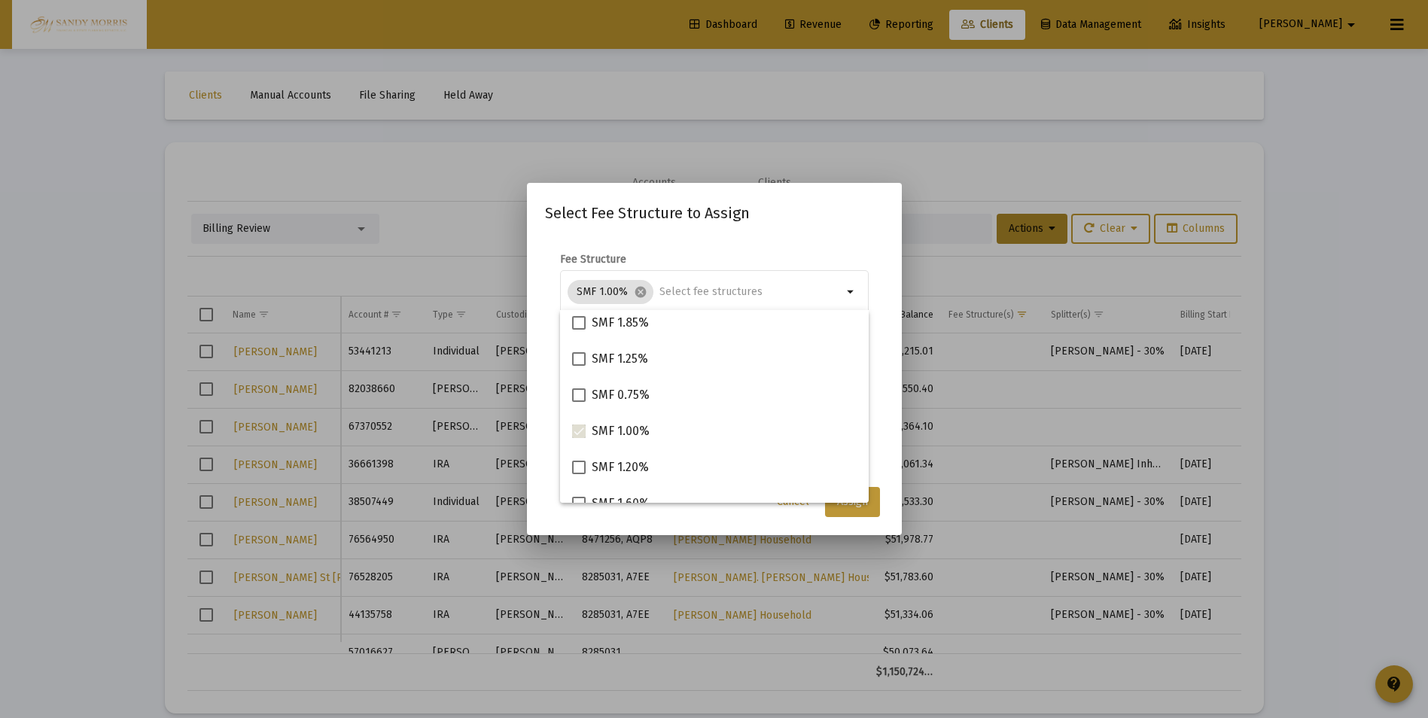
click at [853, 508] on button "Assign" at bounding box center [852, 502] width 55 height 30
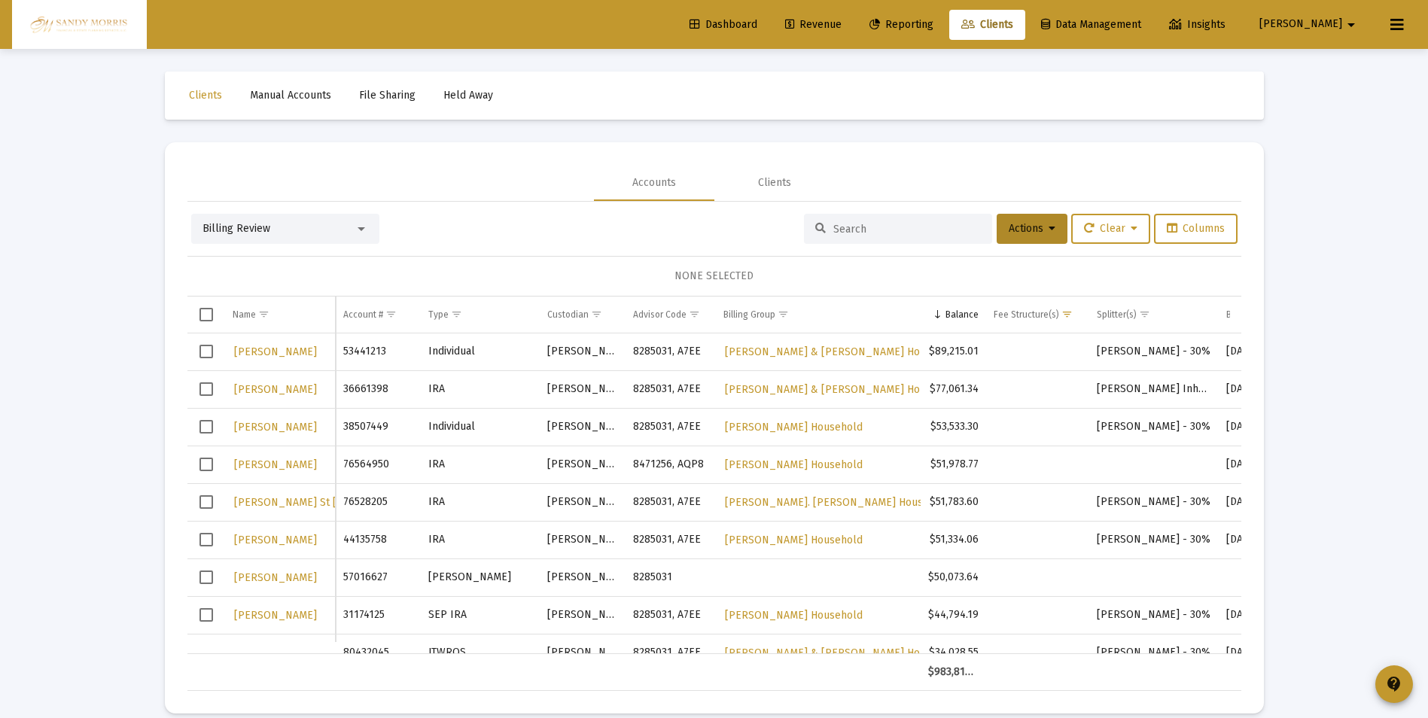
click at [757, 23] on span "Dashboard" at bounding box center [724, 24] width 68 height 13
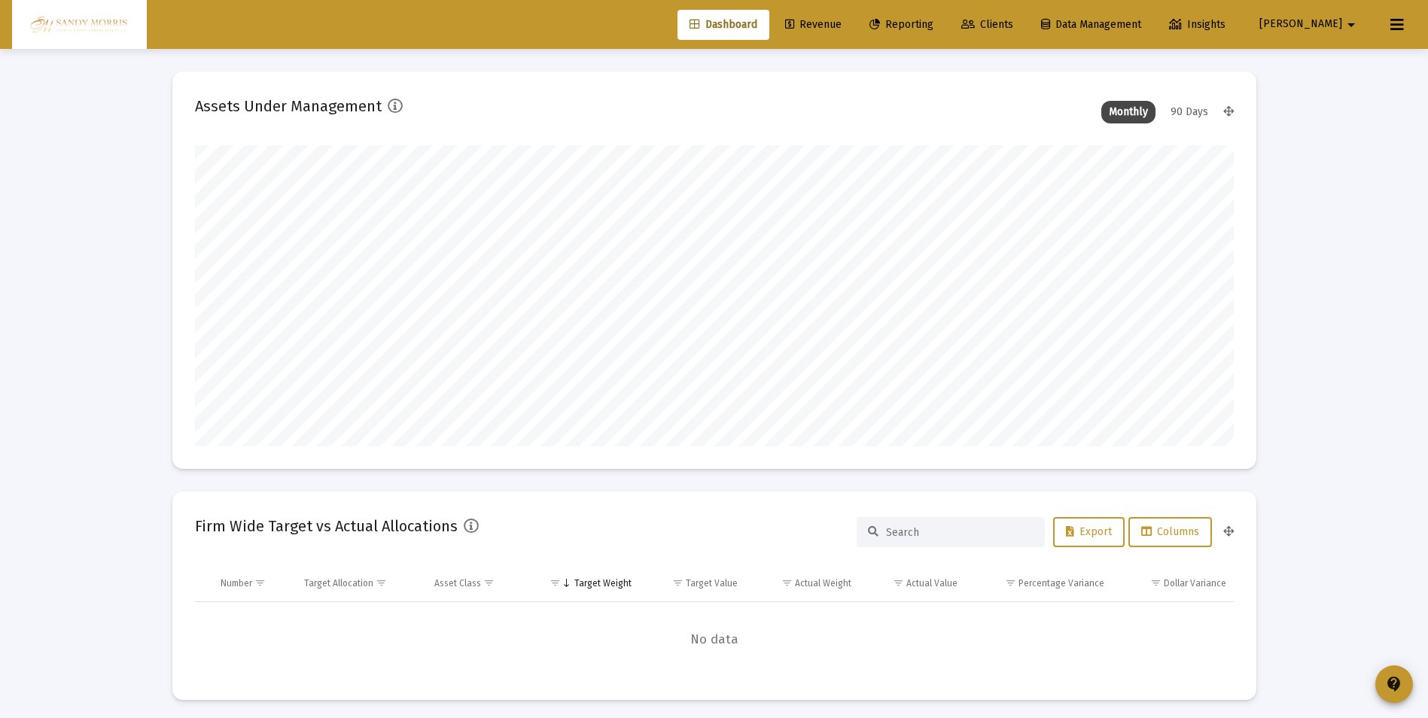
scroll to position [301, 559]
click at [842, 23] on span "Revenue" at bounding box center [813, 24] width 56 height 13
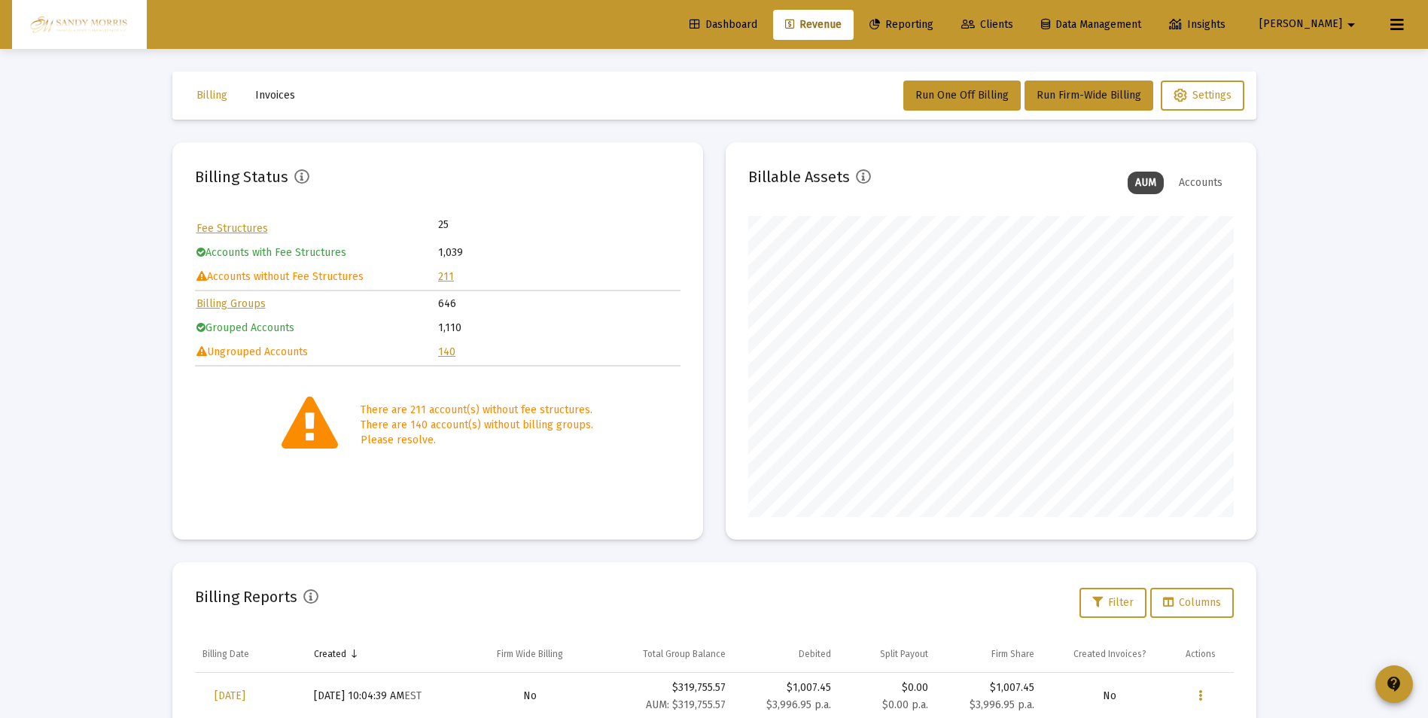
click at [443, 351] on link "140" at bounding box center [446, 352] width 17 height 13
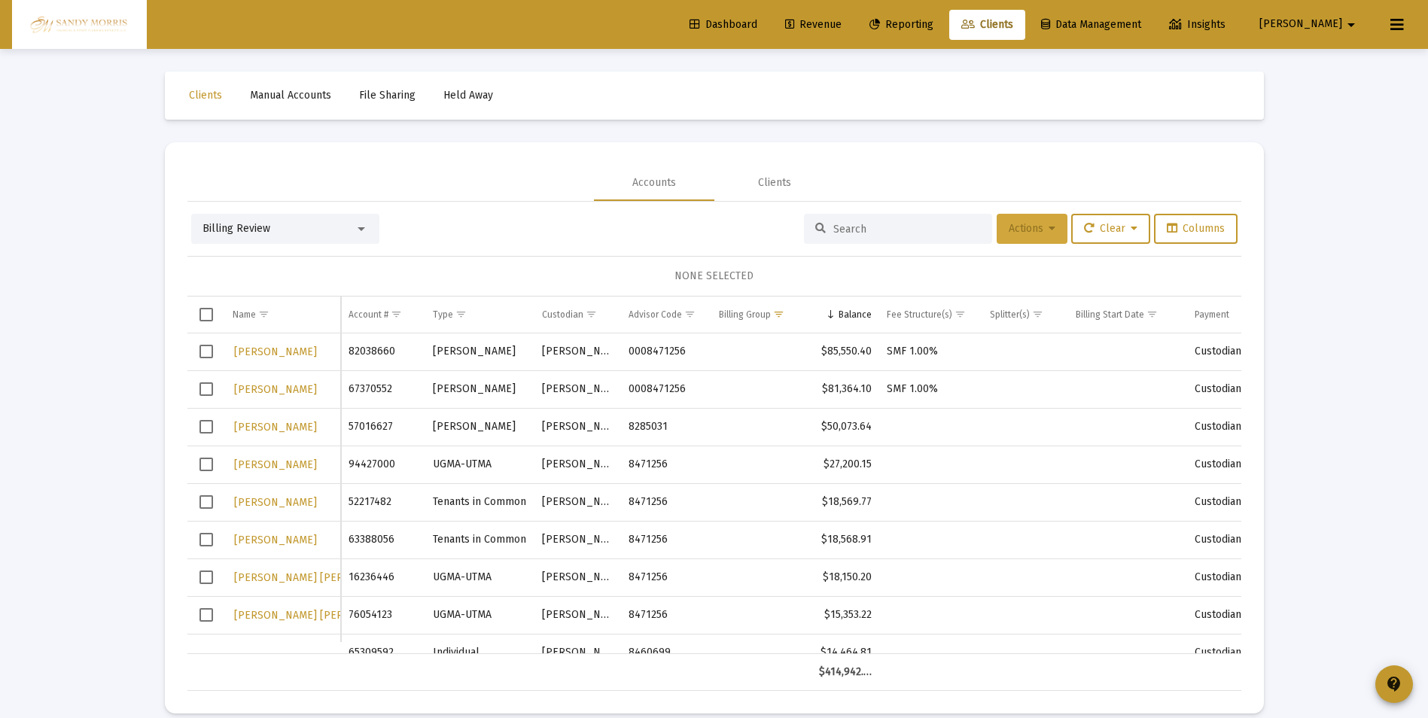
click at [1053, 224] on button "Actions" at bounding box center [1032, 229] width 71 height 30
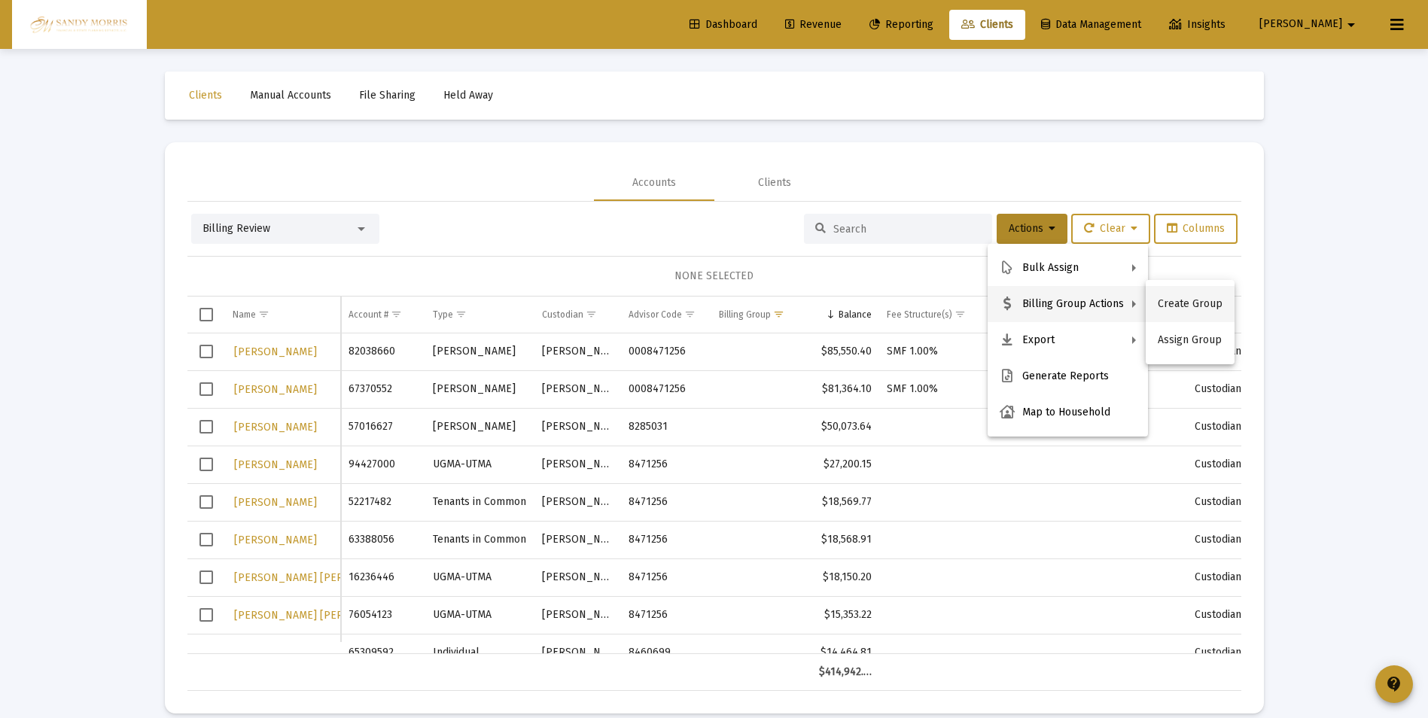
click at [1170, 302] on button "Create Group" at bounding box center [1190, 304] width 89 height 36
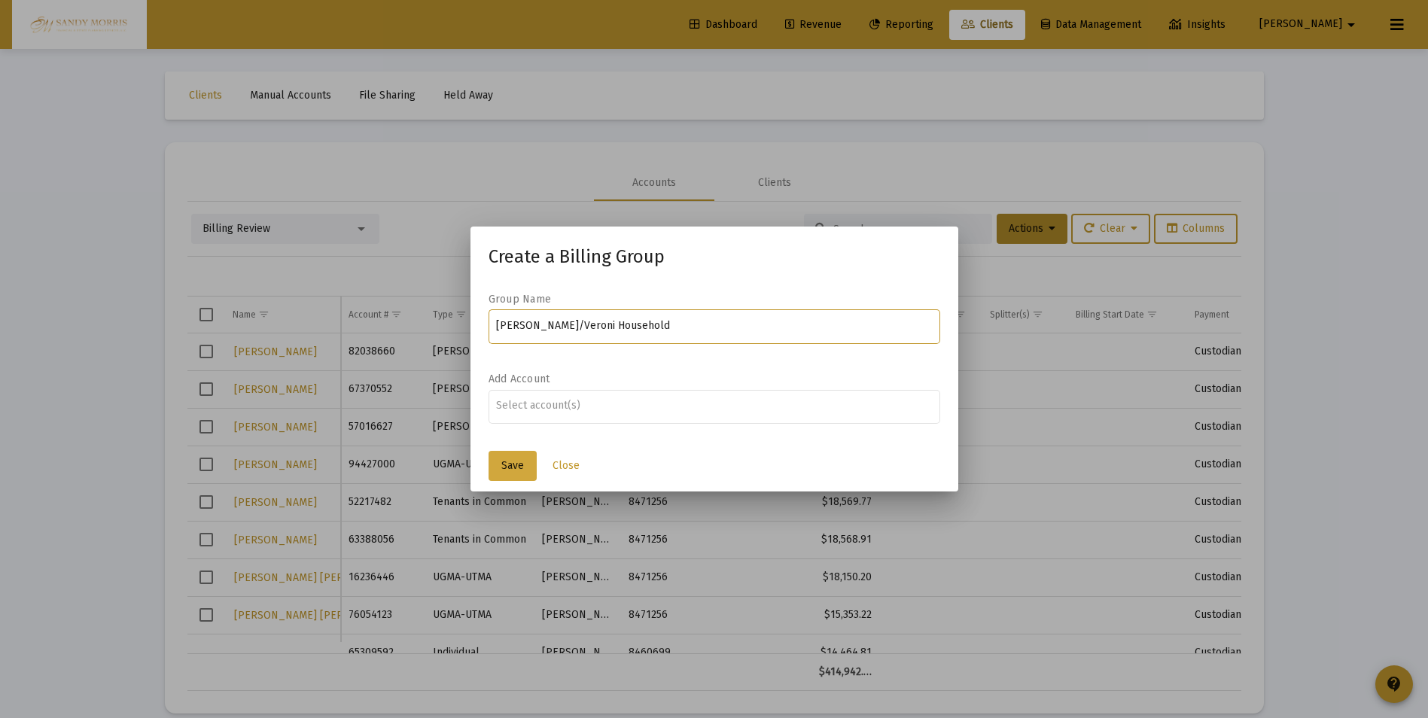
type input "Scarpelli/Veroni Household"
click at [506, 460] on span "Save" at bounding box center [512, 465] width 23 height 13
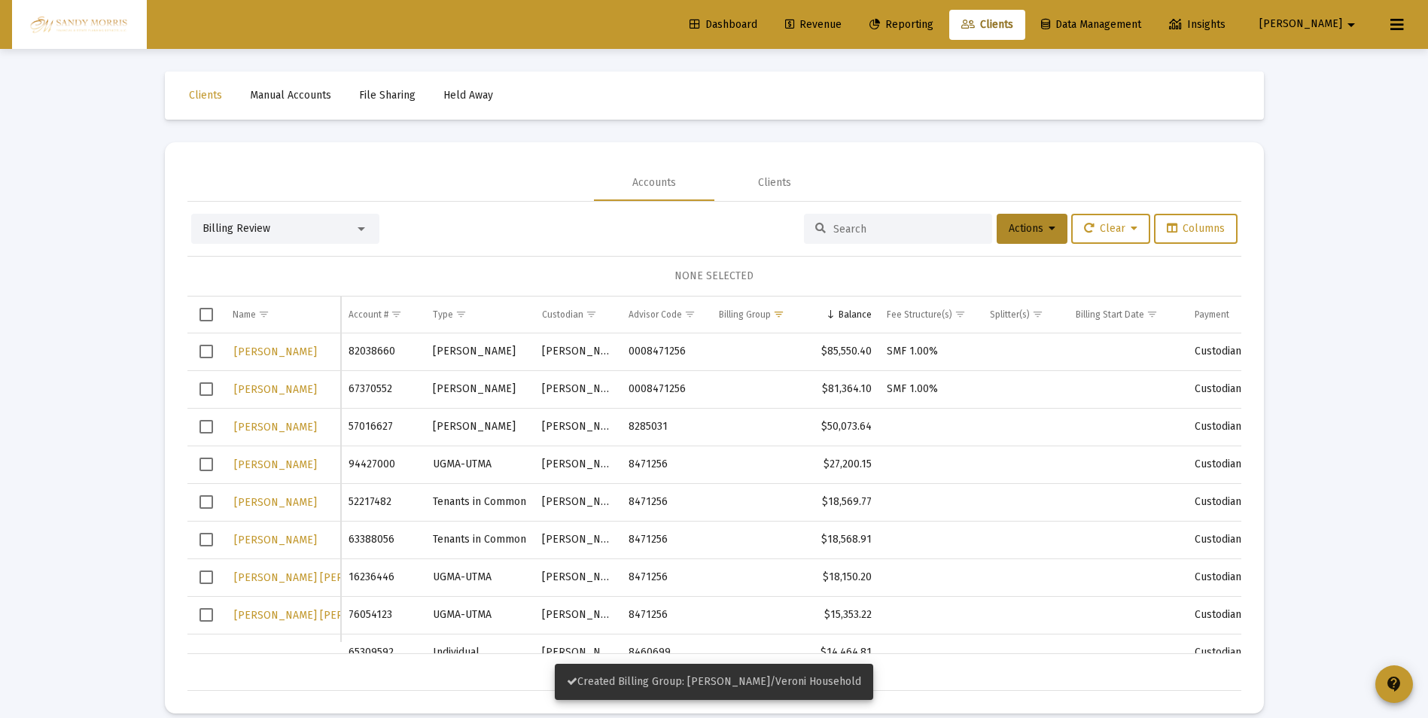
click at [200, 353] on span "Select row" at bounding box center [207, 352] width 14 height 14
click at [203, 389] on span "Select row" at bounding box center [207, 389] width 14 height 14
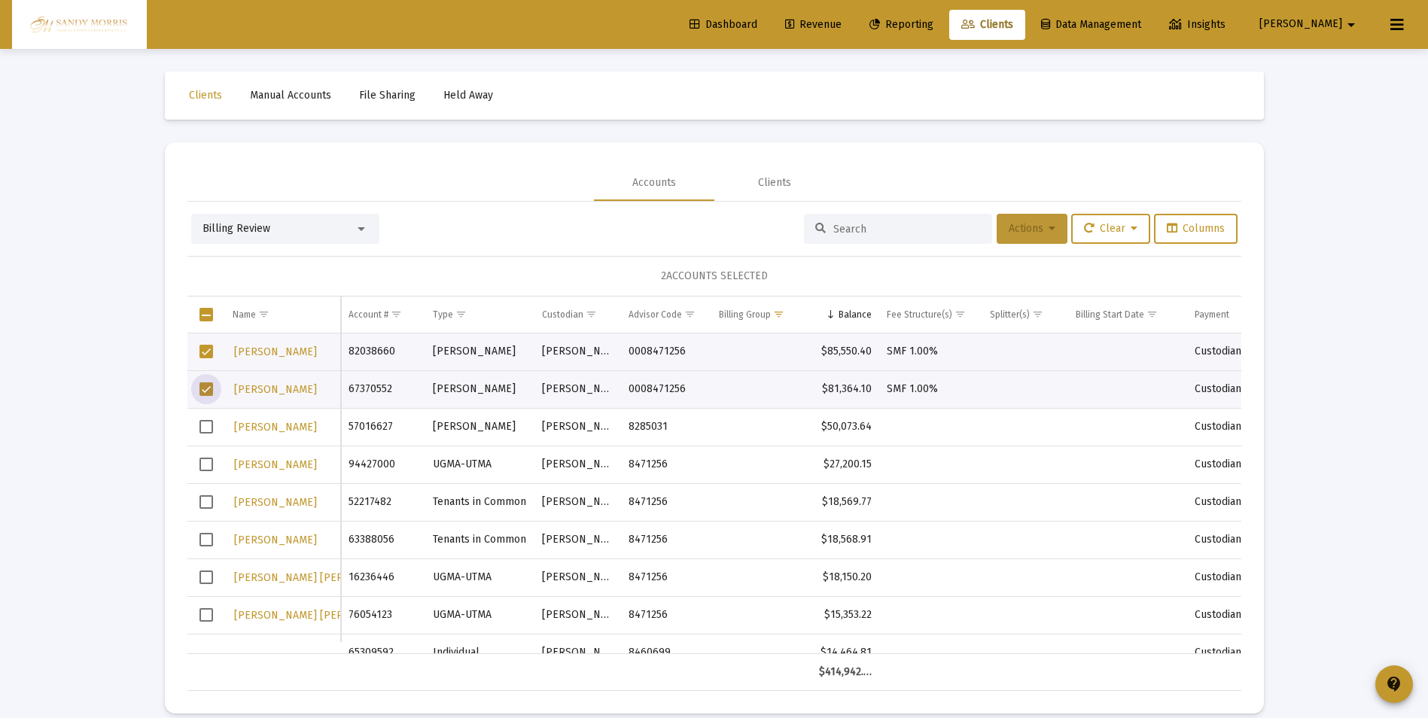
click at [1049, 233] on icon at bounding box center [1052, 229] width 7 height 11
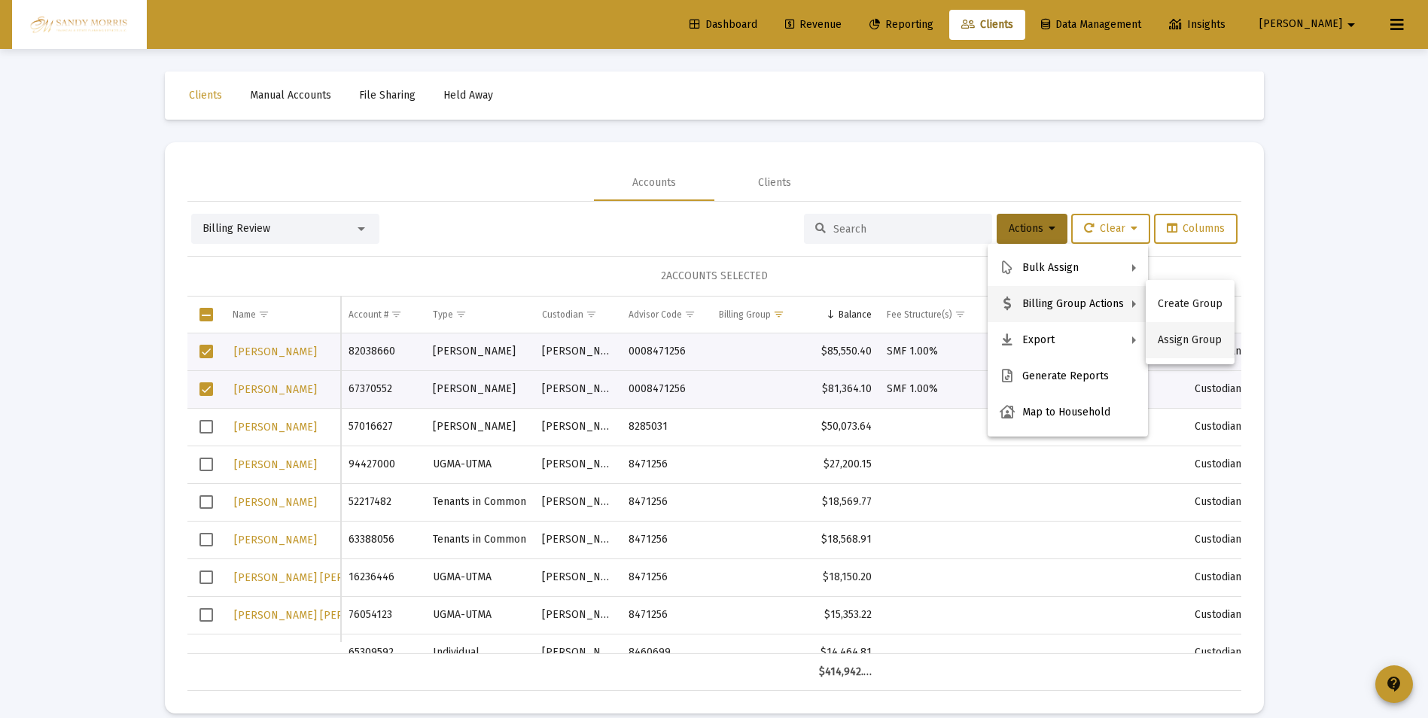
click at [1187, 342] on button "Assign Group" at bounding box center [1190, 340] width 89 height 36
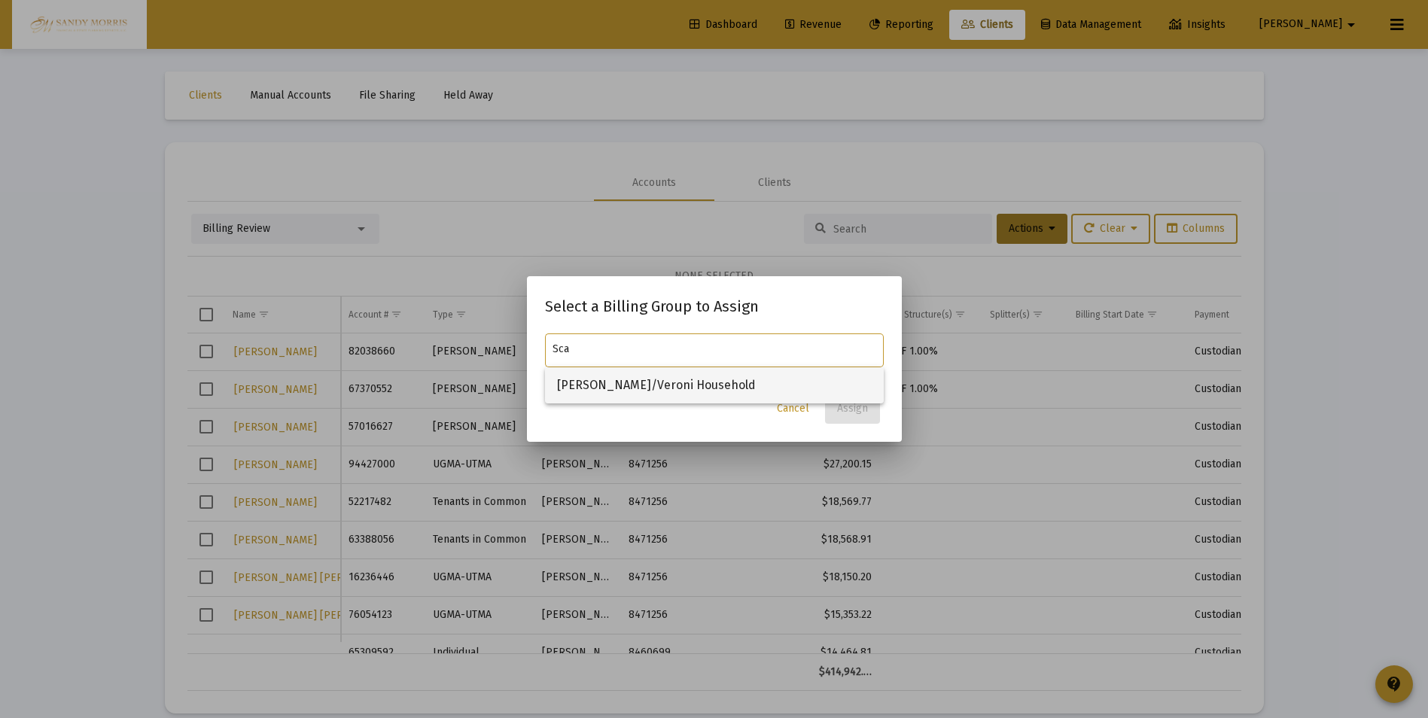
click at [682, 380] on span "Scarpelli/Veroni Household" at bounding box center [714, 385] width 315 height 36
type input "Scarpelli/Veroni Household"
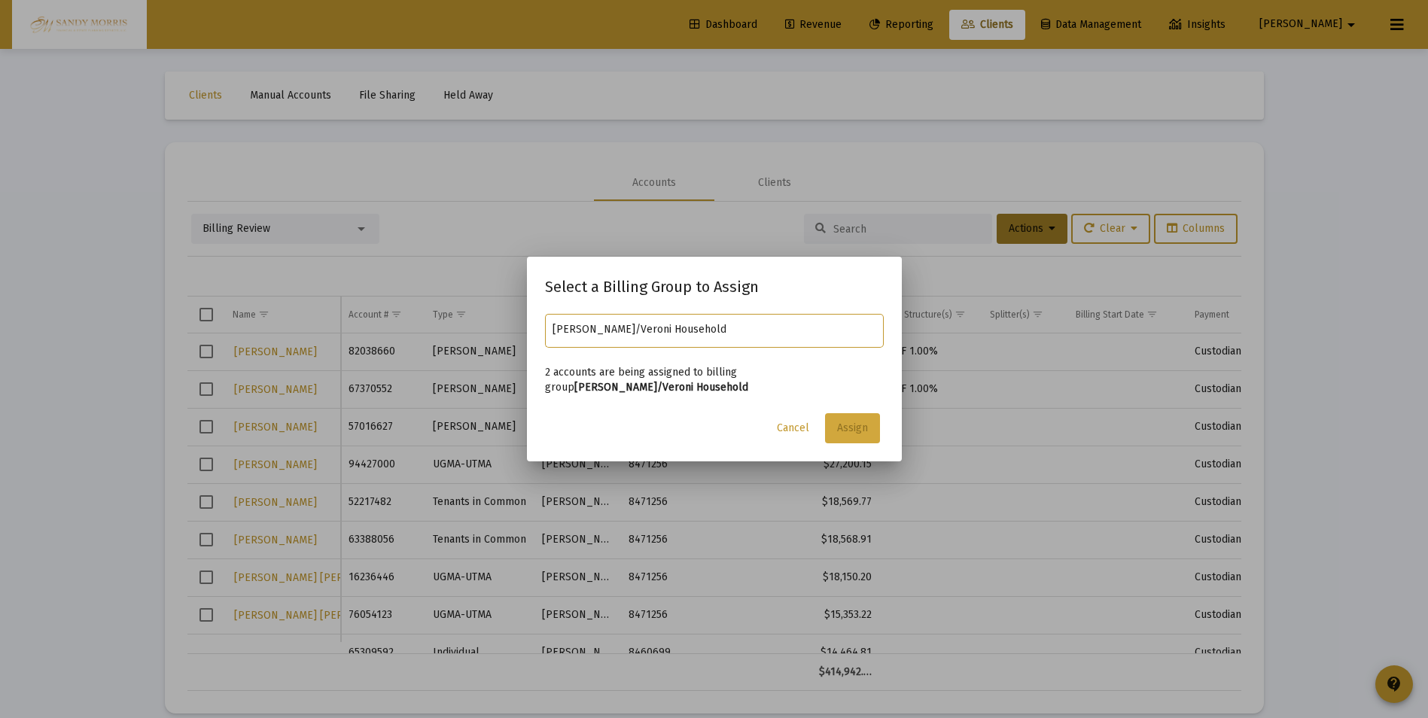
click at [862, 433] on span "Assign" at bounding box center [852, 428] width 31 height 13
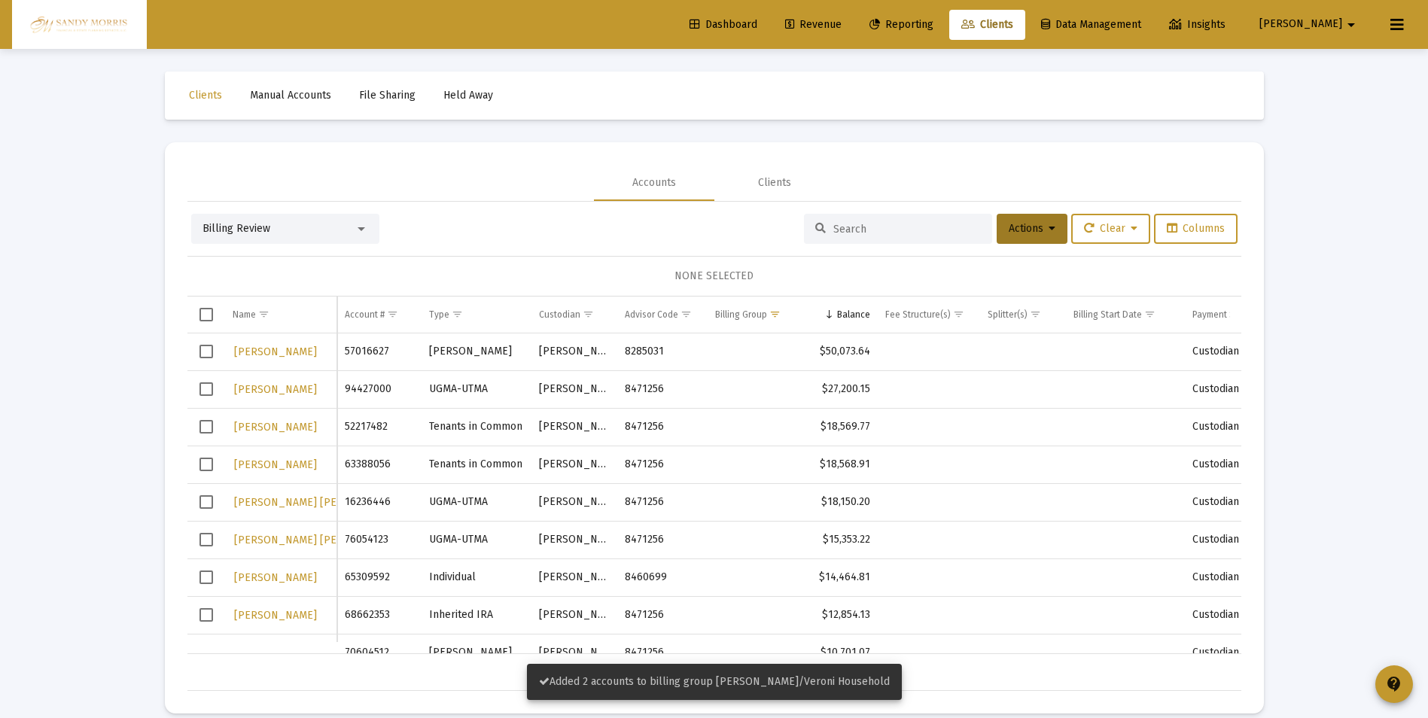
click at [757, 20] on span "Dashboard" at bounding box center [724, 24] width 68 height 13
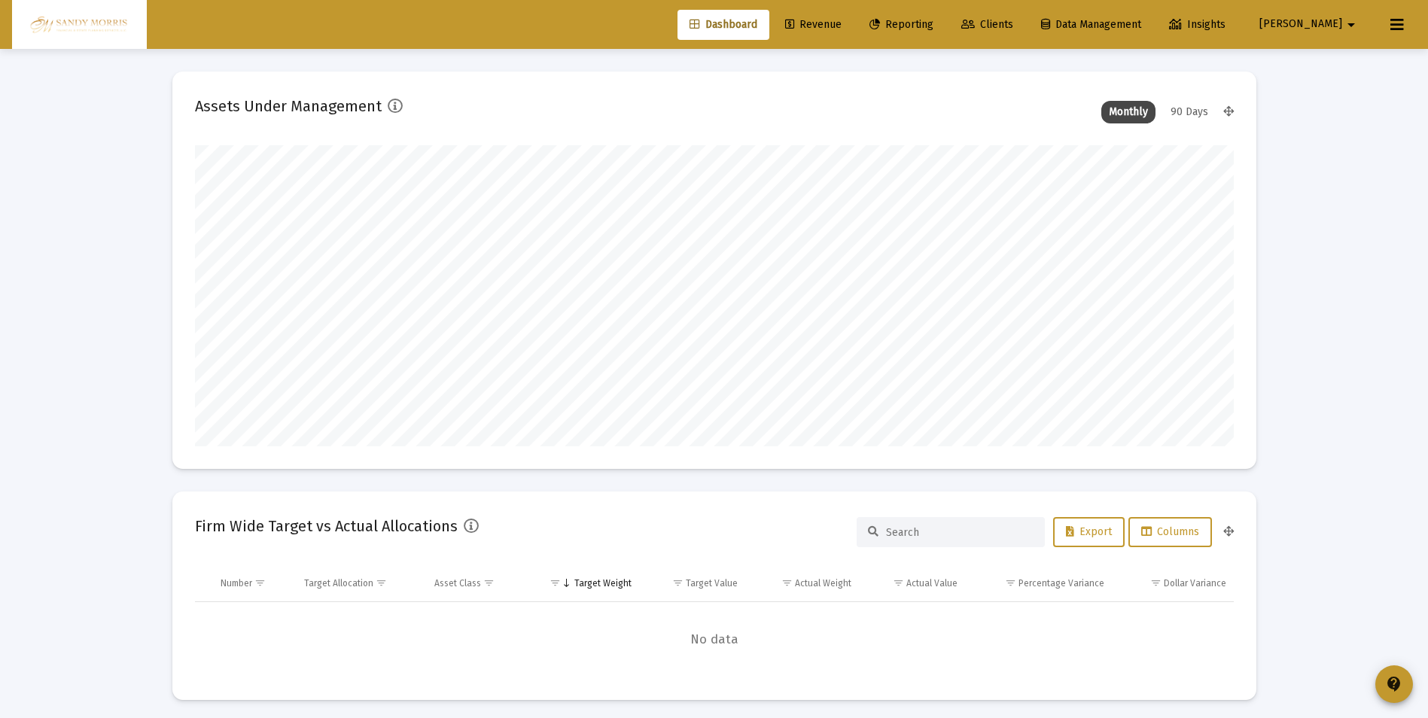
scroll to position [301, 559]
click at [842, 19] on span "Revenue" at bounding box center [813, 24] width 56 height 13
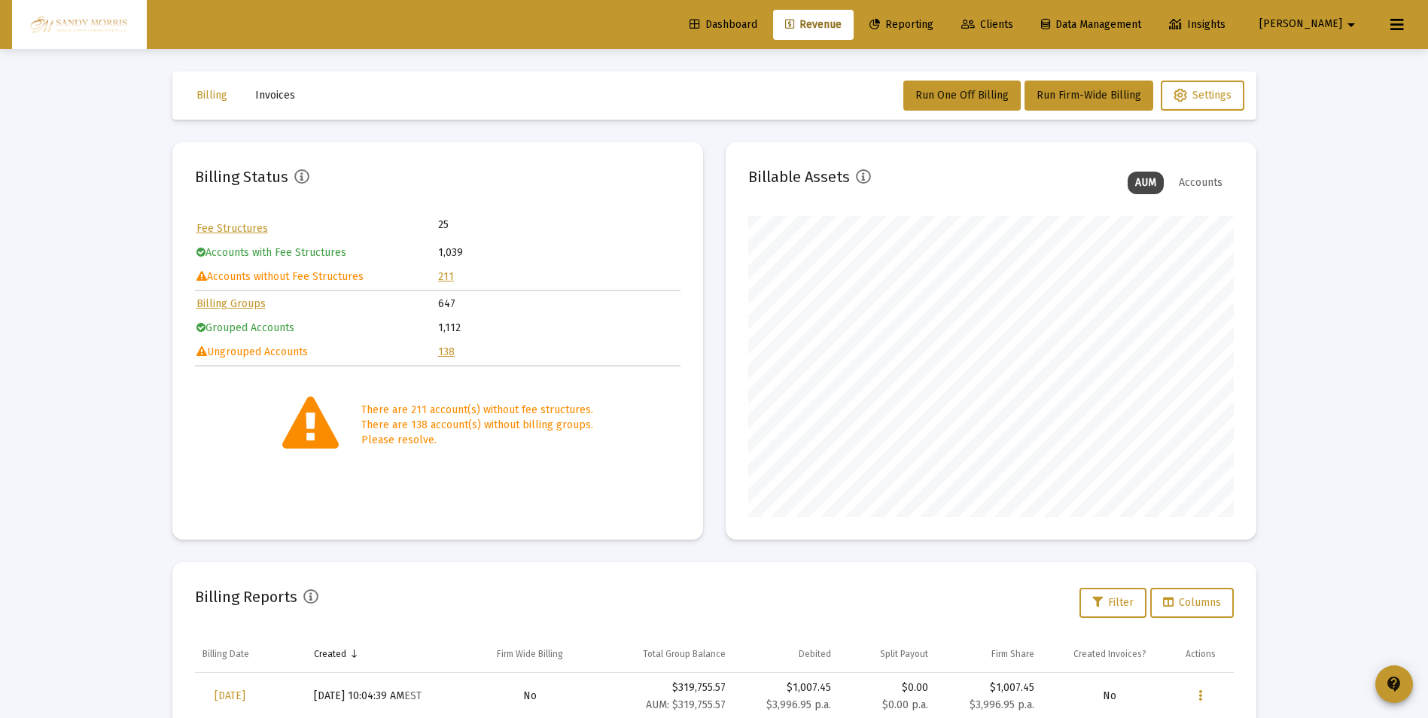
click at [757, 19] on span "Dashboard" at bounding box center [724, 24] width 68 height 13
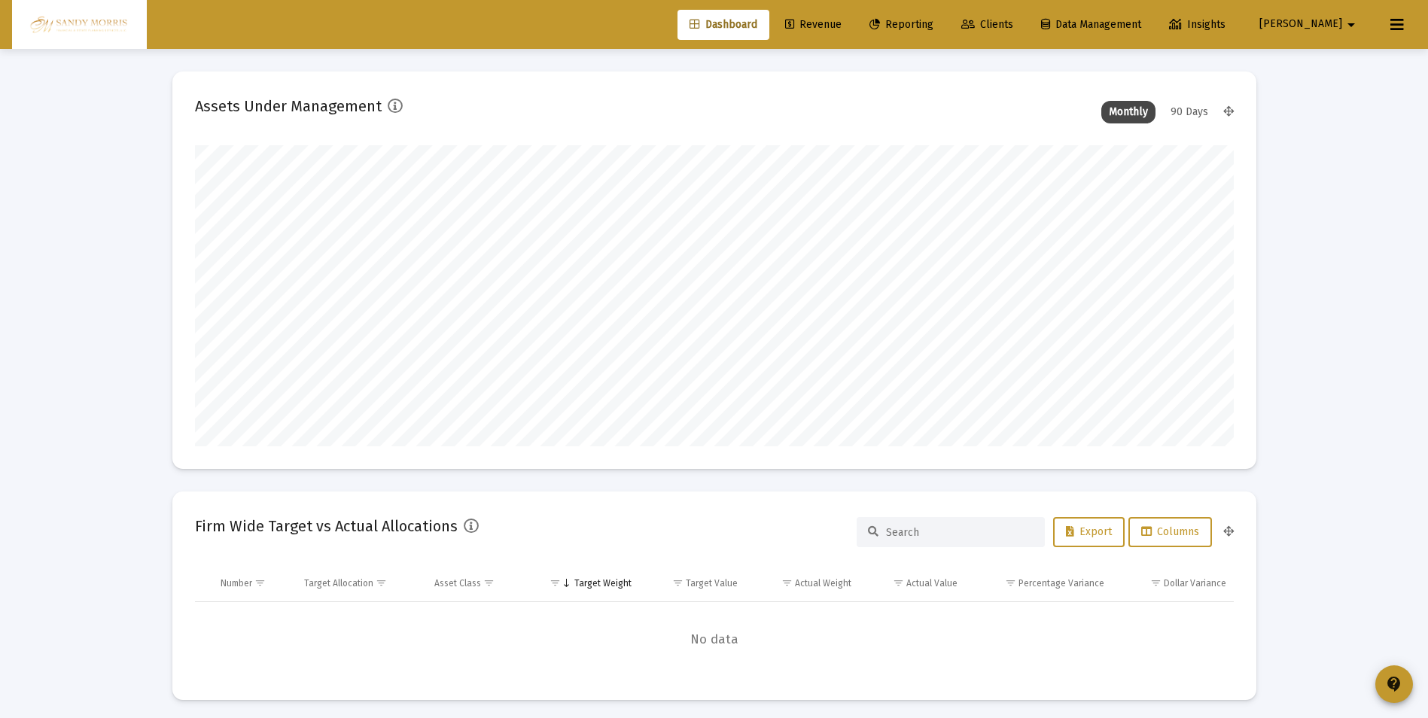
scroll to position [301, 486]
